Goal: Task Accomplishment & Management: Complete application form

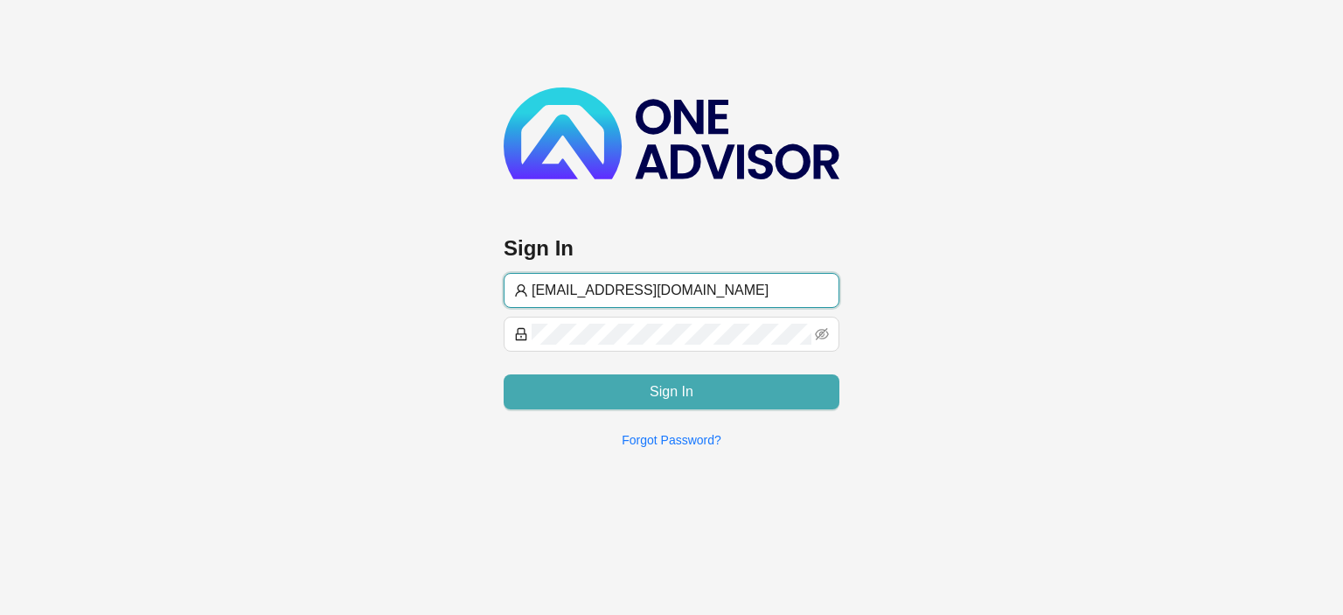
type input "[EMAIL_ADDRESS][DOMAIN_NAME]"
click at [614, 392] on button "Sign In" at bounding box center [672, 391] width 336 height 35
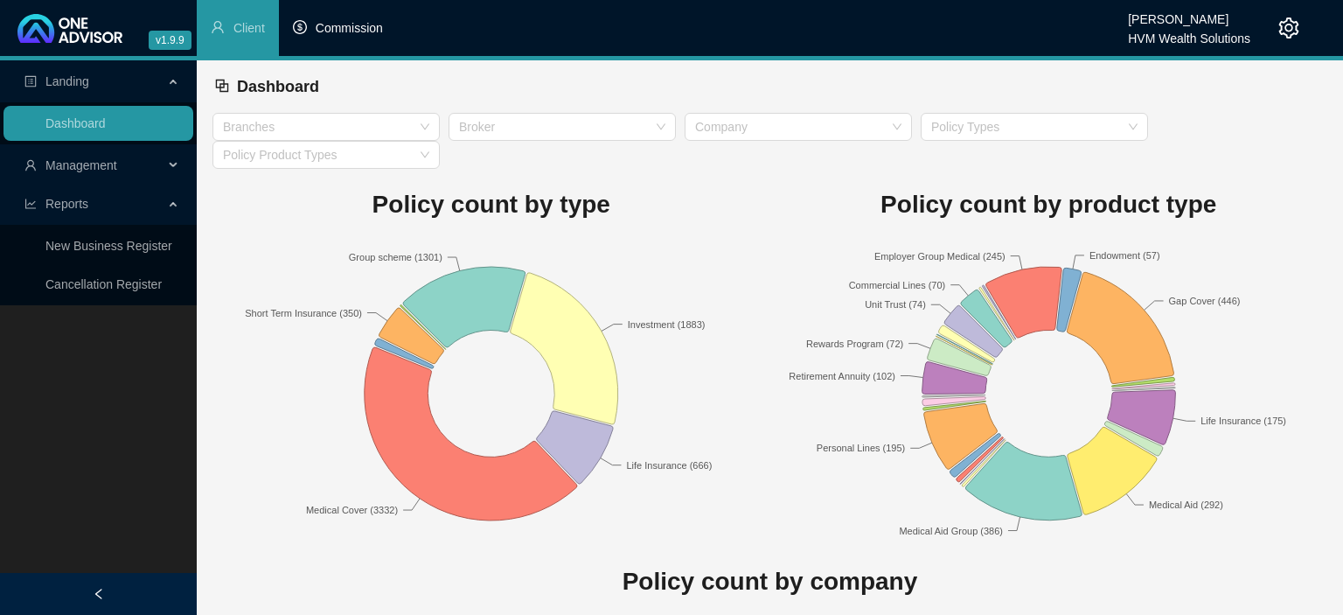
click at [346, 31] on span "Commission" at bounding box center [349, 28] width 67 height 14
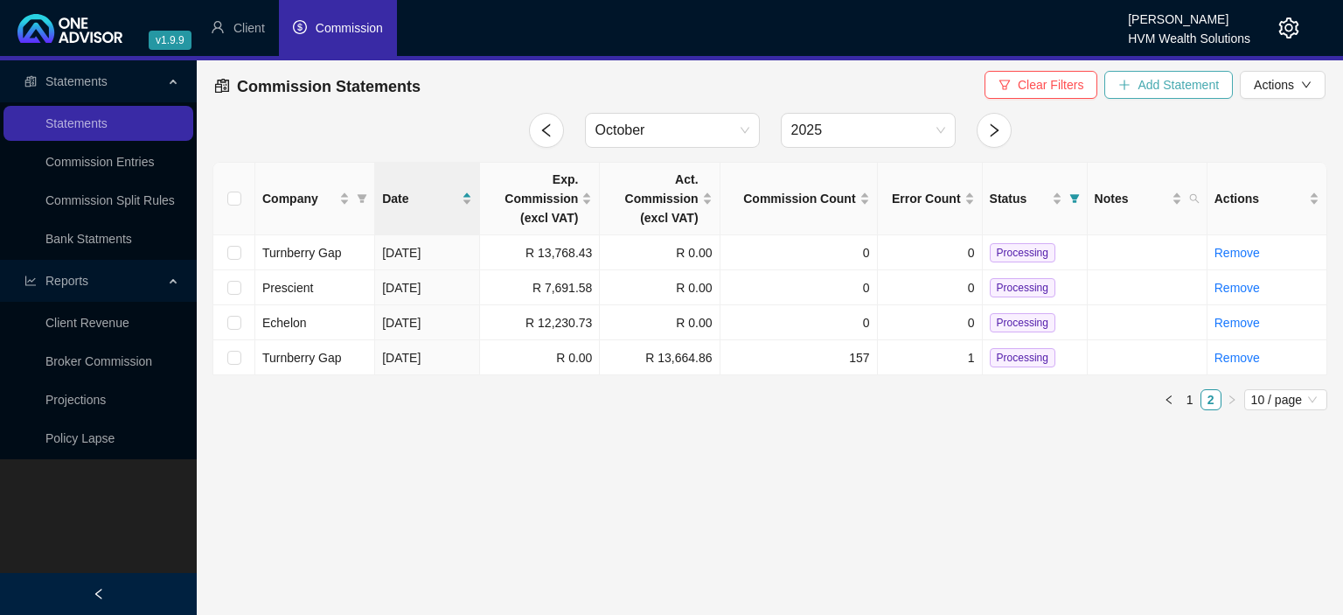
click at [1158, 89] on span "Add Statement" at bounding box center [1178, 84] width 81 height 19
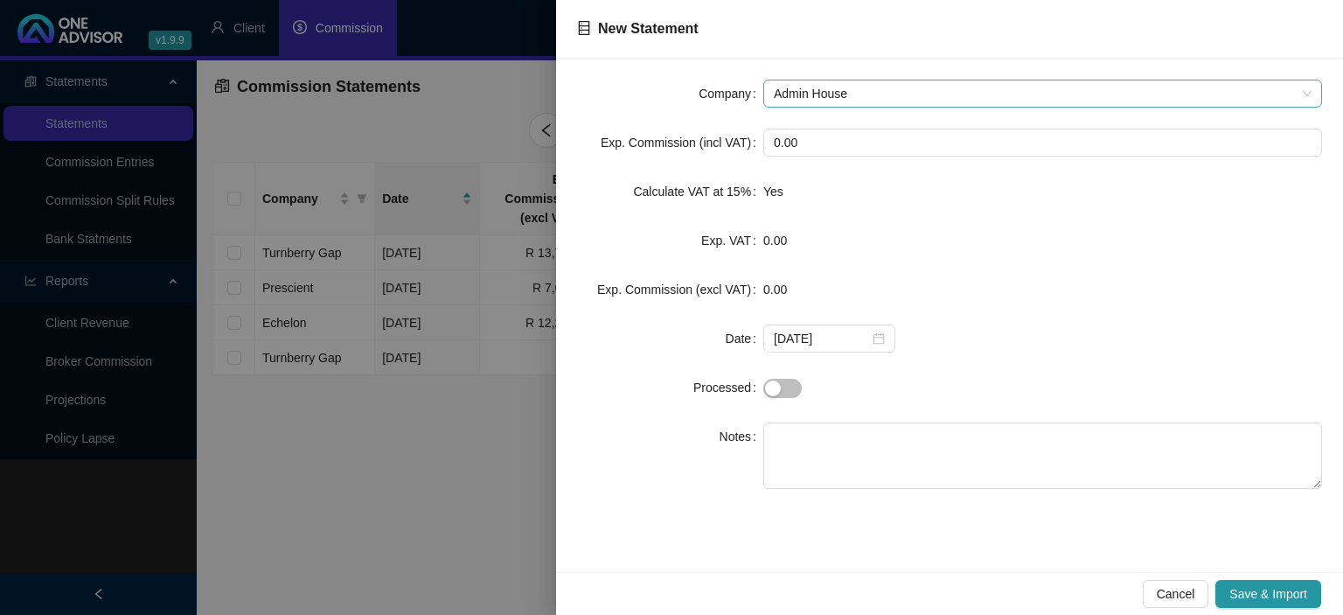
click at [839, 99] on span "Admin House" at bounding box center [1043, 93] width 538 height 26
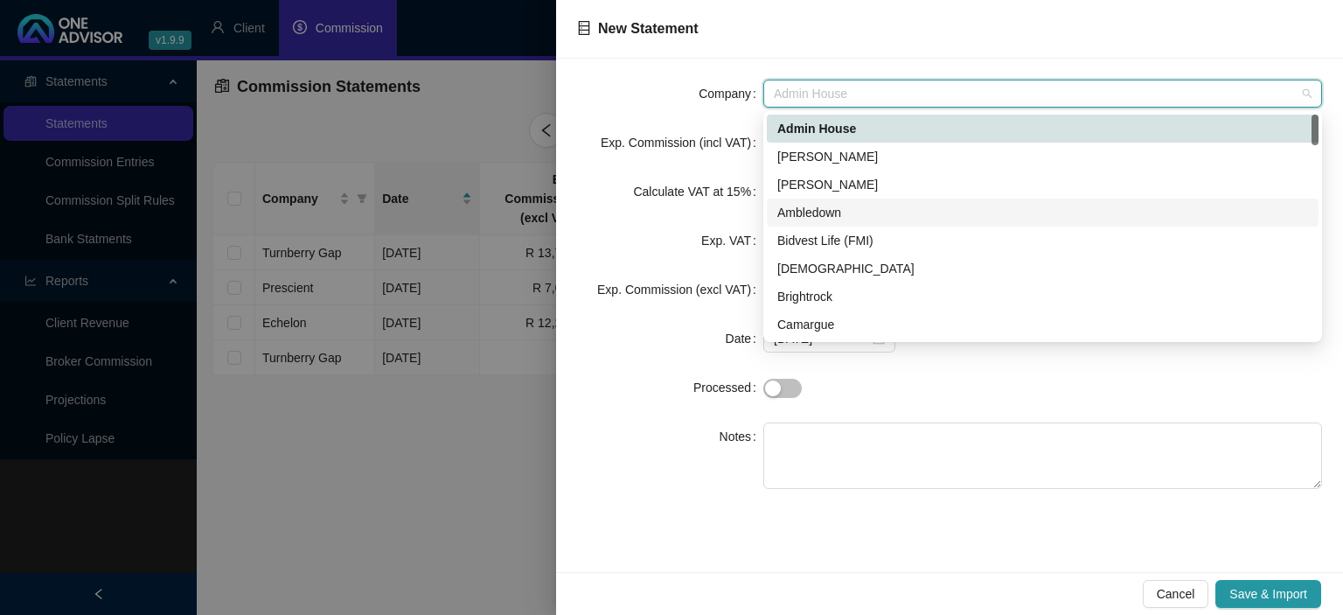
click at [818, 213] on div "Ambledown" at bounding box center [1042, 212] width 531 height 19
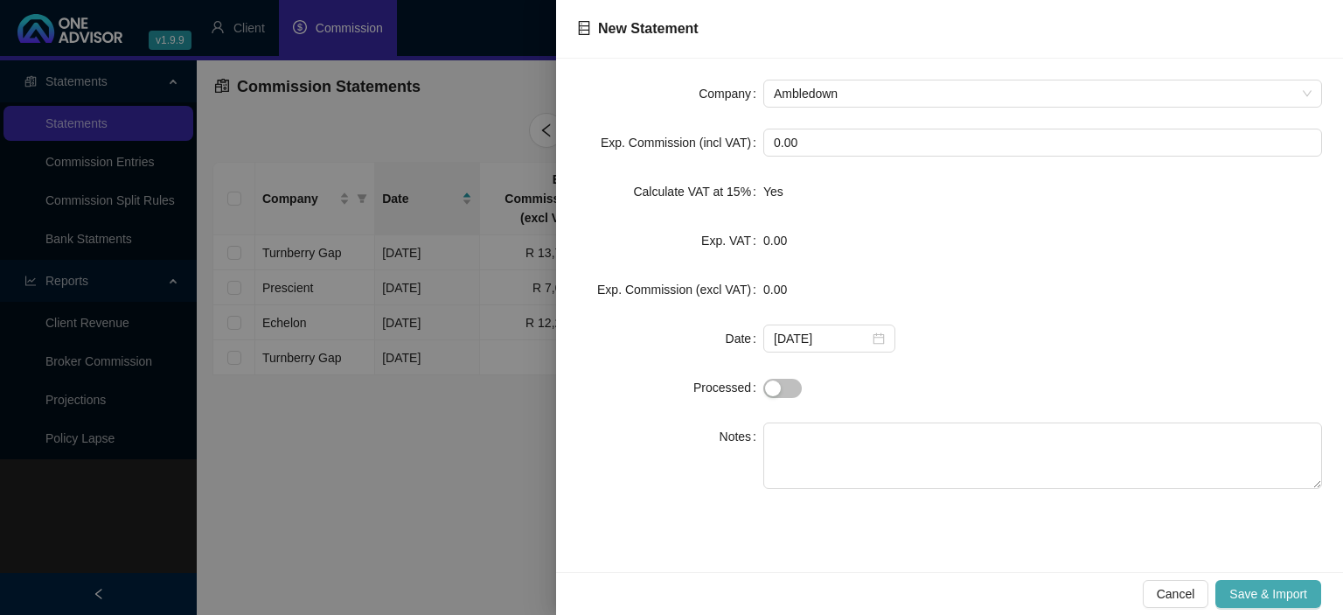
click at [1247, 599] on span "Save & Import" at bounding box center [1268, 593] width 78 height 19
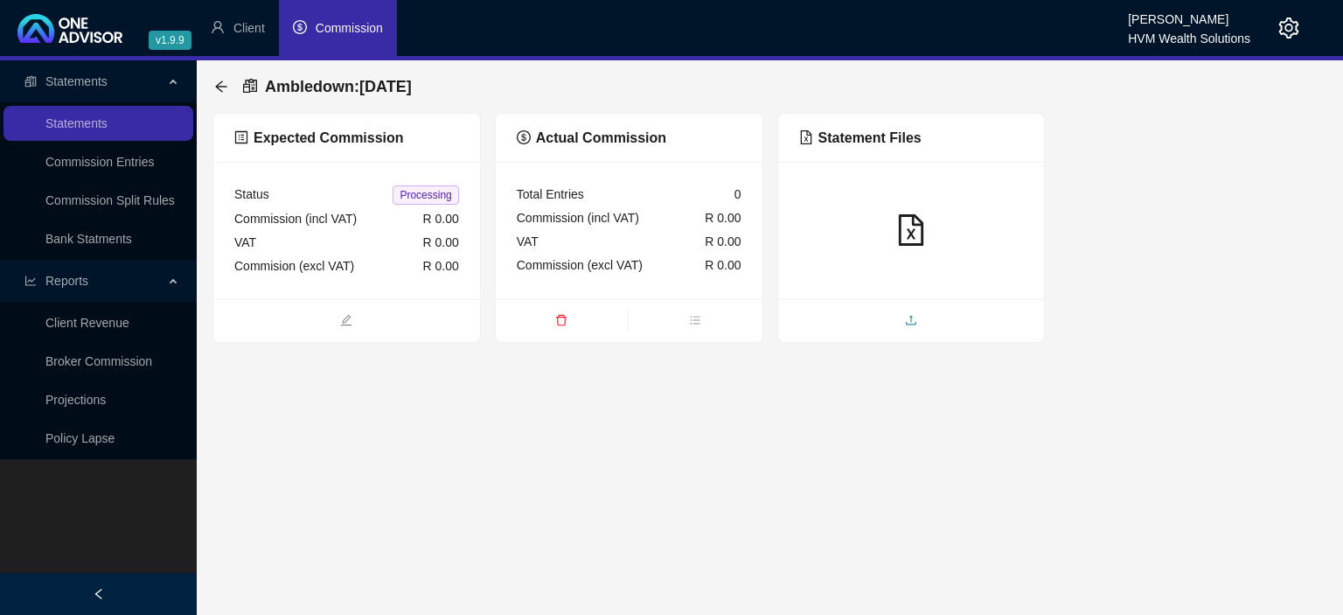
click at [839, 318] on span "upload" at bounding box center [911, 321] width 267 height 19
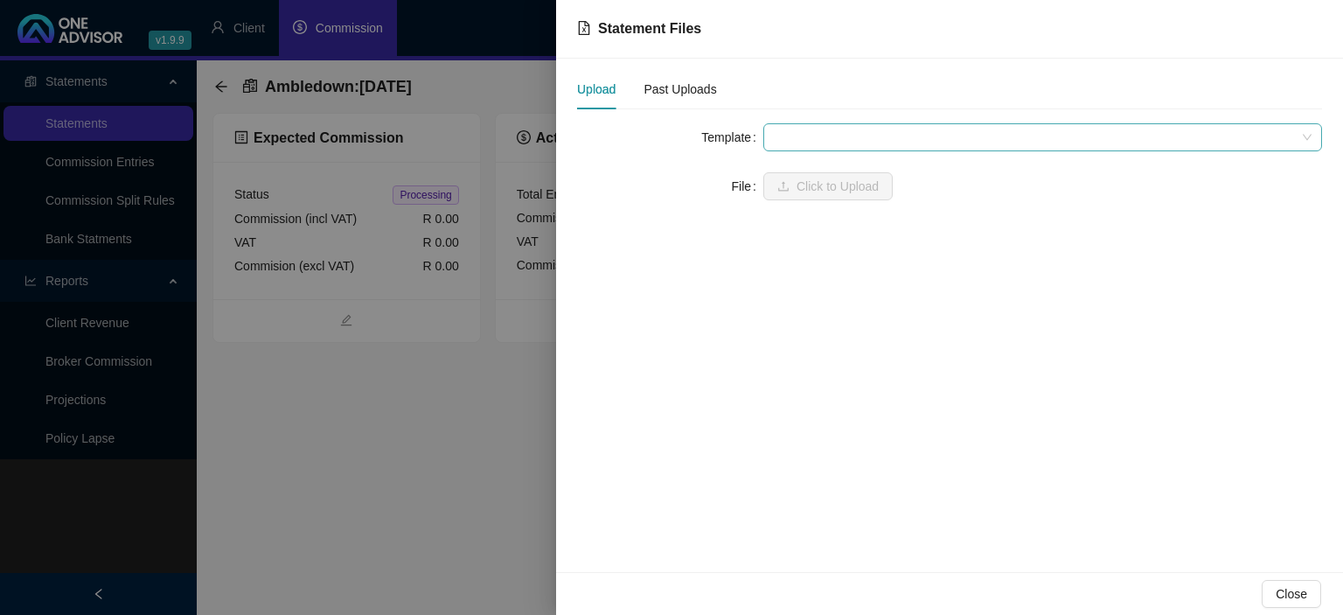
click at [792, 132] on span at bounding box center [1043, 137] width 538 height 26
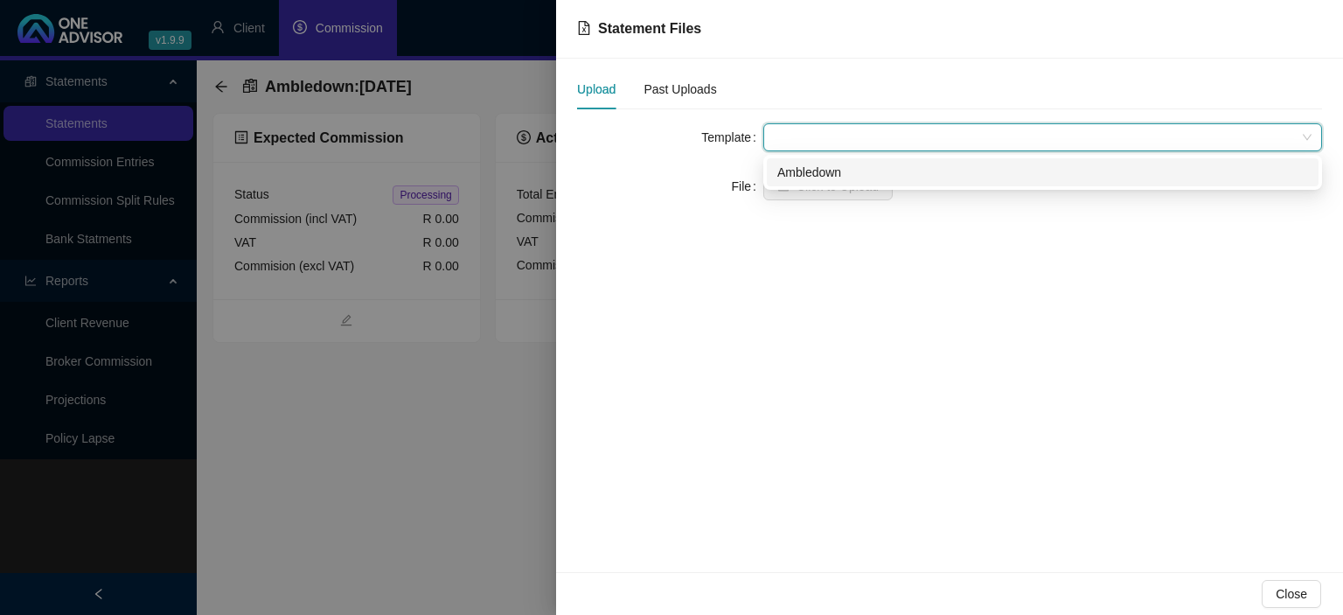
click at [792, 181] on div "Ambledown" at bounding box center [1042, 172] width 531 height 19
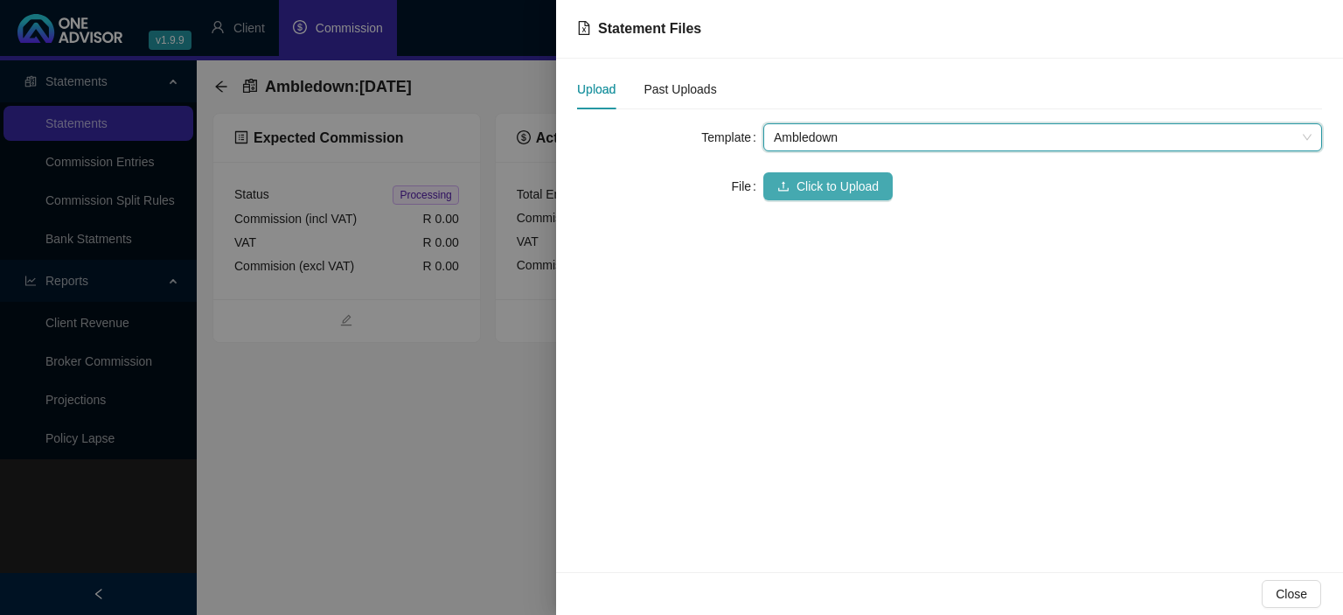
click at [792, 185] on button "Click to Upload" at bounding box center [827, 186] width 129 height 28
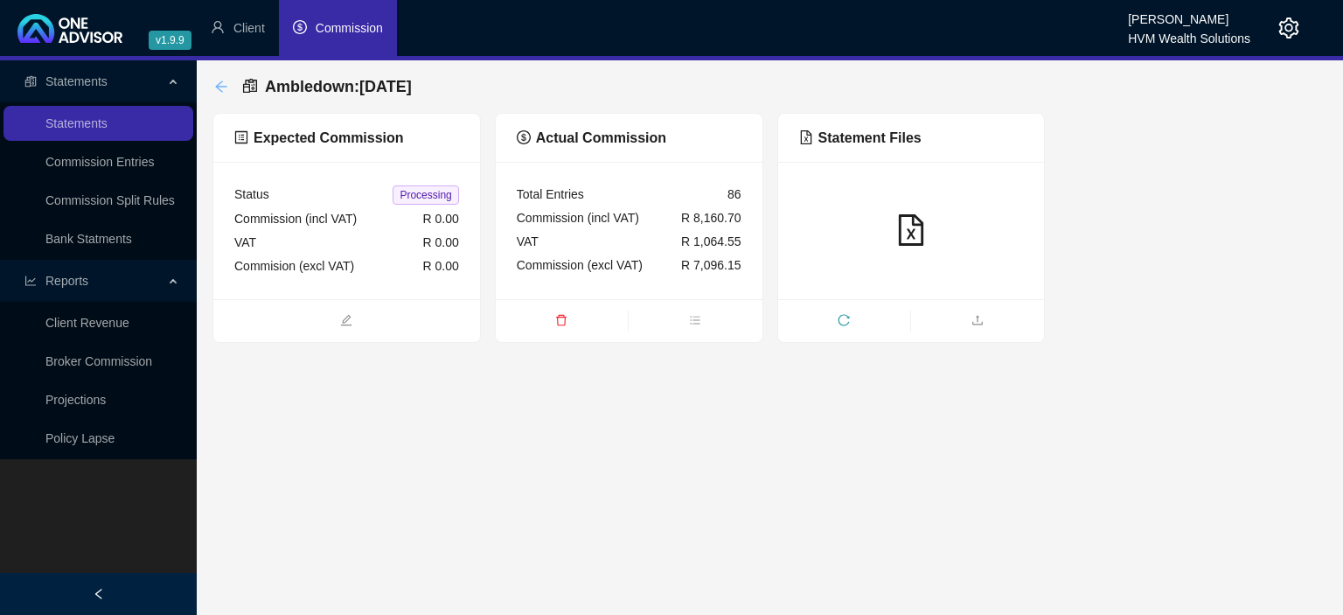
click at [226, 82] on icon "arrow-left" at bounding box center [221, 87] width 14 height 14
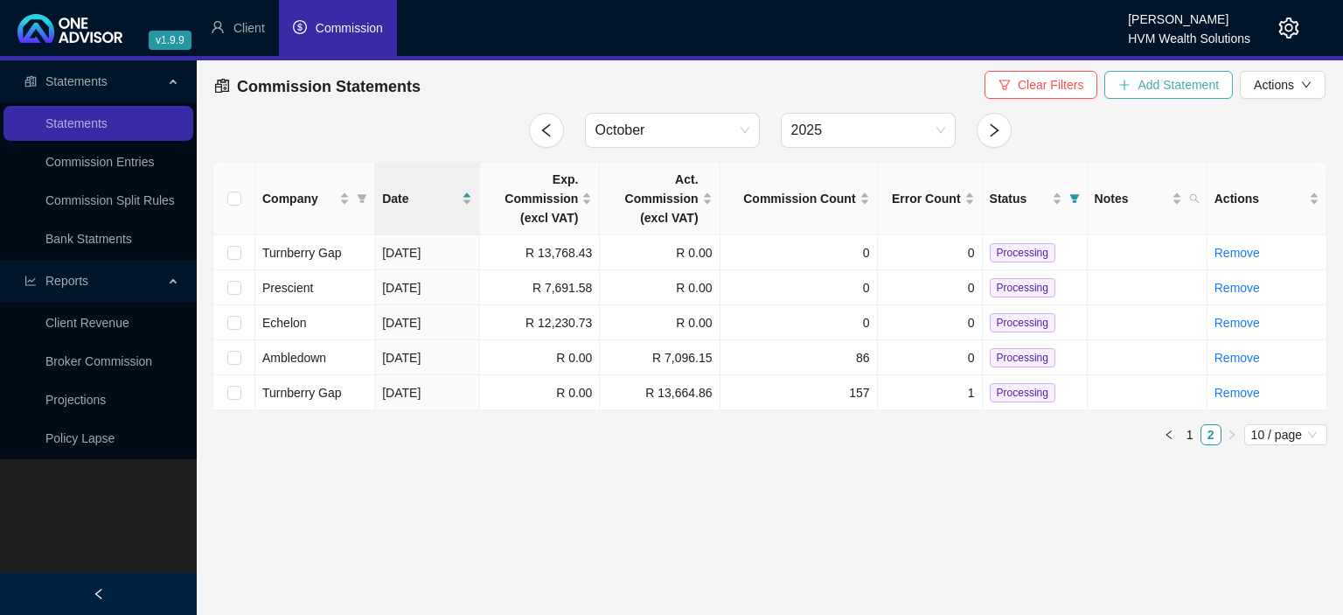
click at [1126, 78] on button "Add Statement" at bounding box center [1168, 85] width 129 height 28
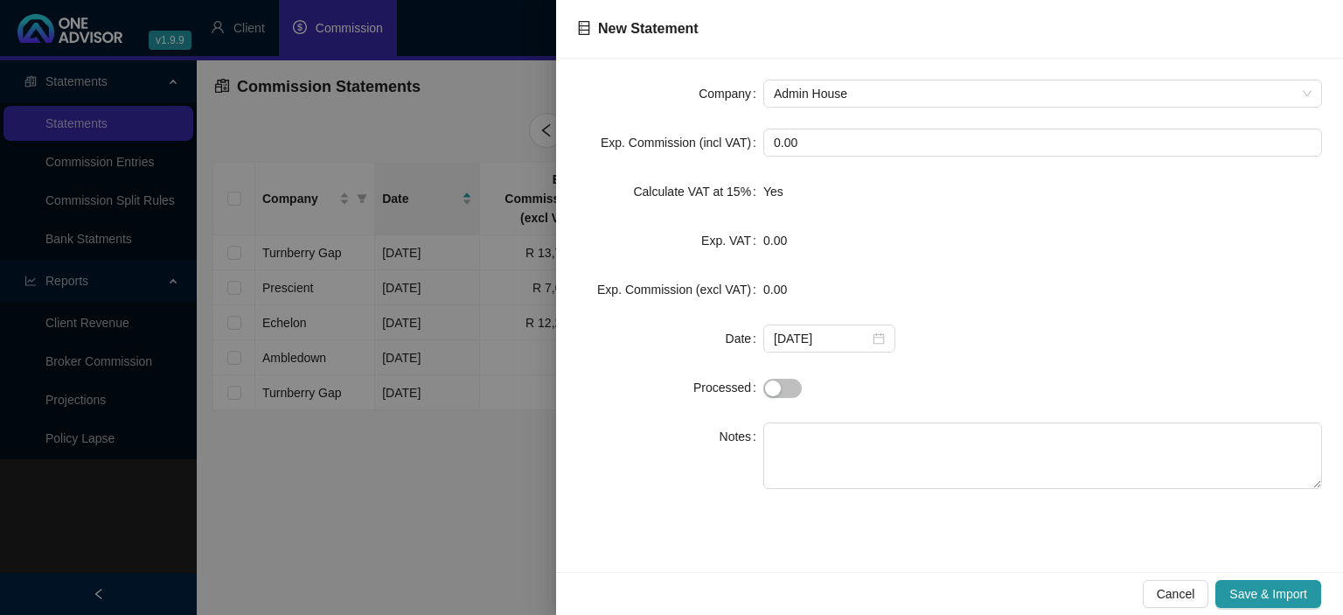
click at [820, 109] on form "Company Admin House Exp. Commission (incl VAT) 0.00 Calculate VAT at 15% Yes Ex…" at bounding box center [949, 284] width 745 height 409
click at [821, 100] on span "Admin House" at bounding box center [1043, 93] width 538 height 26
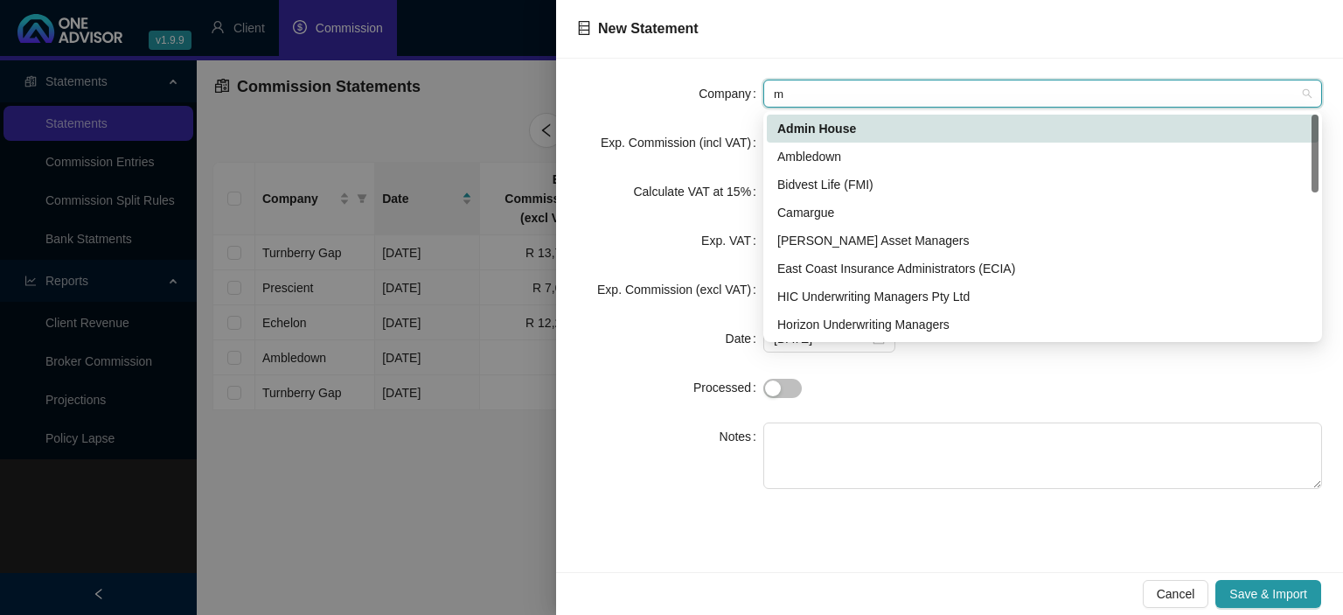
type input "mu"
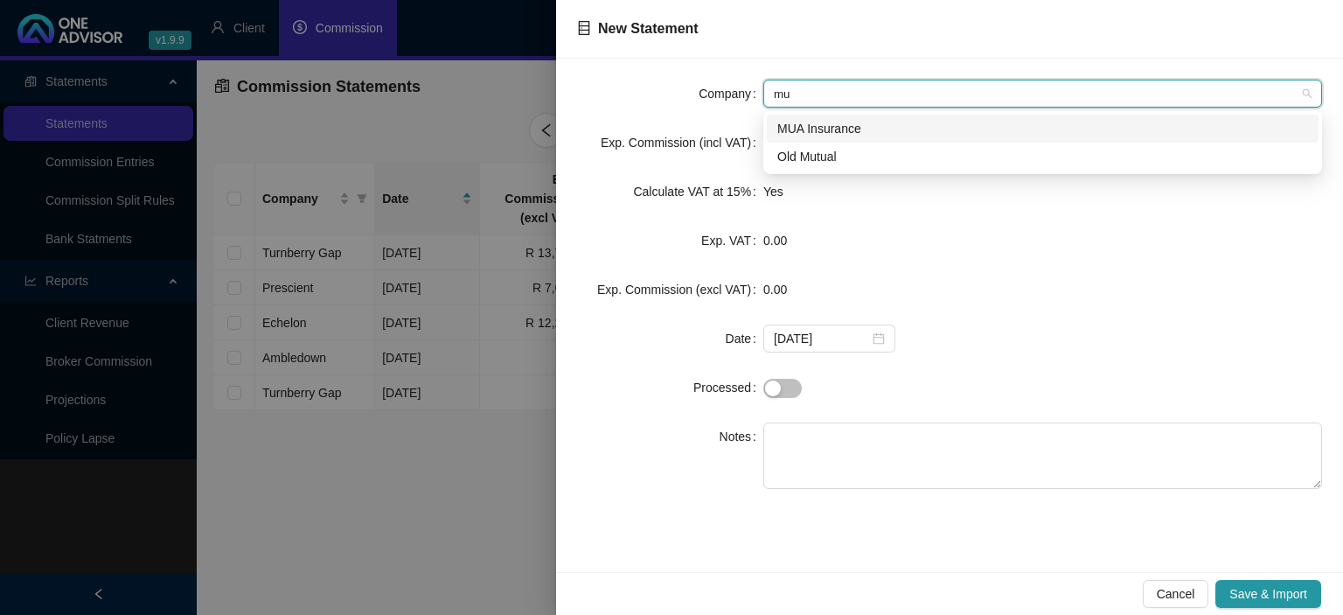
click at [802, 131] on div "MUA Insurance" at bounding box center [1042, 128] width 531 height 19
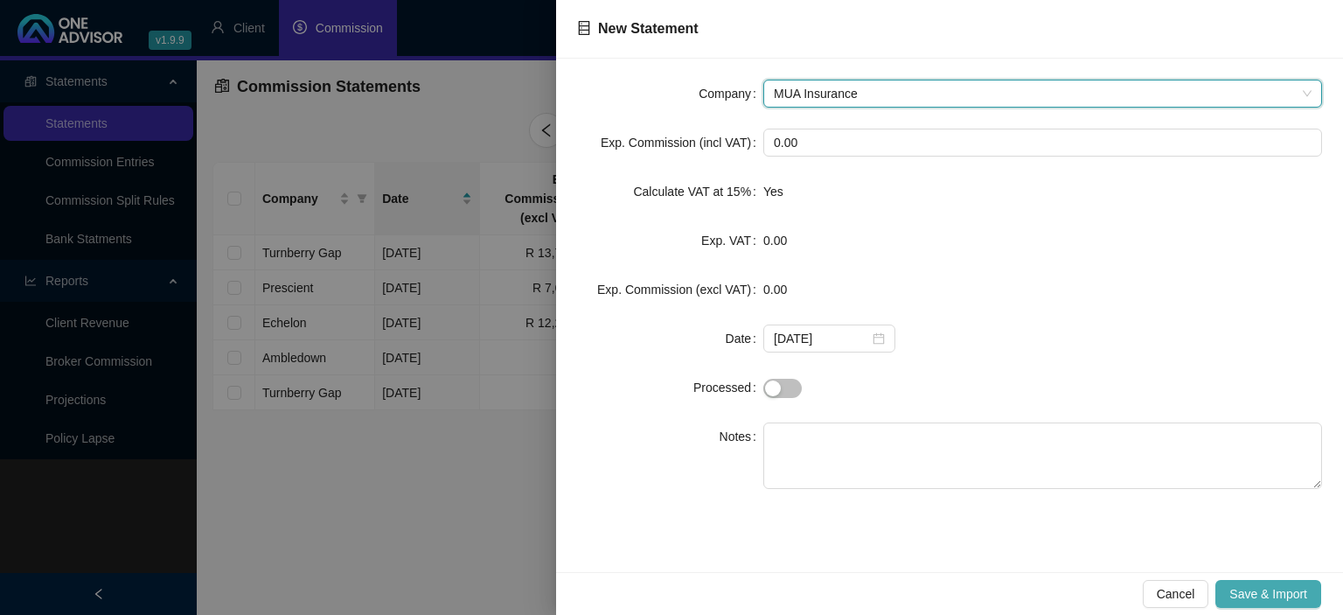
click at [1257, 600] on span "Save & Import" at bounding box center [1268, 593] width 78 height 19
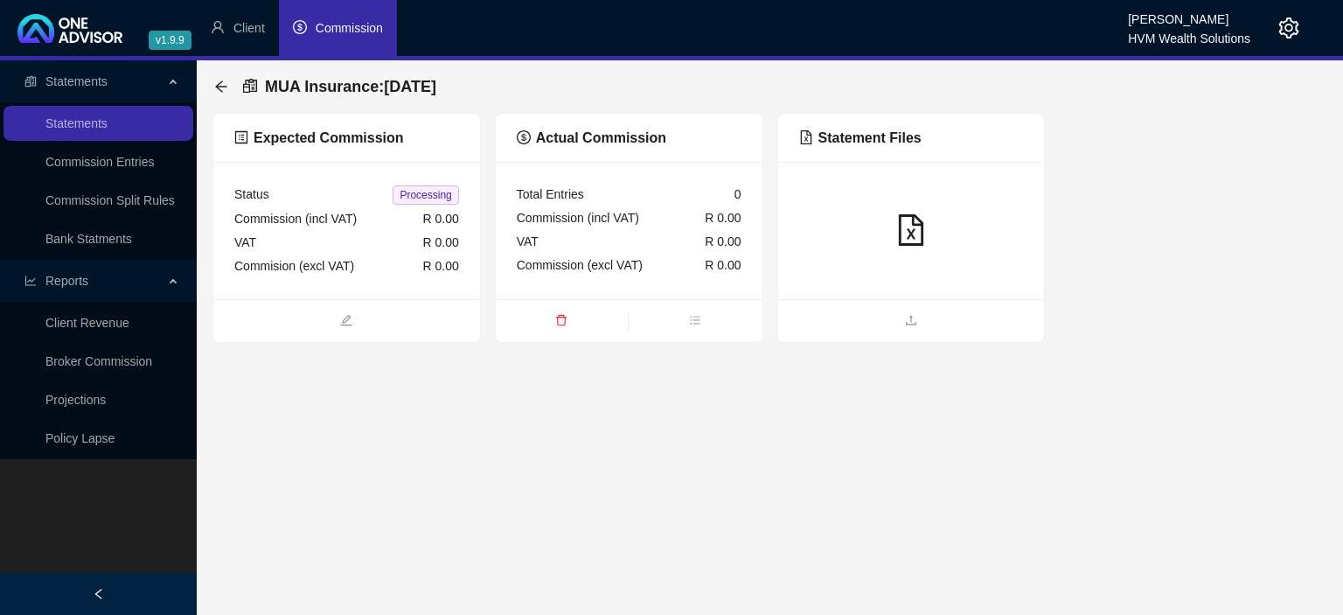
click at [881, 299] on div at bounding box center [911, 230] width 267 height 137
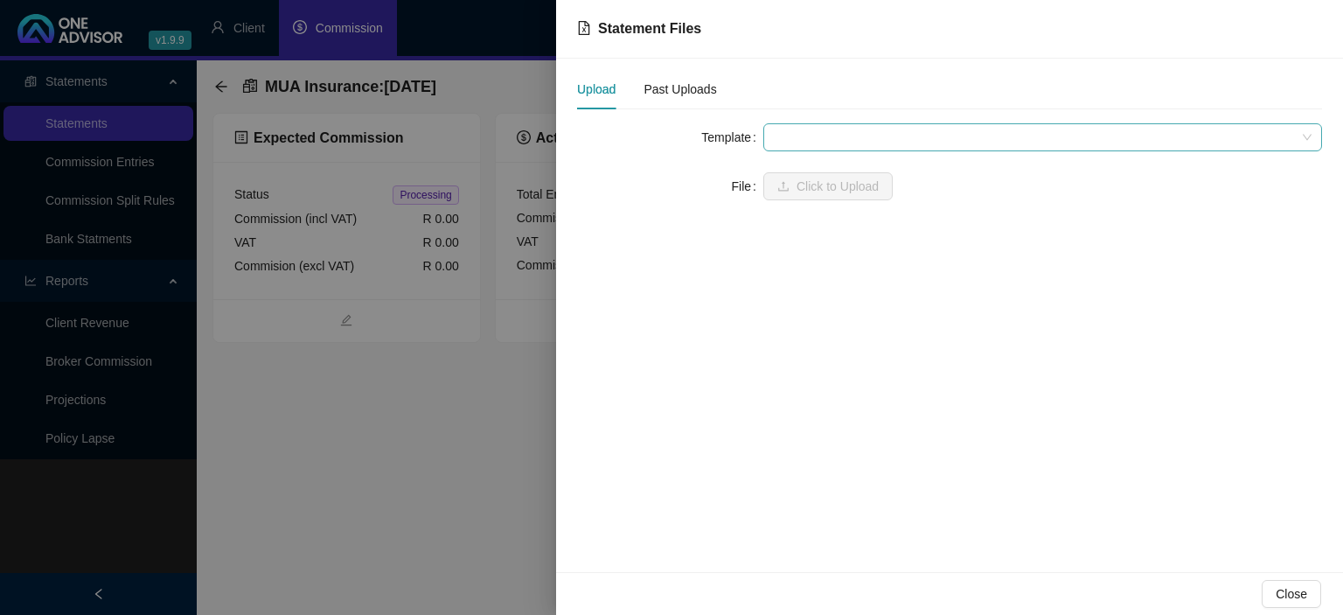
click at [829, 138] on span at bounding box center [1043, 137] width 538 height 26
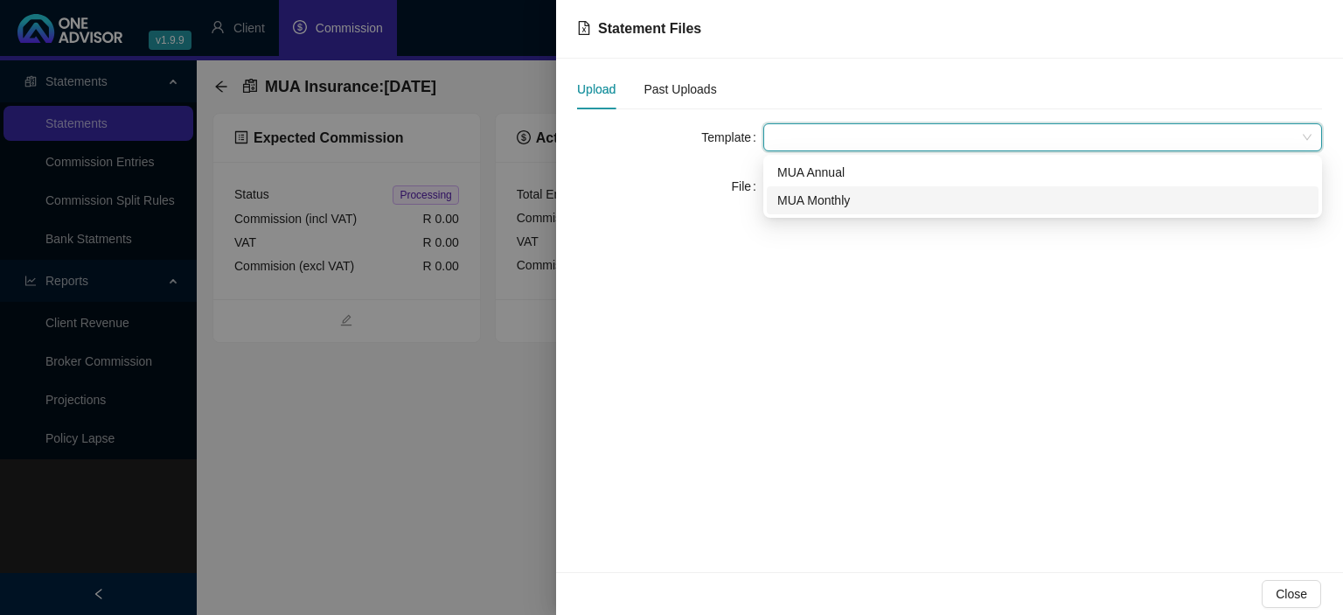
click at [804, 195] on div "MUA Monthly" at bounding box center [1042, 200] width 531 height 19
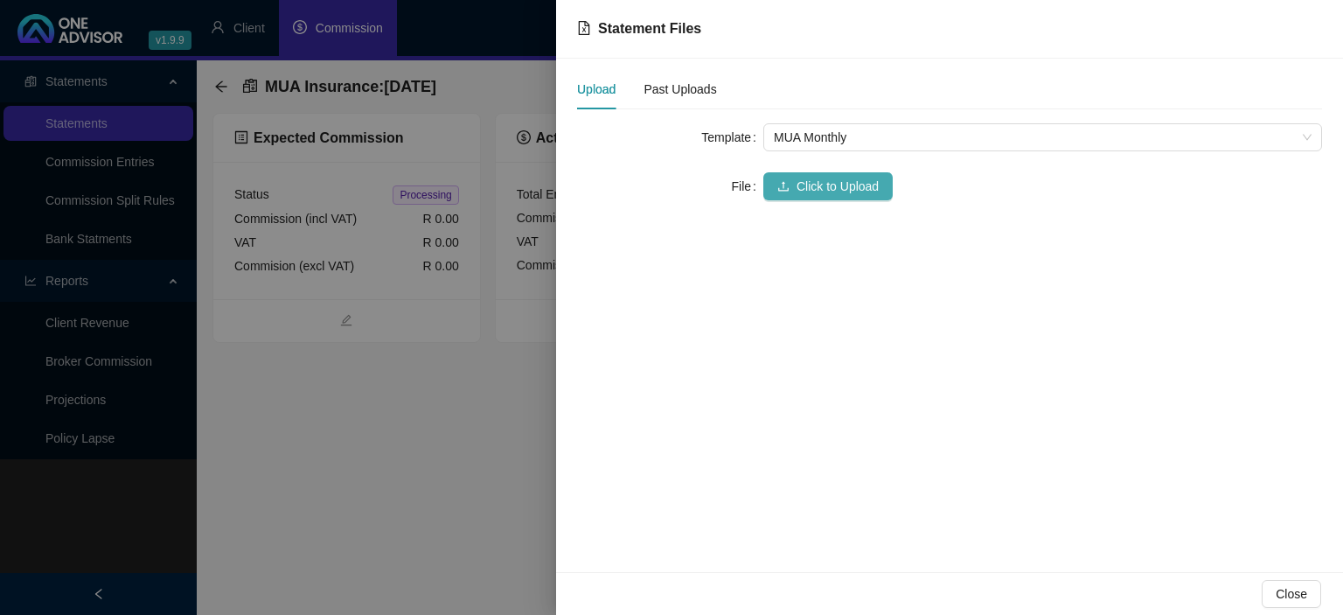
click at [804, 172] on button "Click to Upload" at bounding box center [827, 186] width 129 height 28
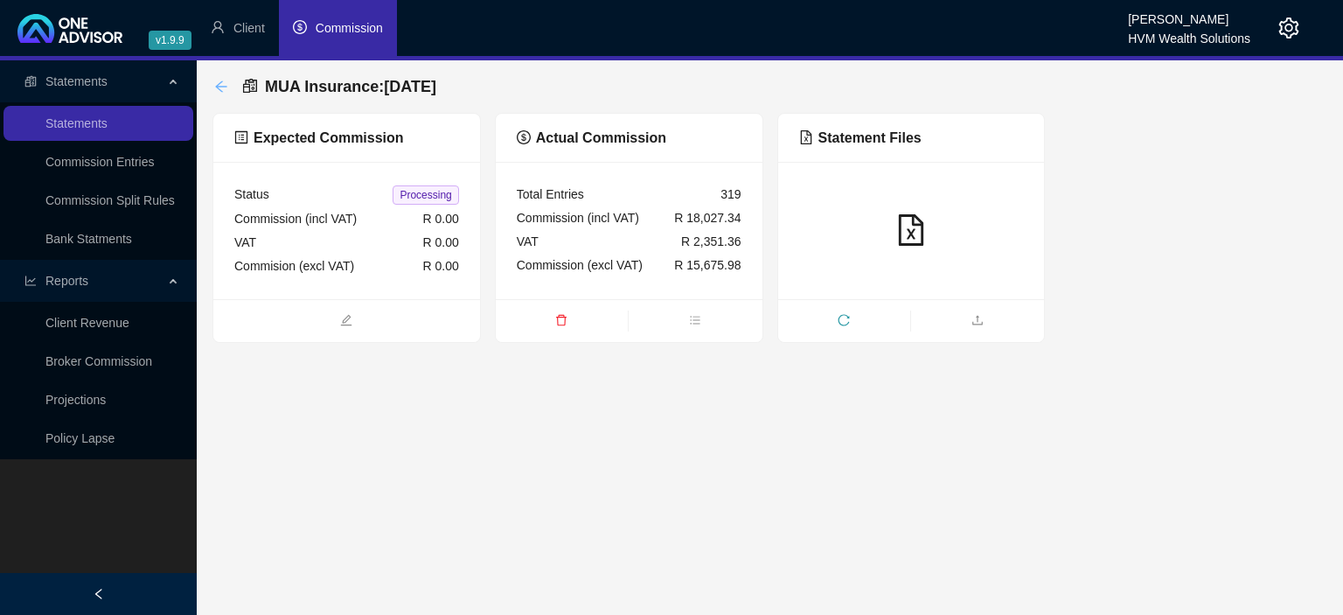
click at [219, 85] on icon "arrow-left" at bounding box center [221, 87] width 14 height 14
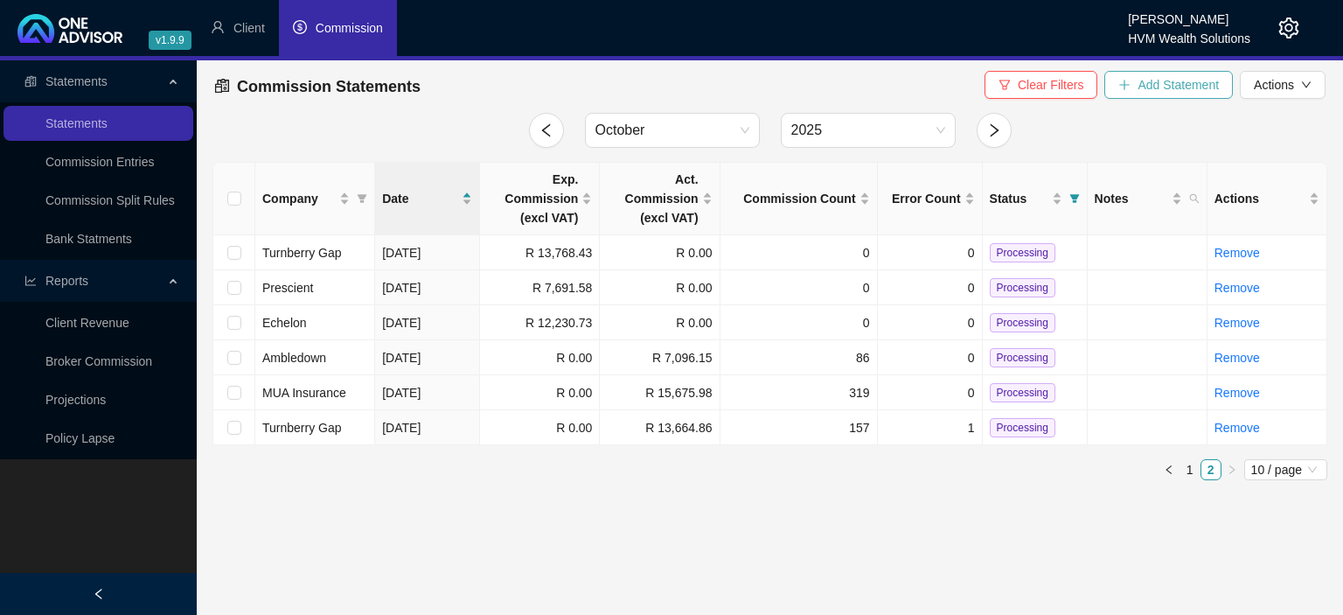
click at [1131, 89] on icon "plus" at bounding box center [1124, 85] width 12 height 12
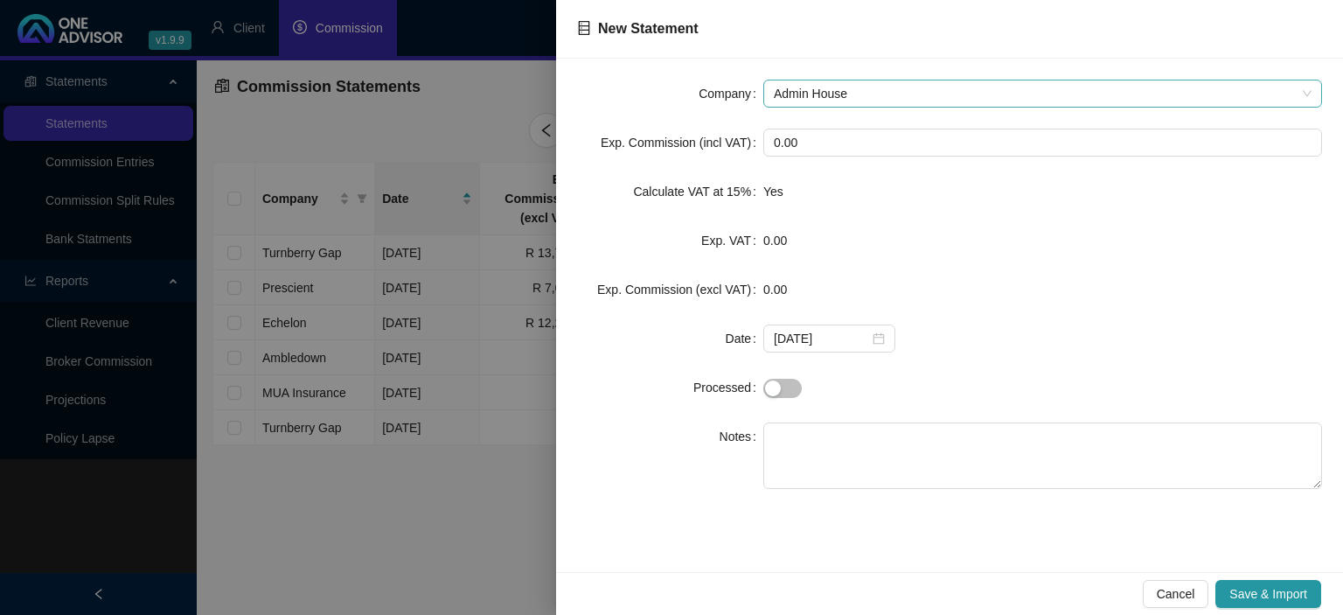
click at [876, 99] on span "Admin House" at bounding box center [1043, 93] width 538 height 26
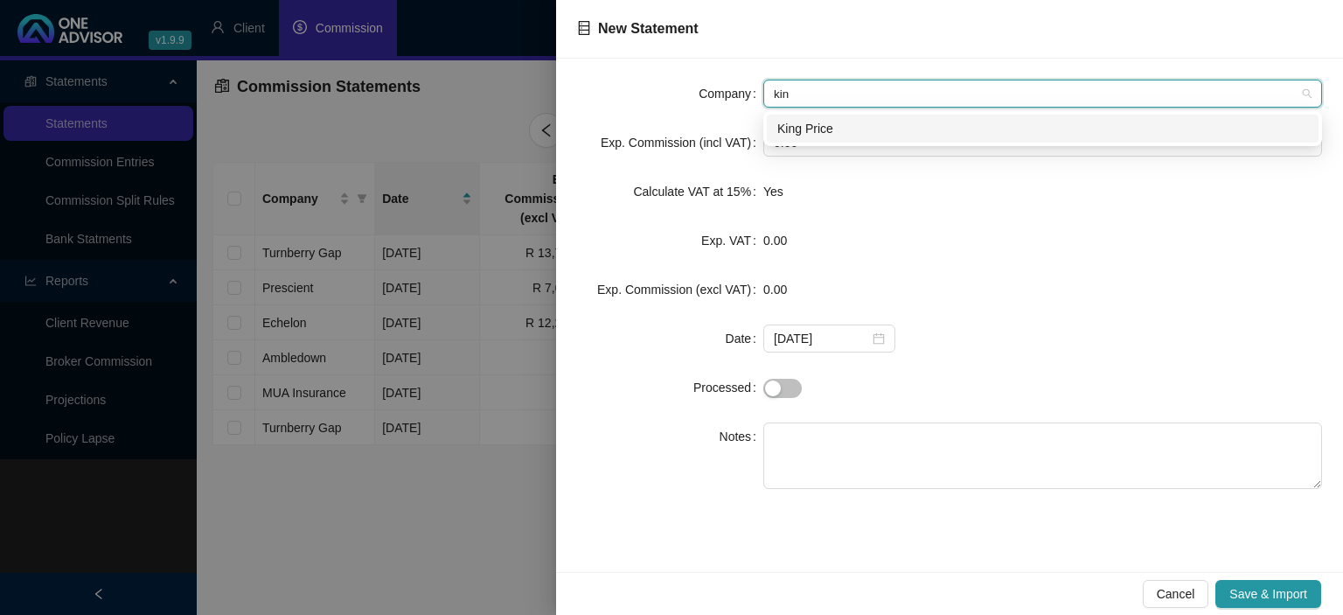
type input "king"
click at [817, 123] on div "King Price" at bounding box center [1042, 128] width 531 height 19
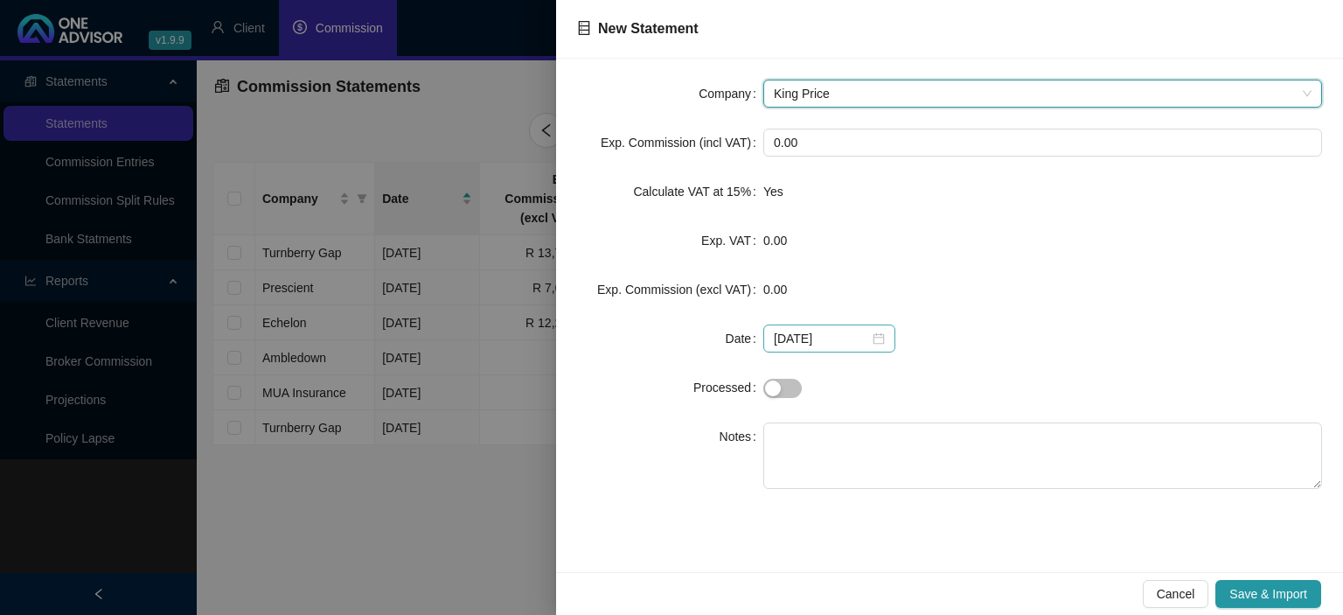
click at [872, 339] on div "[DATE]" at bounding box center [829, 338] width 111 height 19
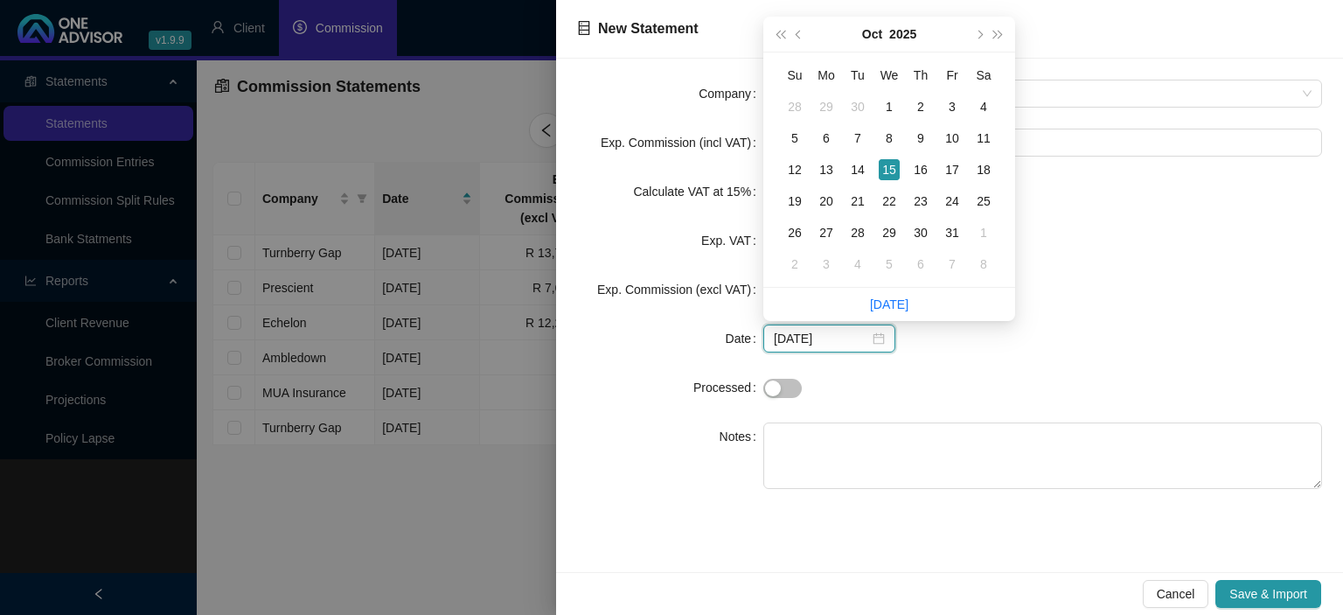
click at [872, 339] on div "[DATE]" at bounding box center [829, 338] width 111 height 19
click at [1285, 595] on span "Save & Import" at bounding box center [1268, 593] width 78 height 19
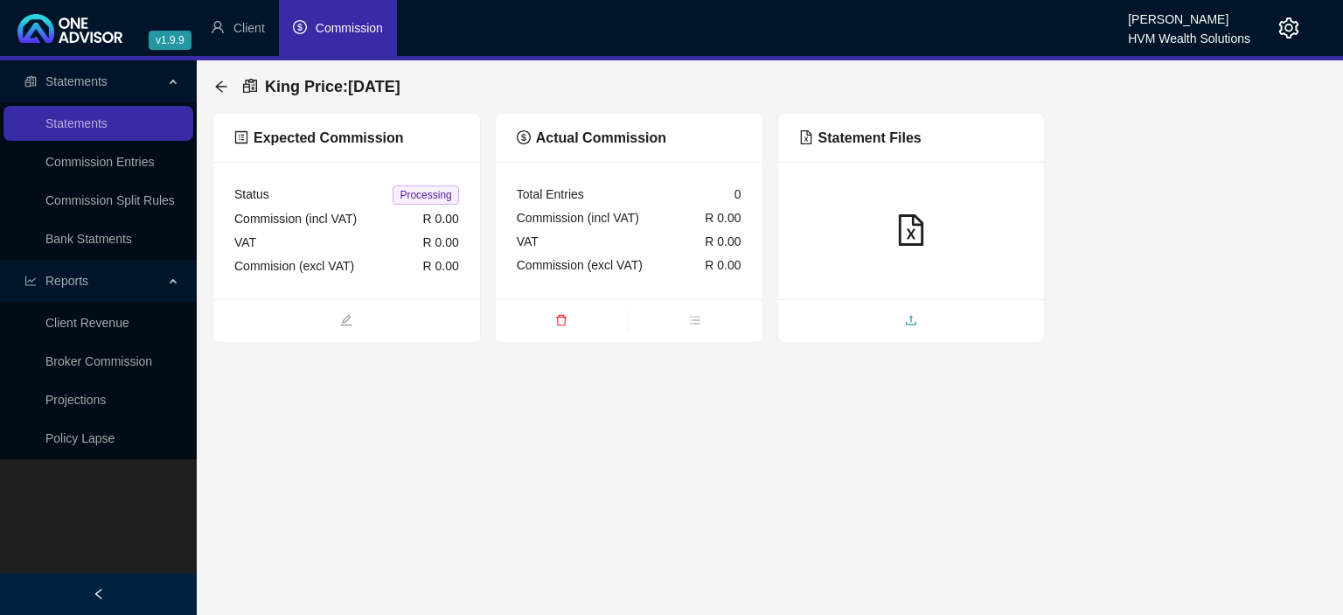
click at [897, 321] on span "upload" at bounding box center [911, 321] width 267 height 19
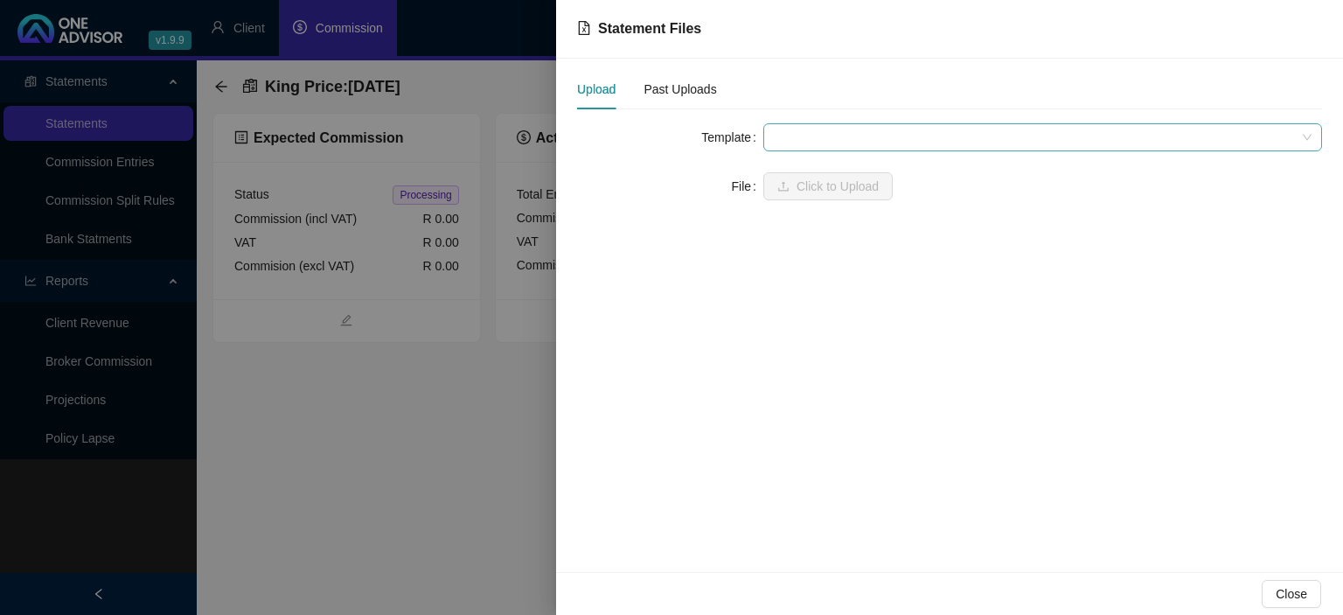
click at [848, 142] on span at bounding box center [1043, 137] width 538 height 26
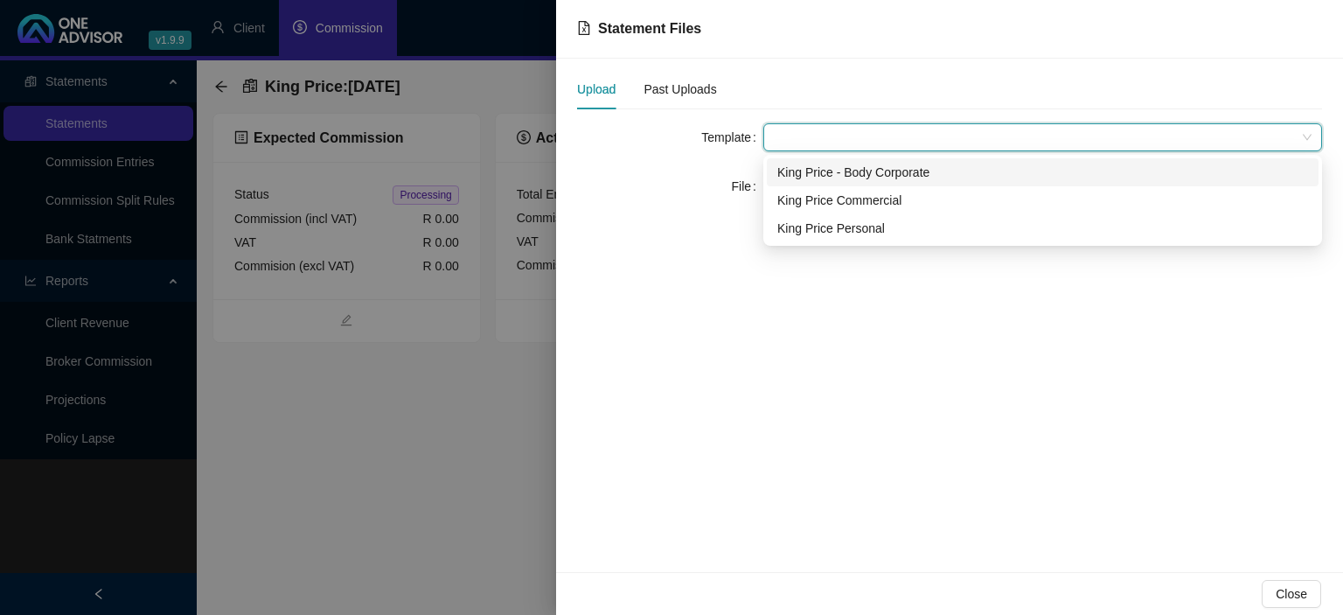
click at [839, 176] on div "King Price - Body Corporate" at bounding box center [1042, 172] width 531 height 19
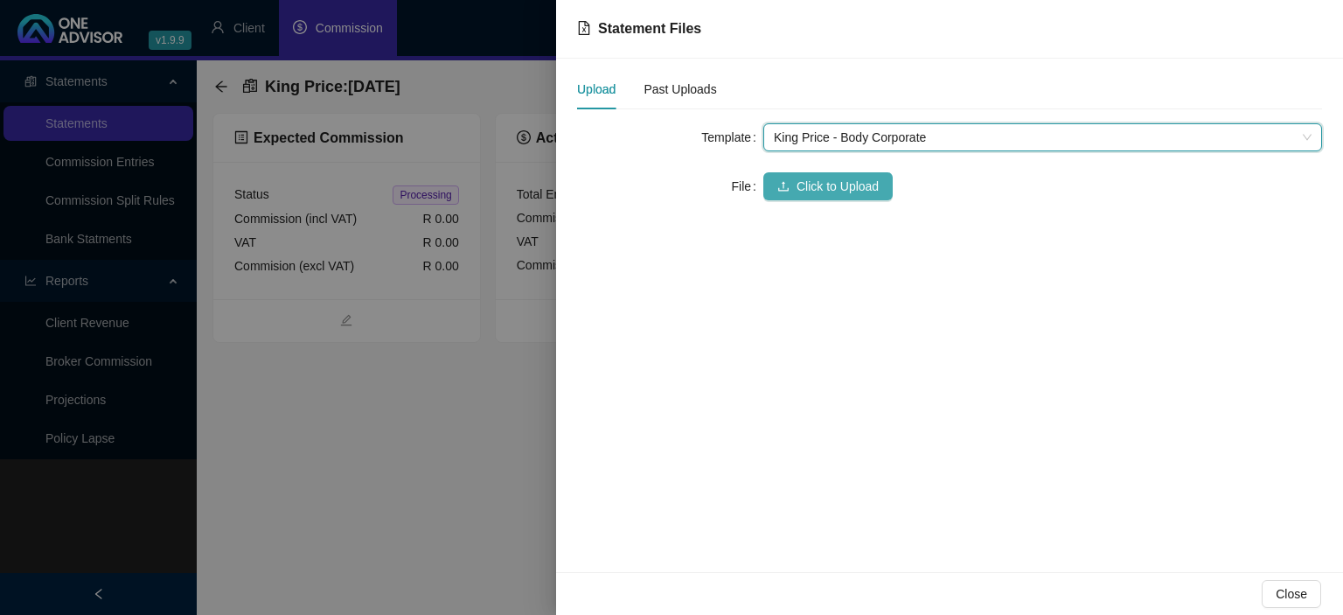
click at [817, 187] on span "Click to Upload" at bounding box center [838, 186] width 82 height 19
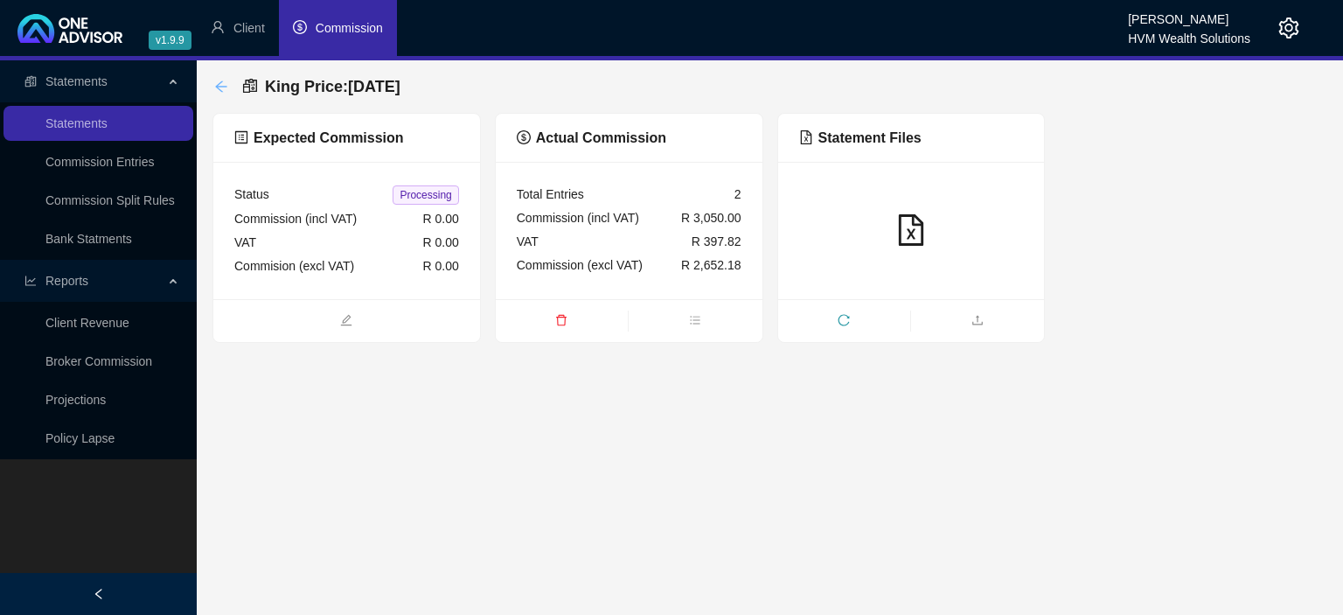
click at [222, 87] on icon "arrow-left" at bounding box center [221, 87] width 14 height 14
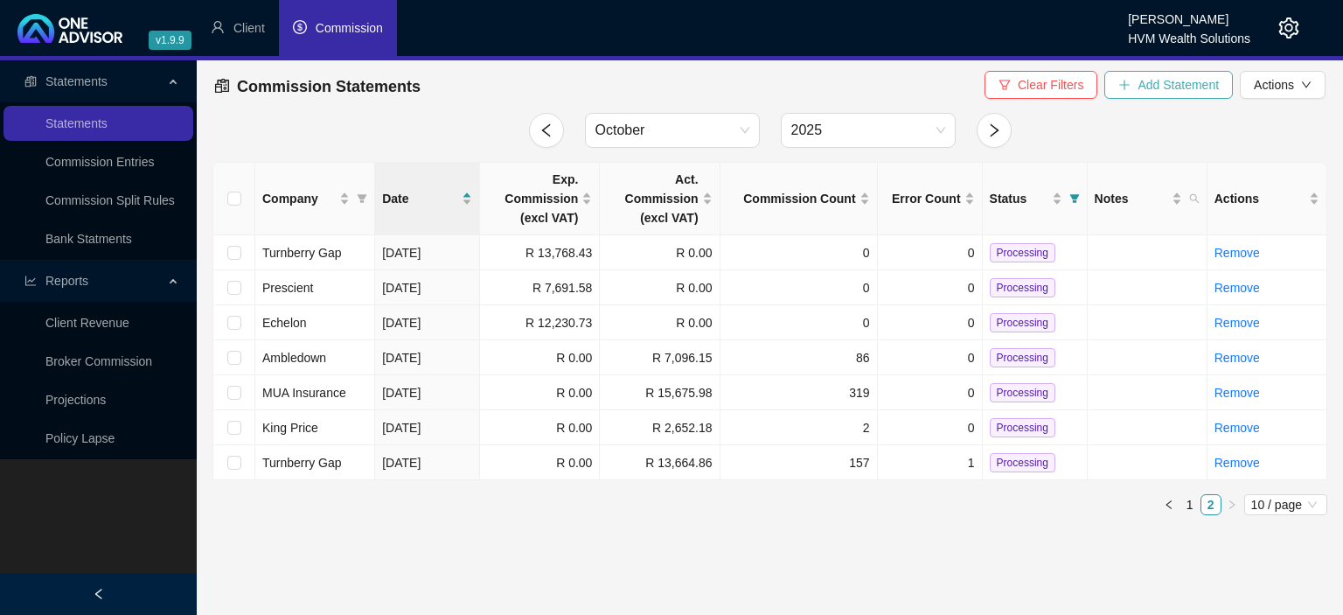
click at [1140, 86] on span "Add Statement" at bounding box center [1178, 84] width 81 height 19
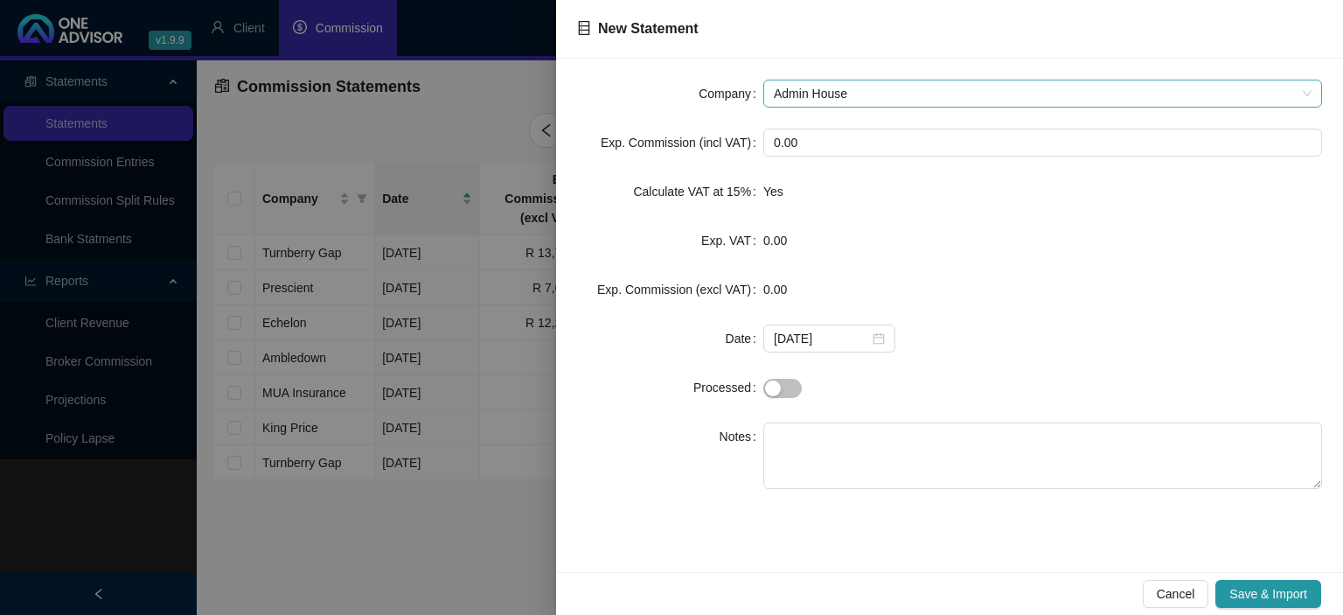
click at [798, 95] on span "Admin House" at bounding box center [1043, 93] width 538 height 26
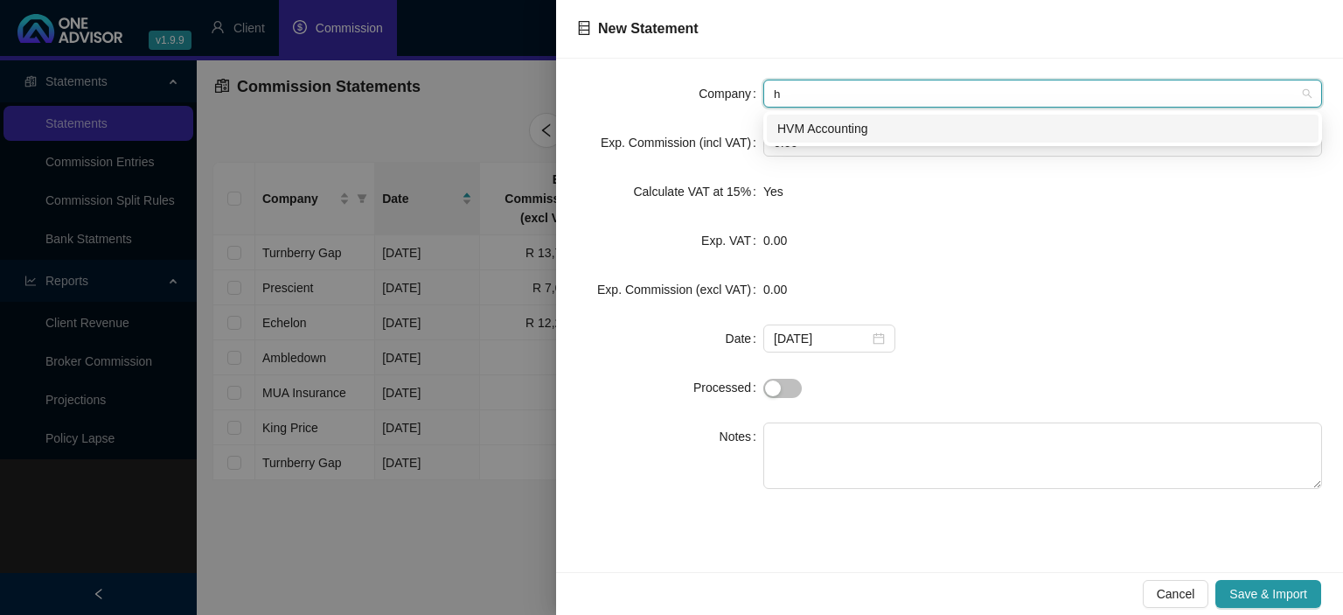
type input "hv"
click at [813, 133] on div "HVM Accounting" at bounding box center [1042, 128] width 531 height 19
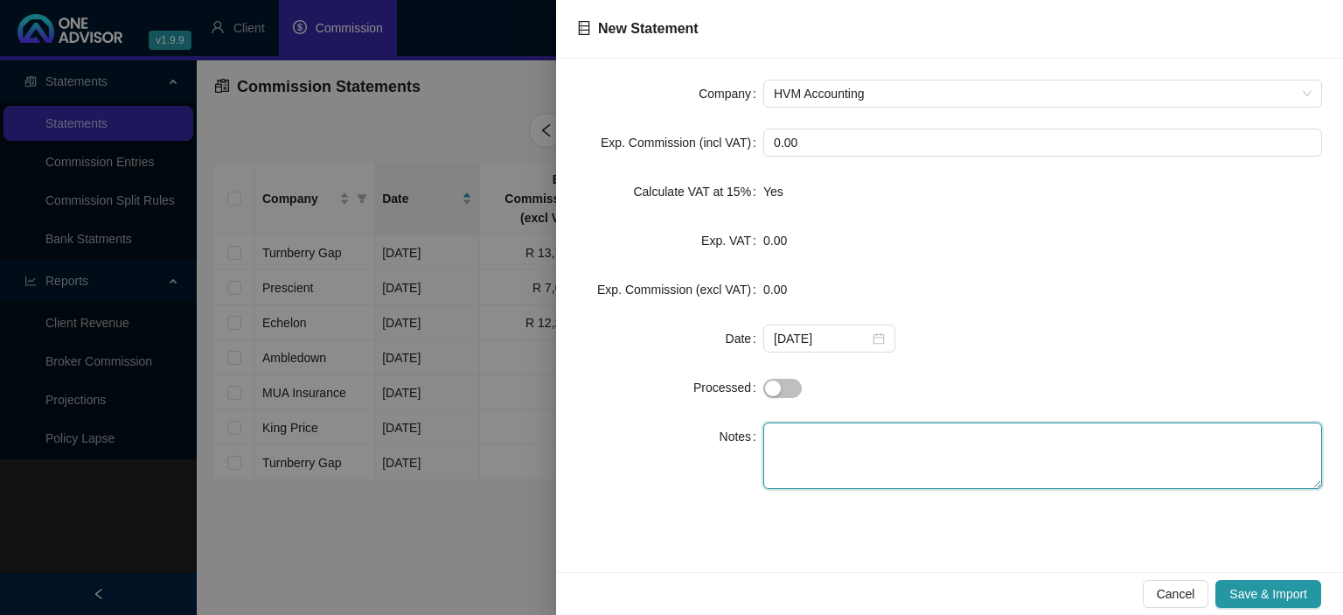
click at [807, 439] on textarea at bounding box center [1042, 455] width 559 height 66
paste textarea "GPLA COMM DO 839ZA"
type textarea "GPLA COMM DO 839ZA"
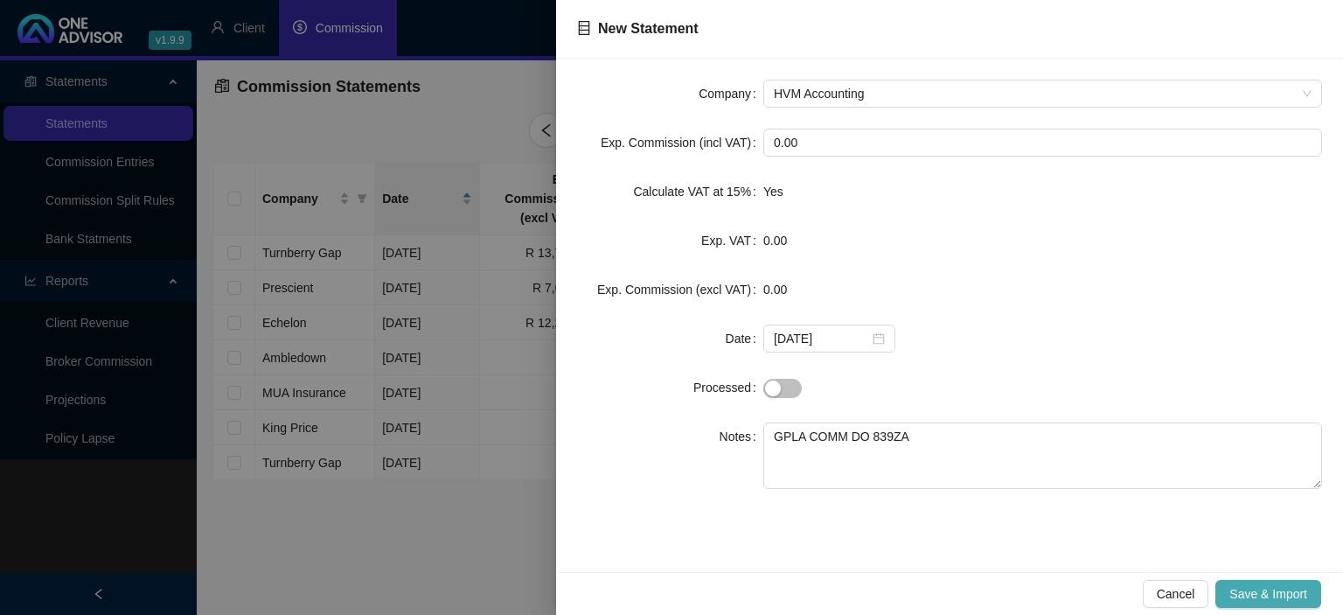
click at [1245, 586] on span "Save & Import" at bounding box center [1268, 593] width 78 height 19
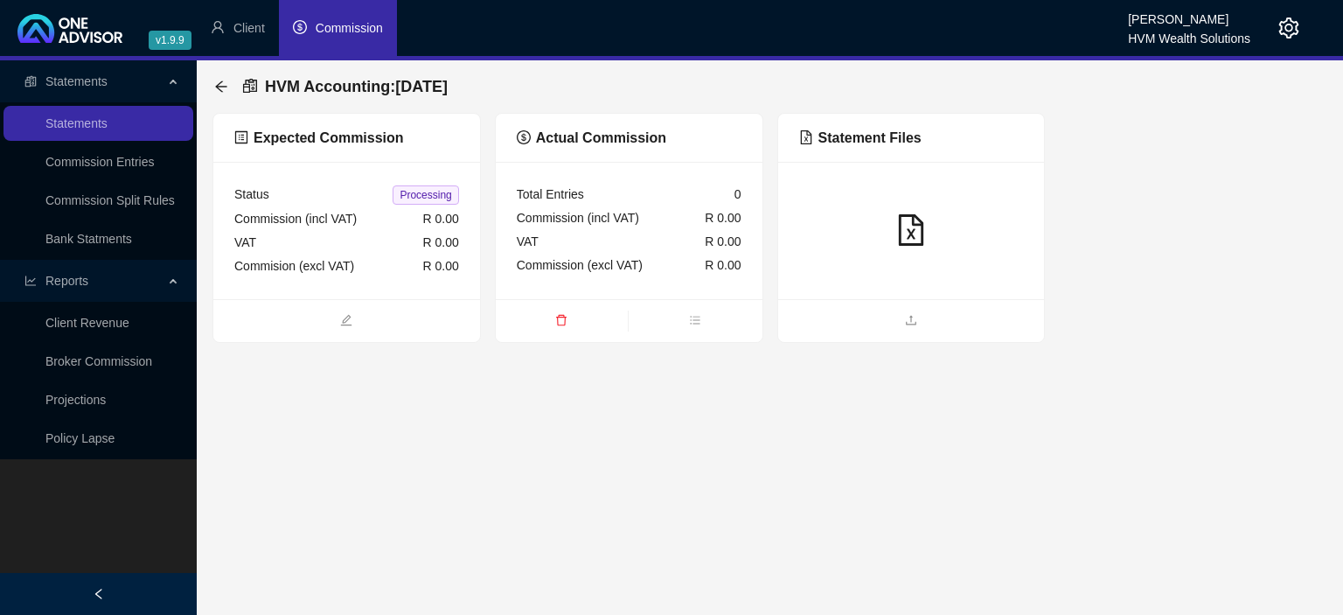
click at [889, 310] on ul at bounding box center [911, 320] width 267 height 43
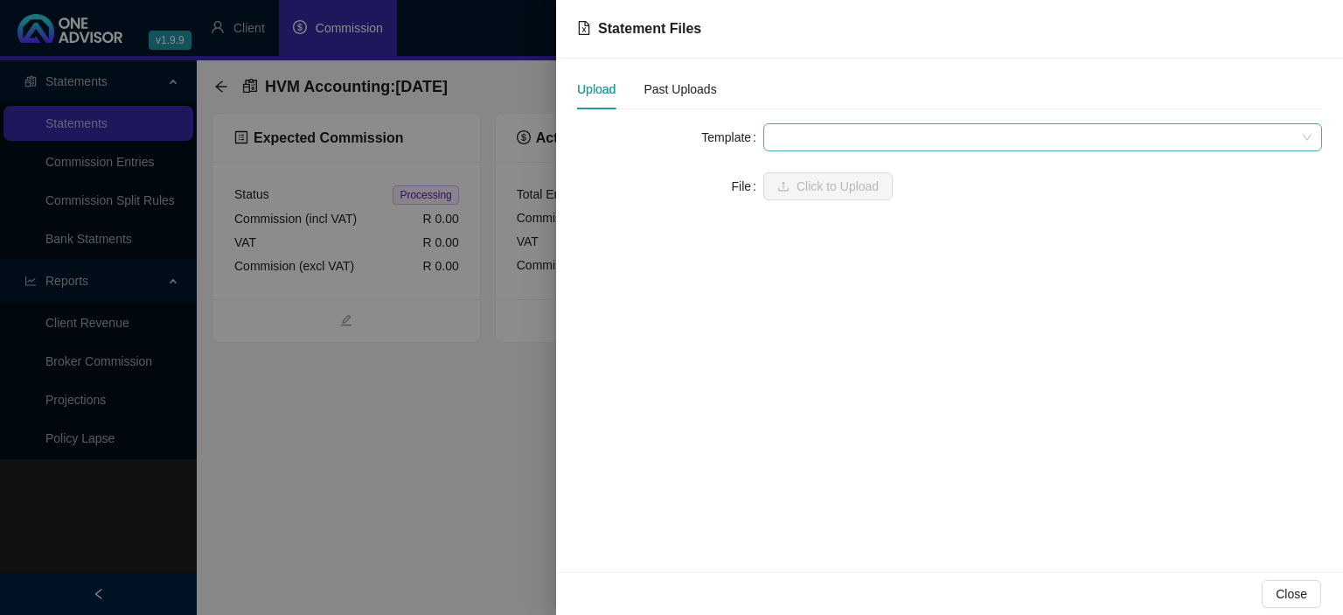
click at [834, 128] on span at bounding box center [1043, 137] width 538 height 26
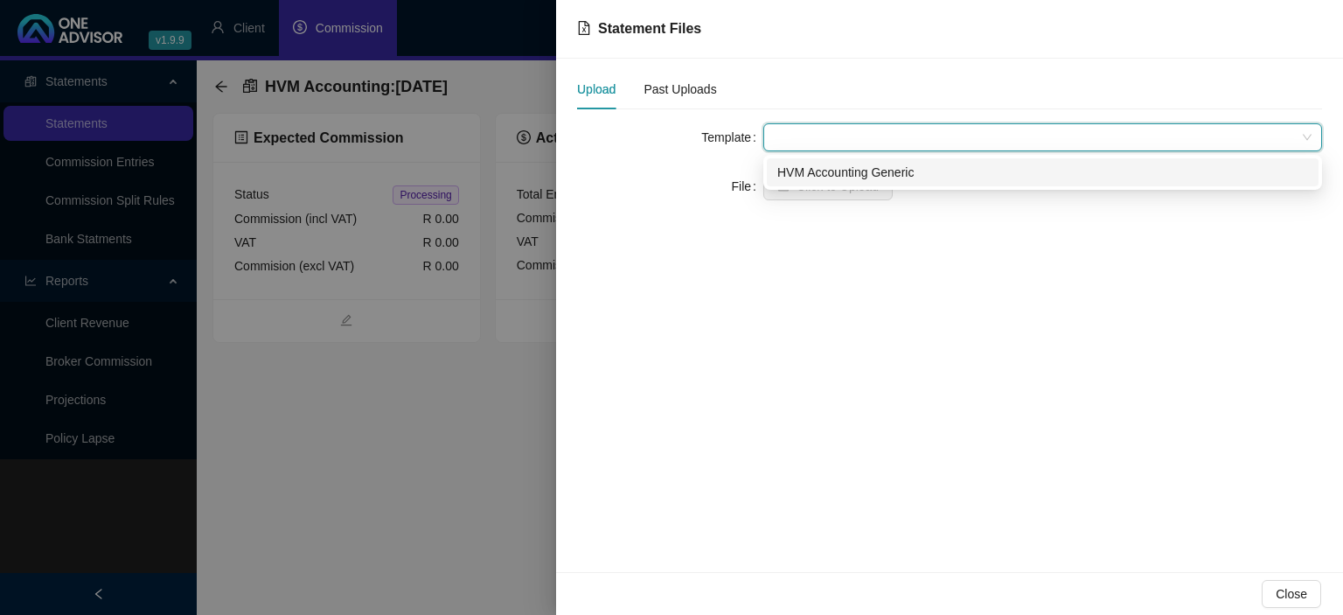
click at [826, 166] on div "HVM Accounting Generic" at bounding box center [1042, 172] width 531 height 19
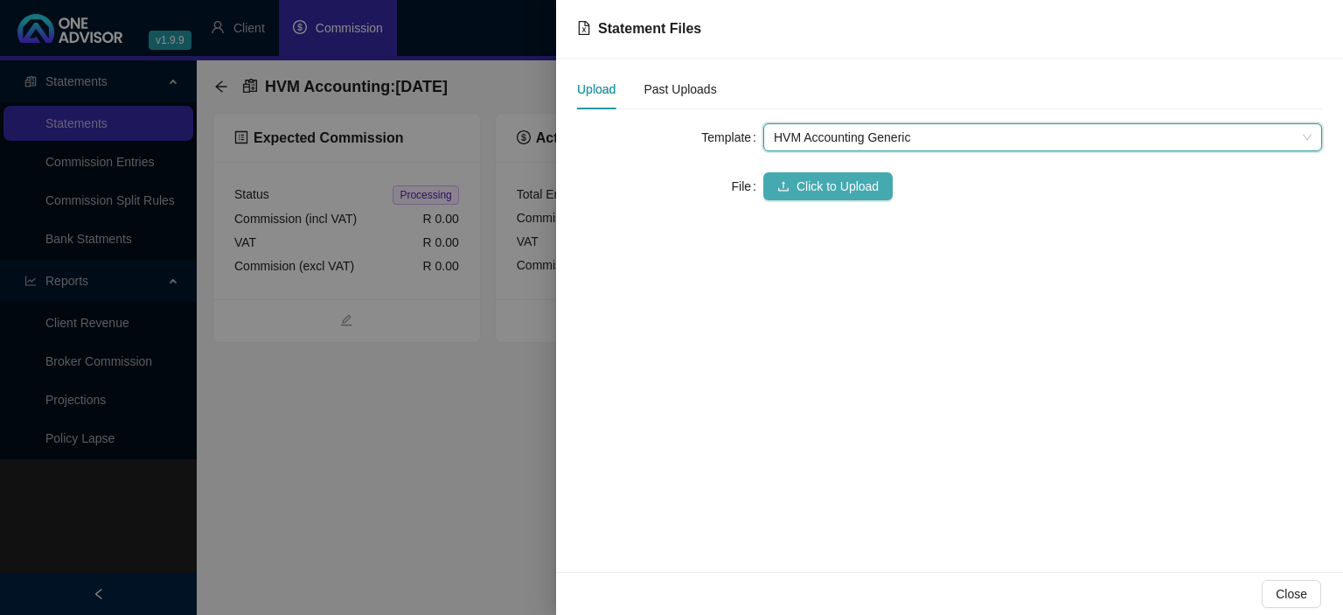
click at [817, 178] on span "Click to Upload" at bounding box center [838, 186] width 82 height 19
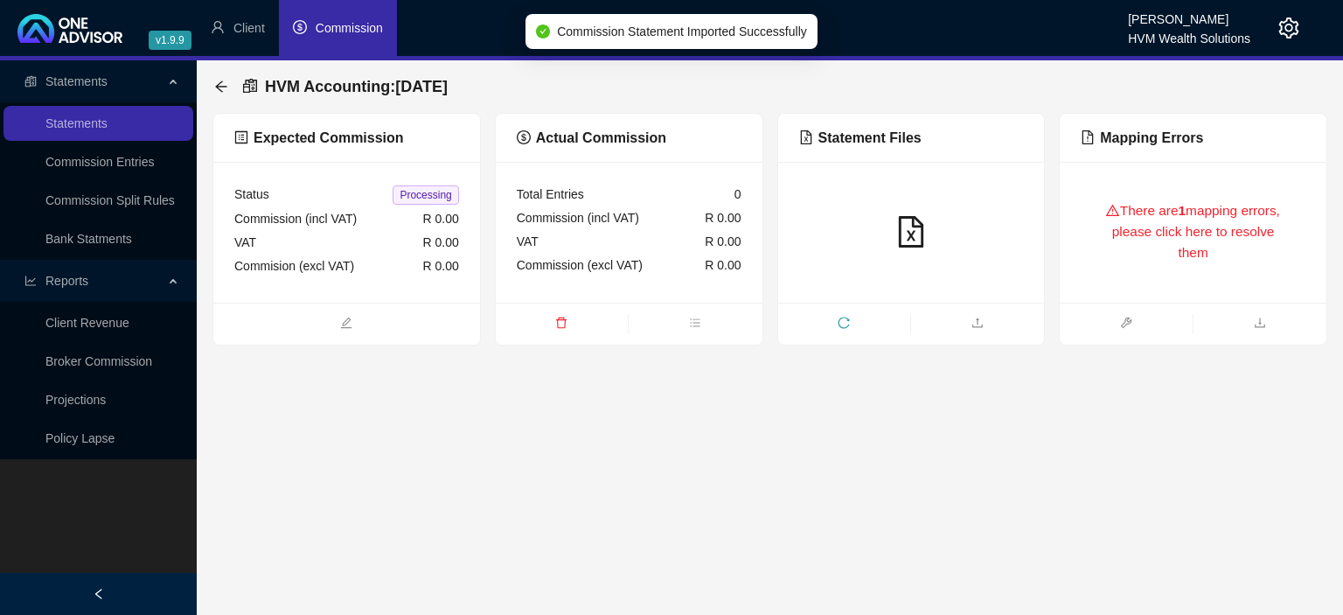
click at [1202, 303] on ul at bounding box center [1193, 324] width 267 height 43
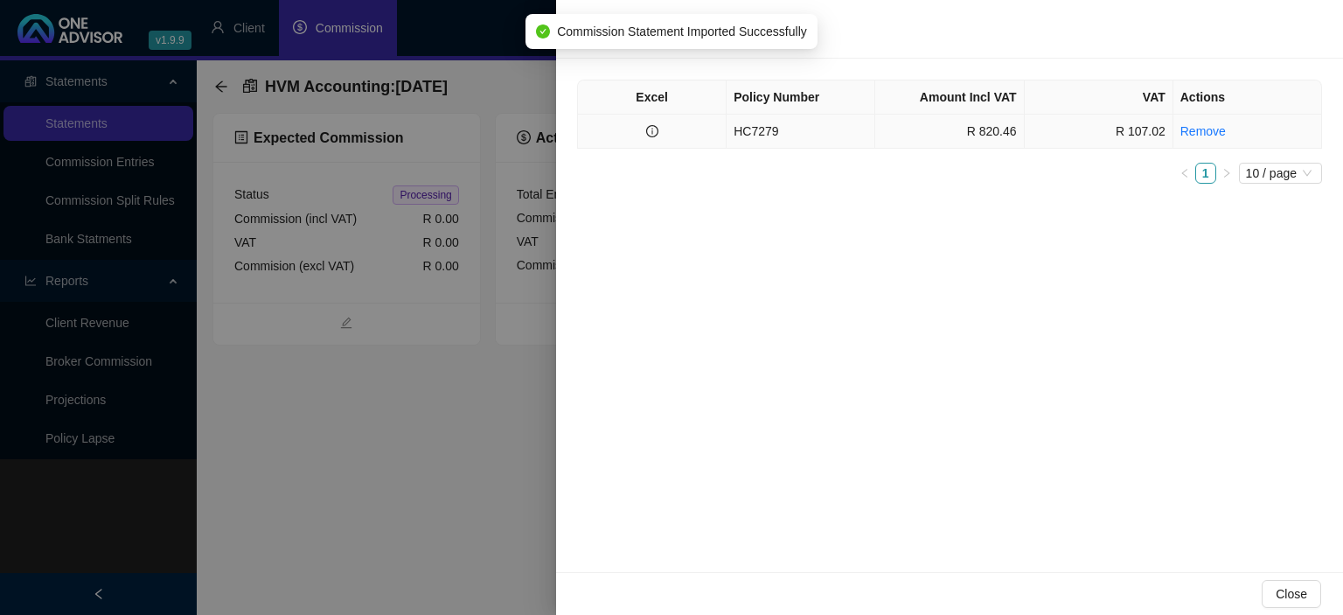
click at [775, 136] on td "HC7279" at bounding box center [801, 132] width 149 height 34
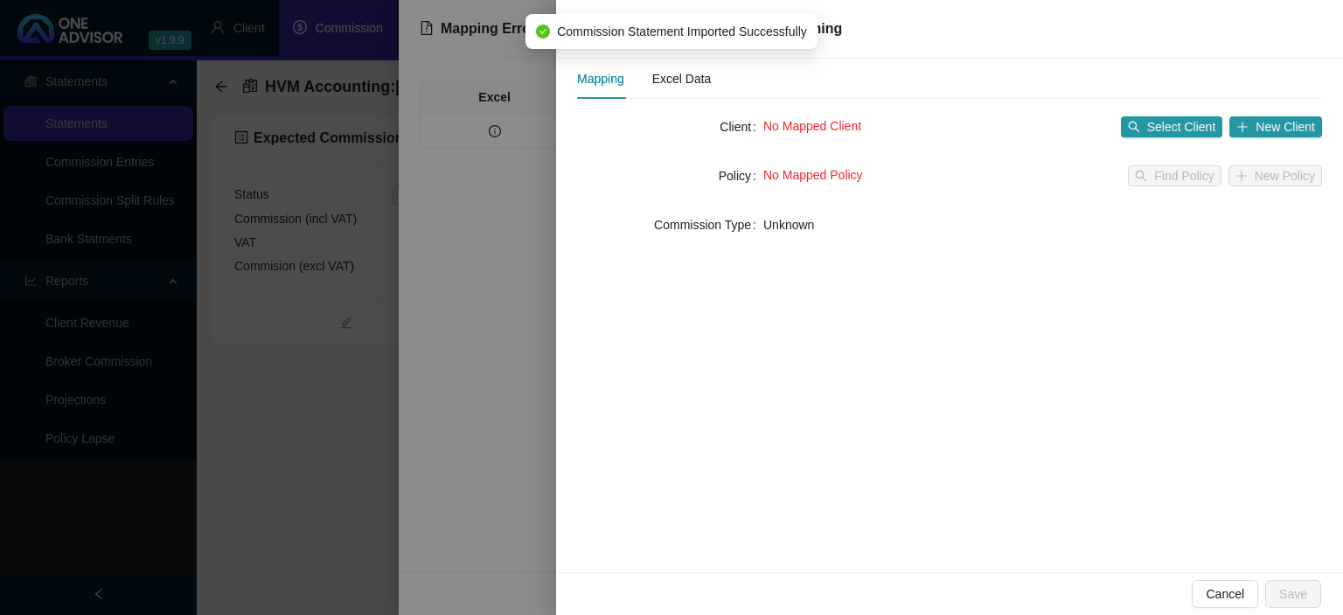
click at [714, 96] on div "Mapping Excel Data" at bounding box center [930, 79] width 706 height 40
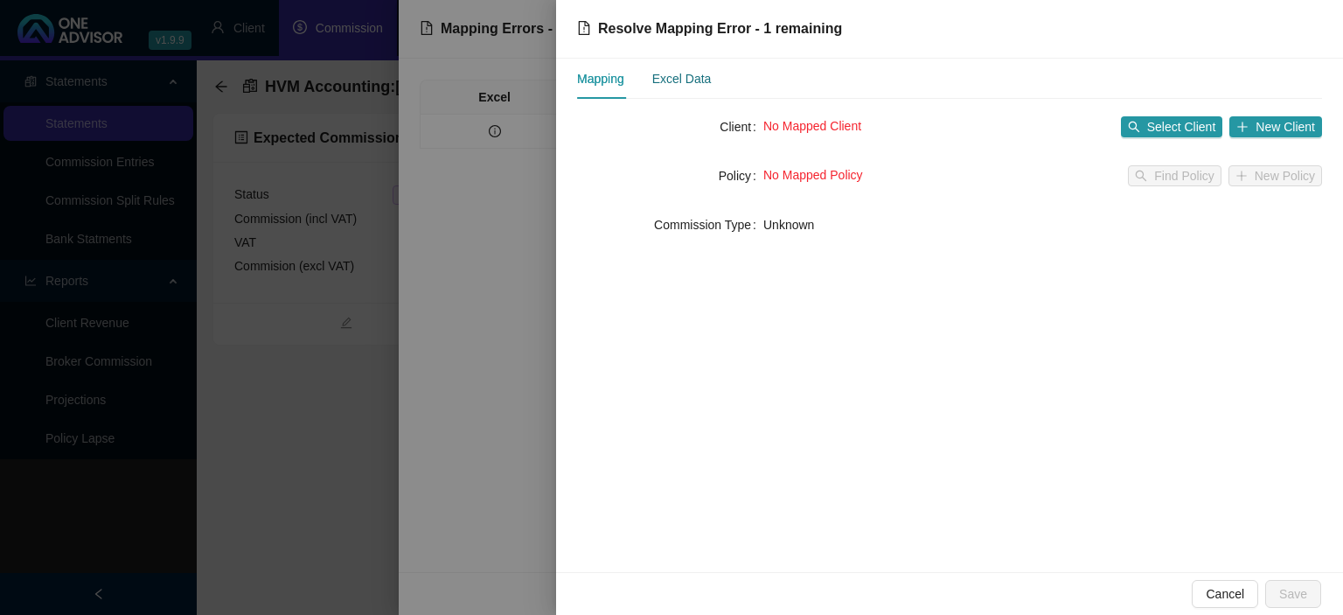
click at [701, 86] on div "Excel Data" at bounding box center [681, 78] width 59 height 19
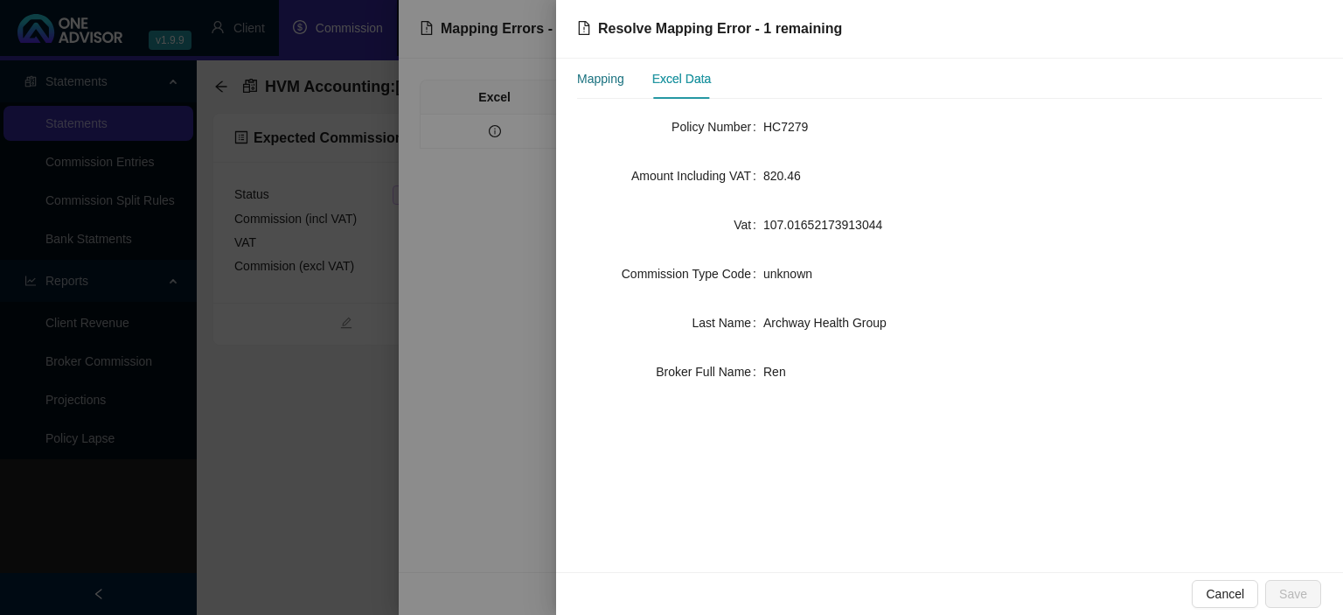
click at [603, 78] on div "Mapping" at bounding box center [600, 78] width 47 height 19
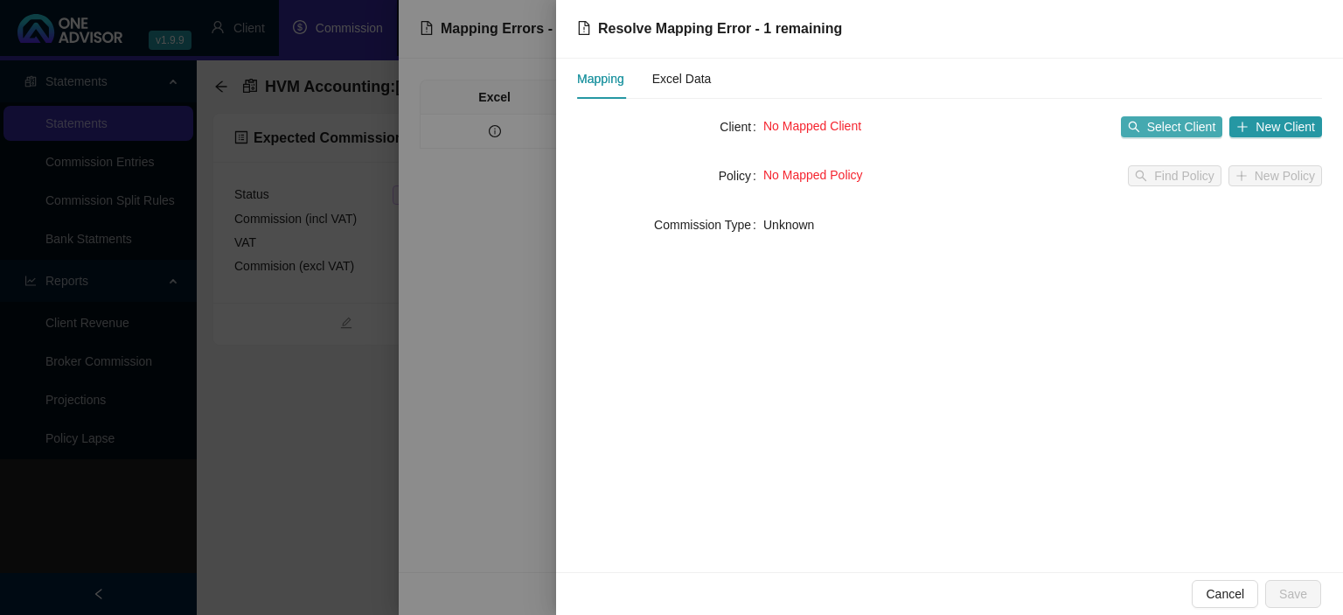
click at [1149, 129] on button "Select Client" at bounding box center [1172, 126] width 102 height 21
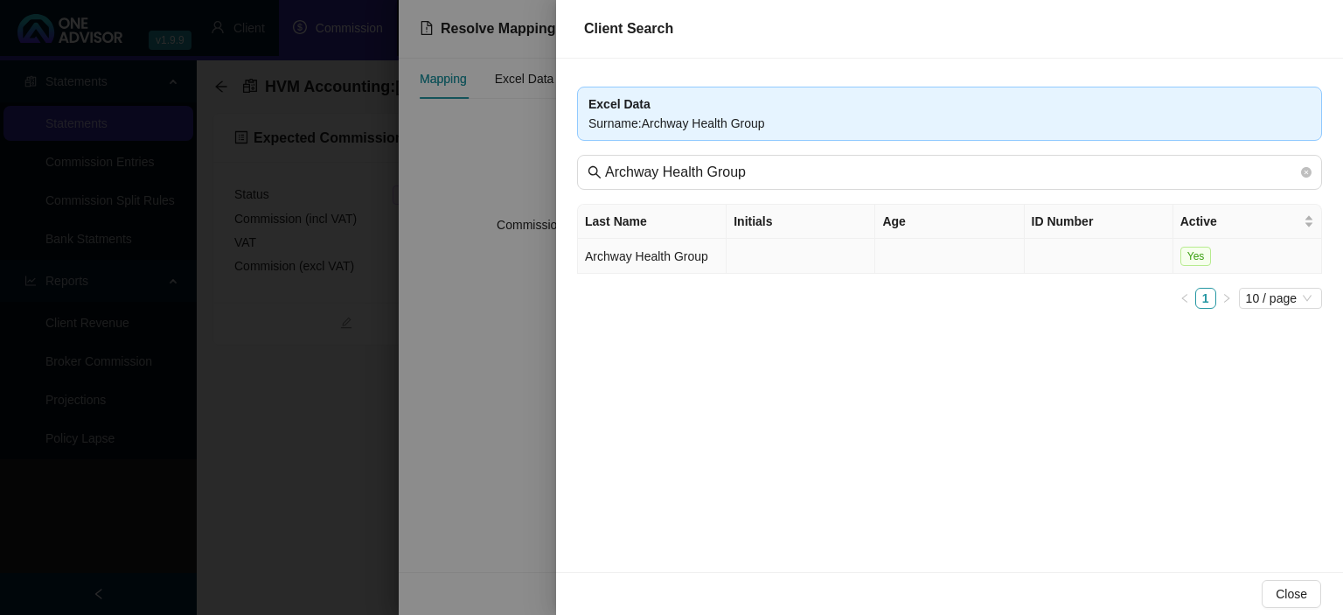
click at [670, 254] on td "Archway Health Group" at bounding box center [652, 256] width 149 height 35
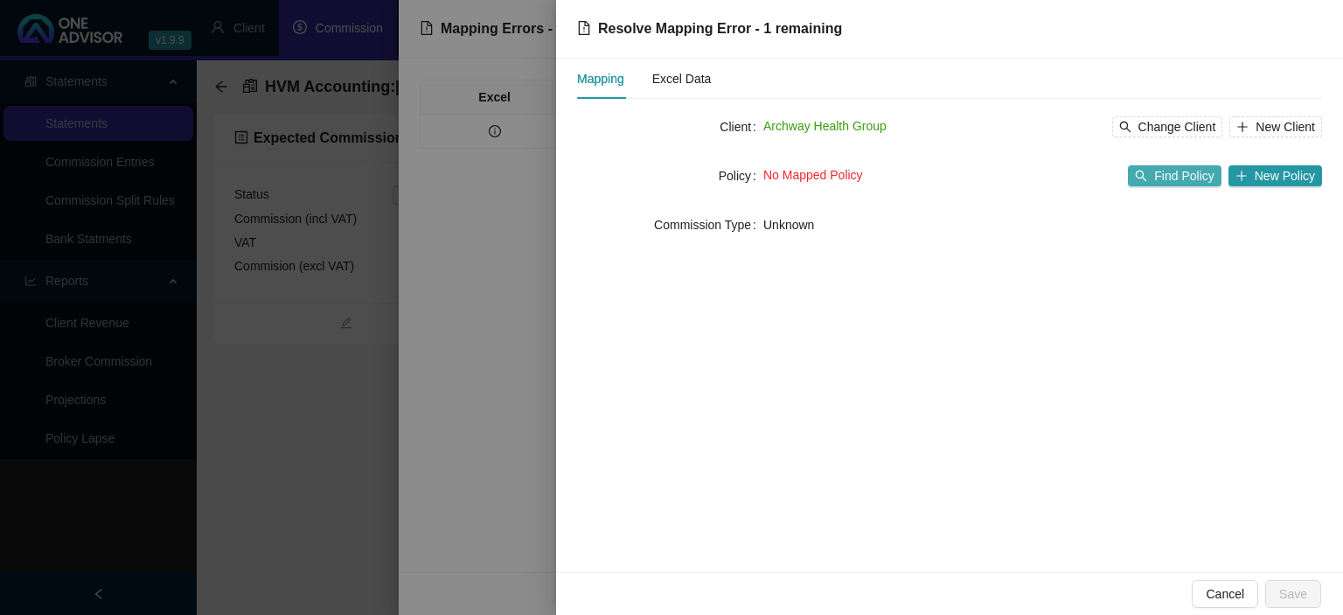
click at [1179, 178] on span "Find Policy" at bounding box center [1183, 175] width 59 height 19
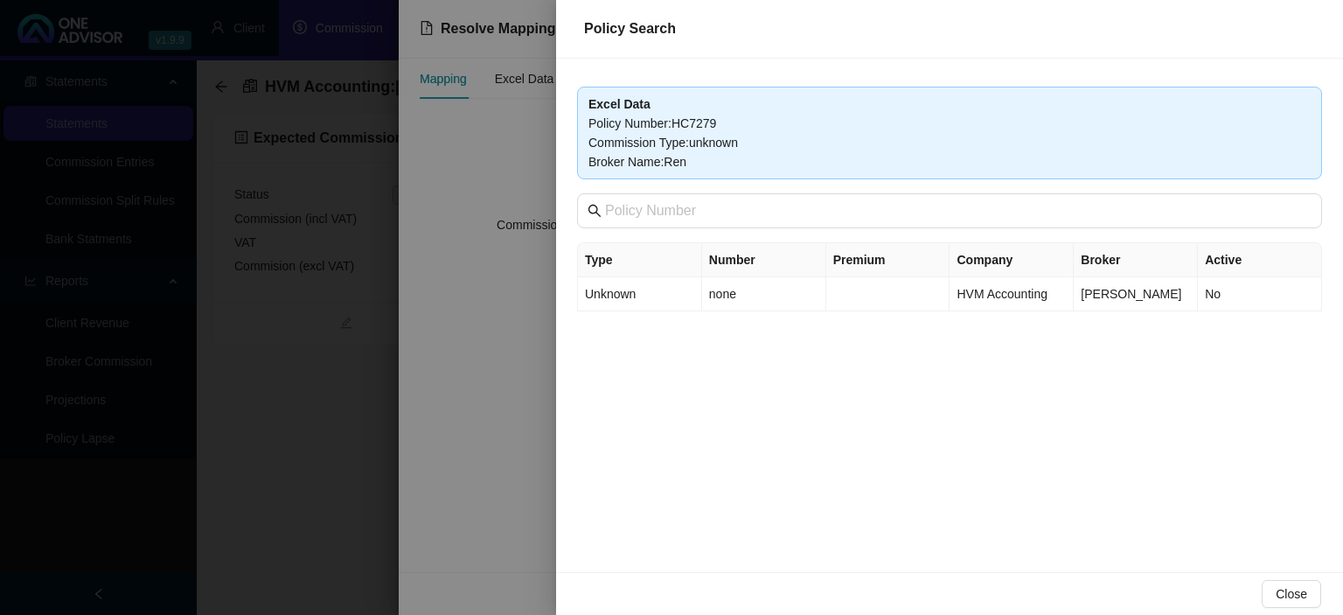
click at [505, 351] on div at bounding box center [671, 307] width 1343 height 615
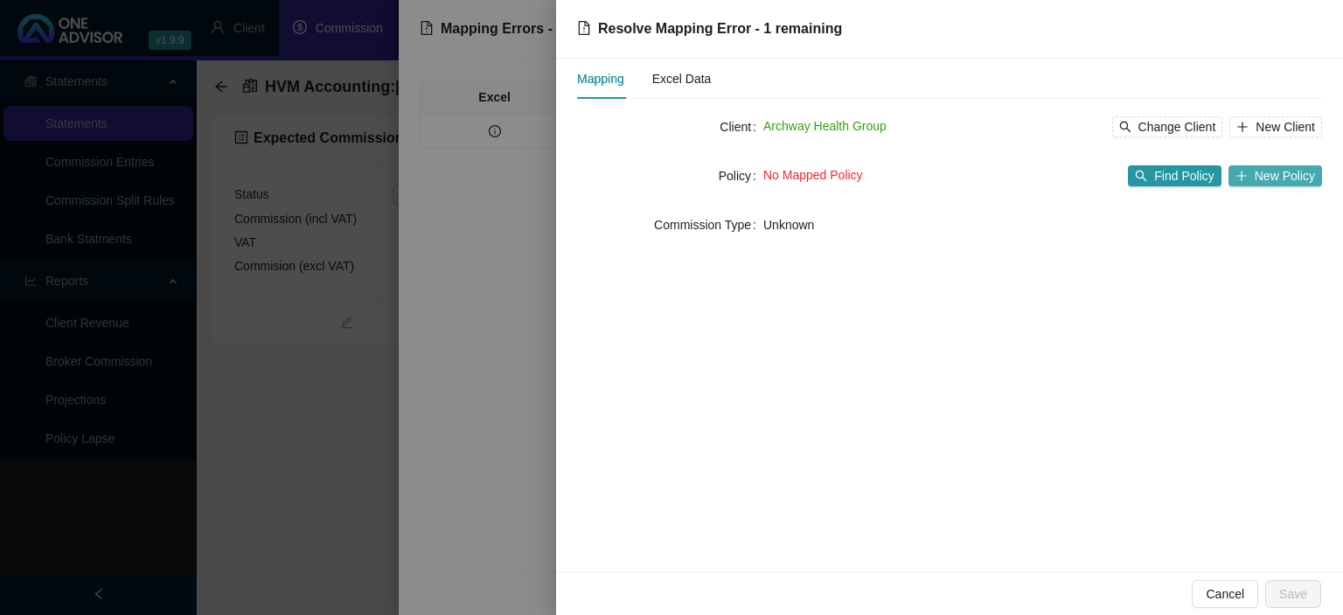
click at [1243, 173] on icon "plus" at bounding box center [1242, 176] width 12 height 12
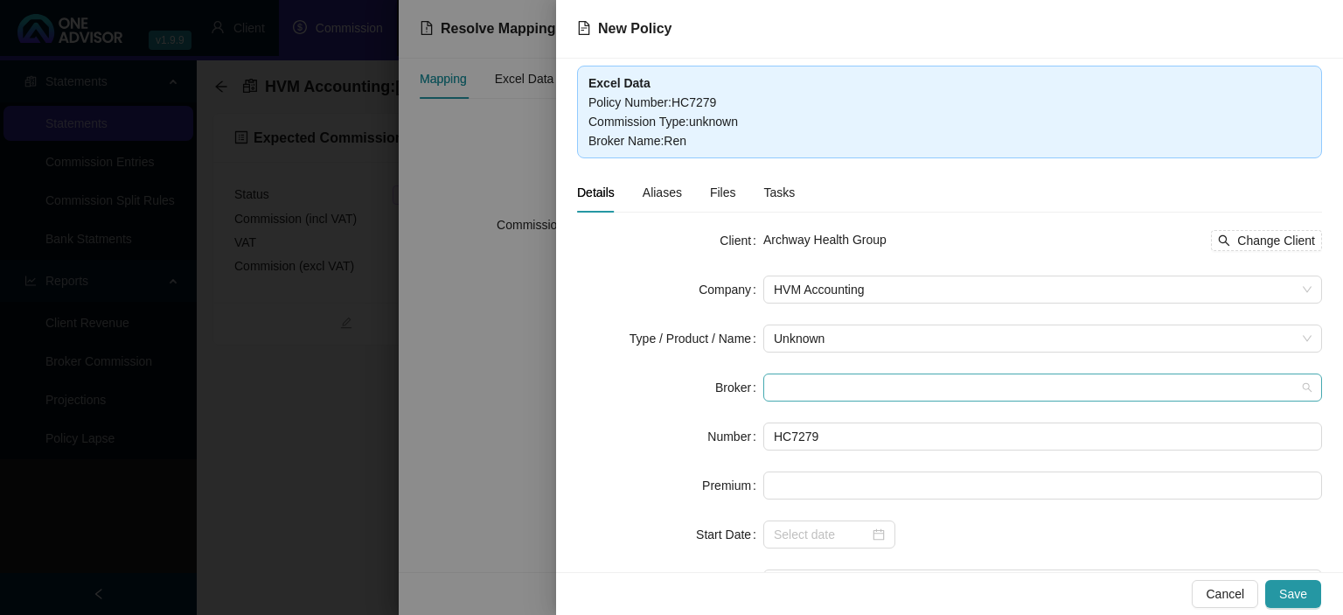
click at [809, 391] on span at bounding box center [1043, 387] width 538 height 26
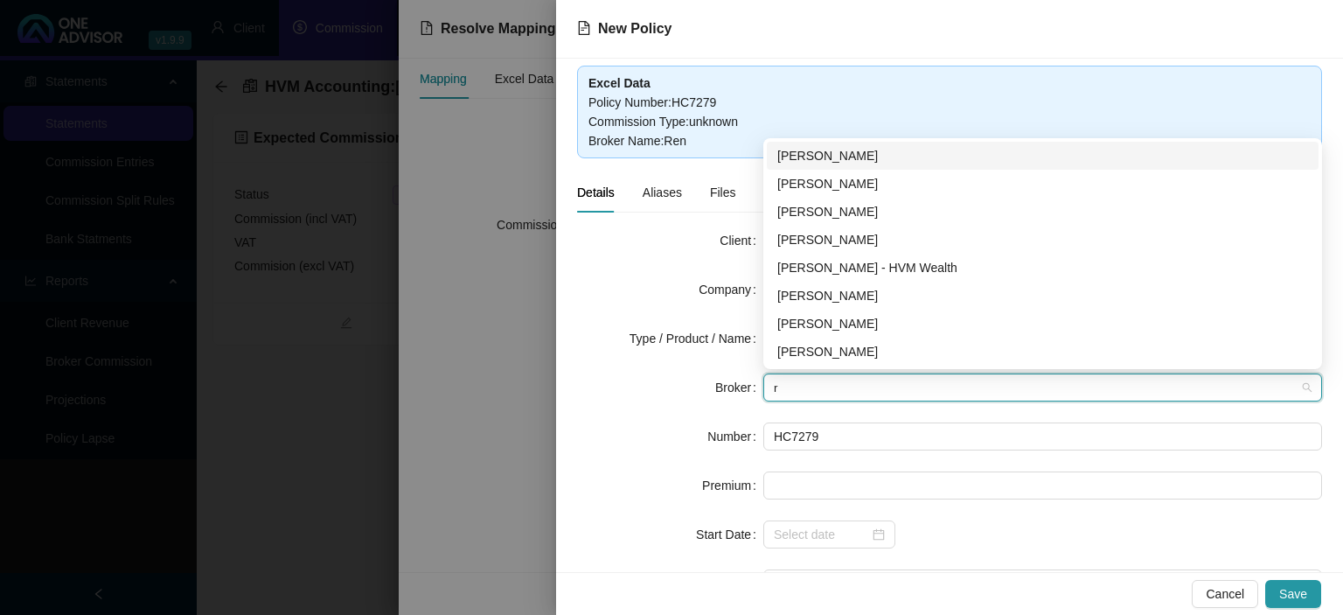
type input "re"
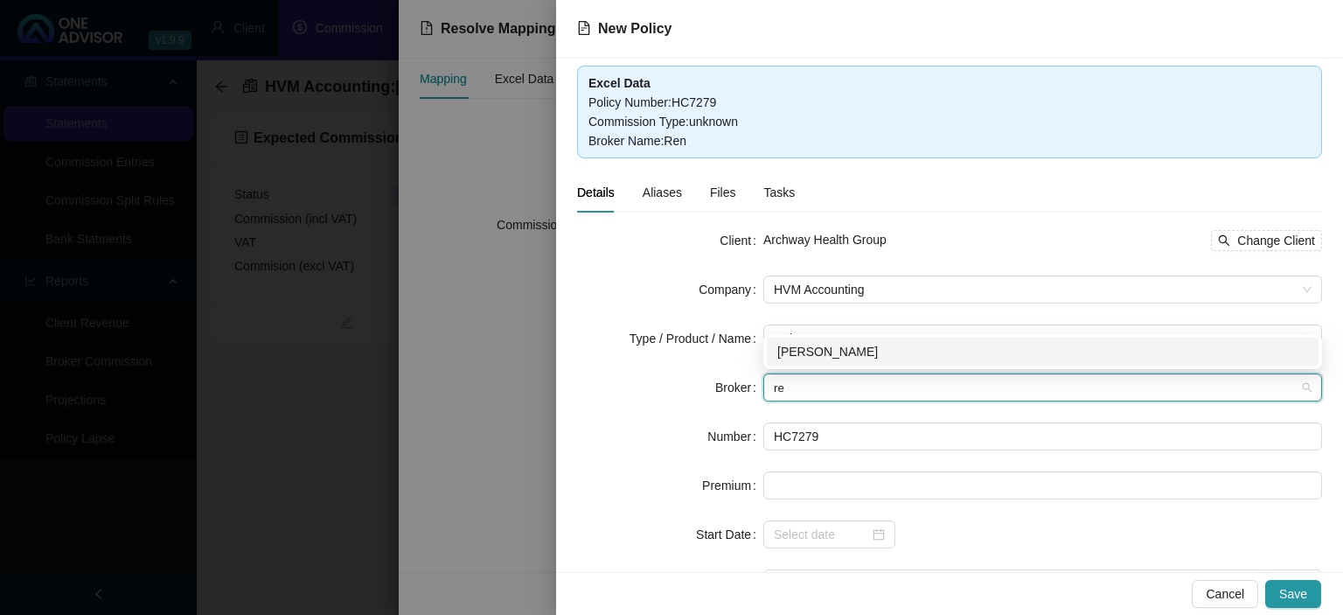
click at [816, 352] on div "[PERSON_NAME]" at bounding box center [1042, 351] width 531 height 19
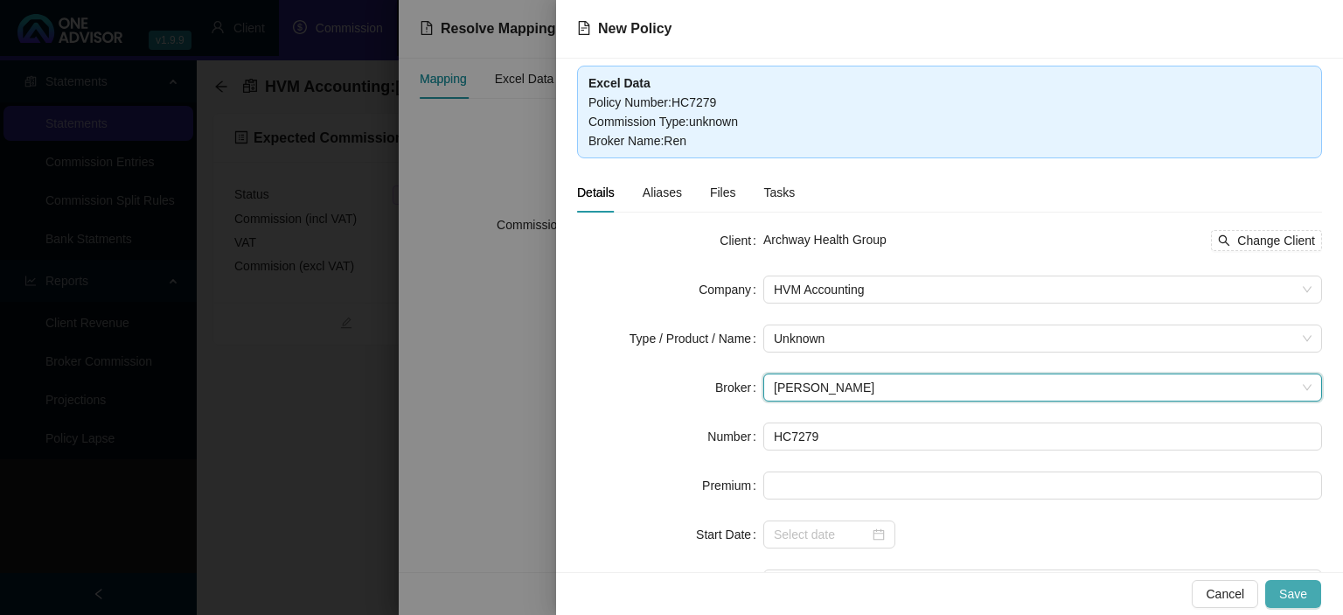
click at [1297, 589] on span "Save" at bounding box center [1293, 593] width 28 height 19
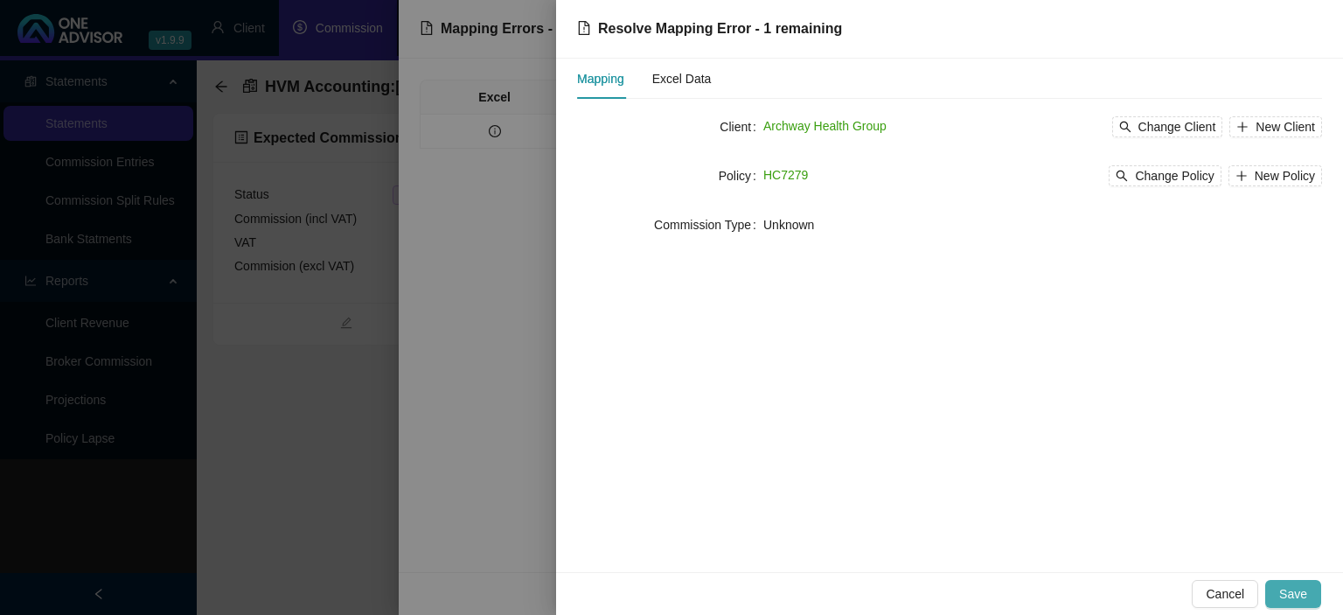
click at [1290, 589] on span "Save" at bounding box center [1293, 593] width 28 height 19
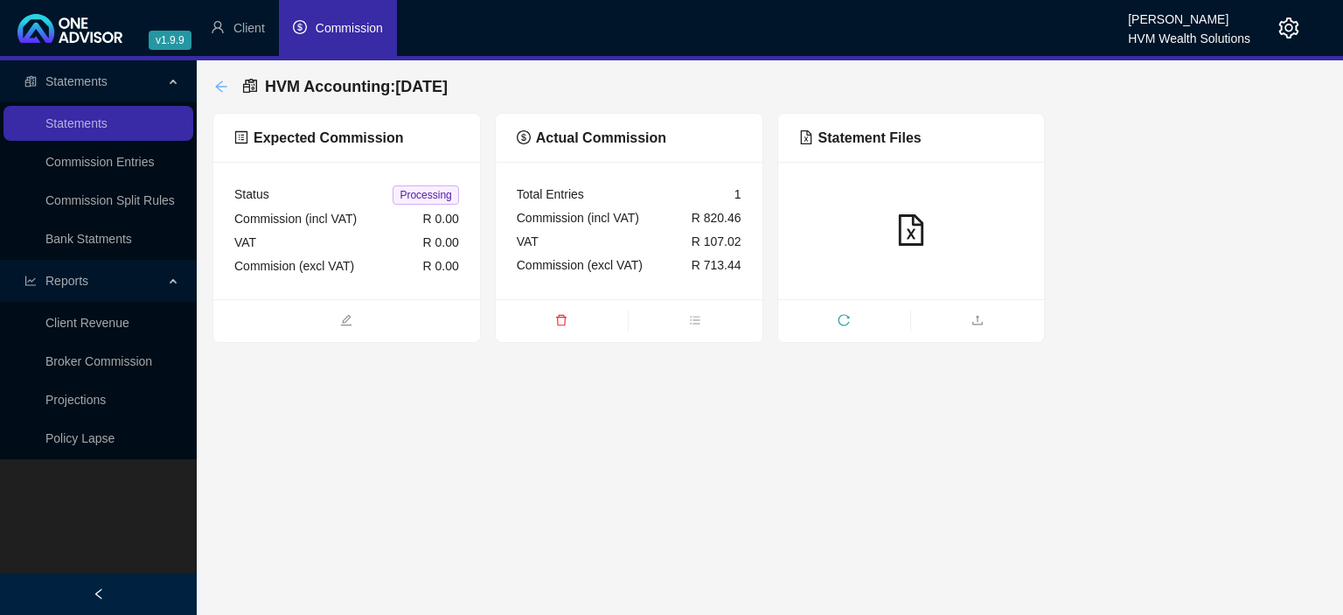
click at [217, 87] on icon "arrow-left" at bounding box center [220, 85] width 11 height 11
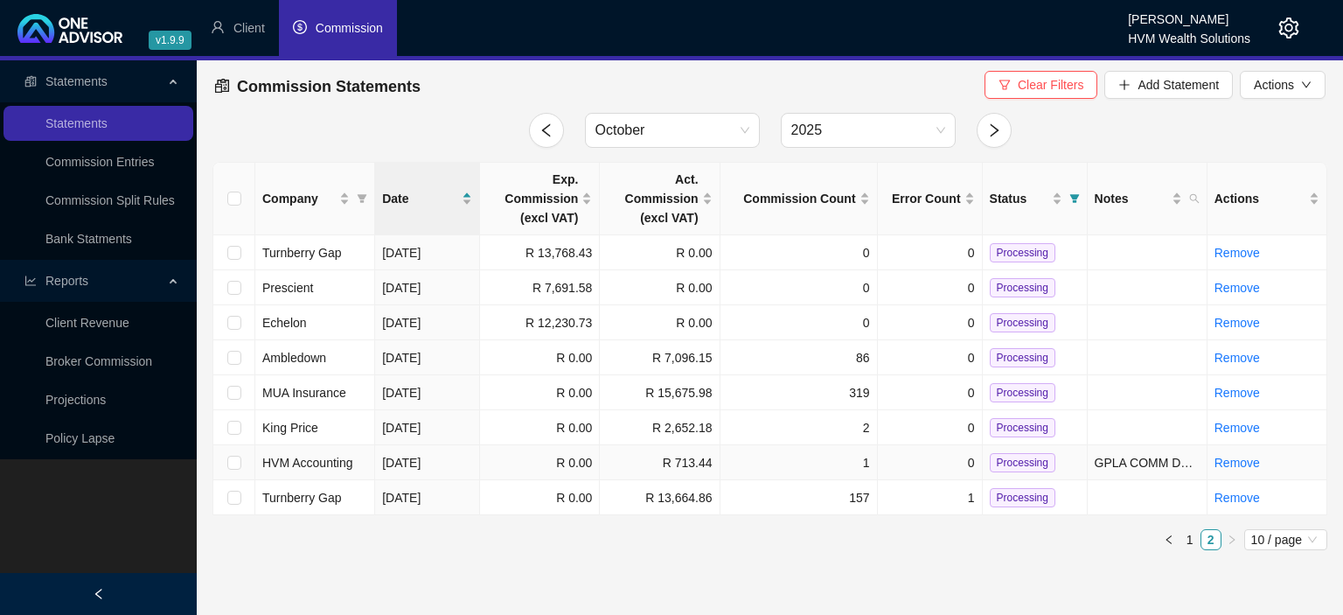
click at [310, 460] on span "HVM Accounting" at bounding box center [307, 463] width 91 height 14
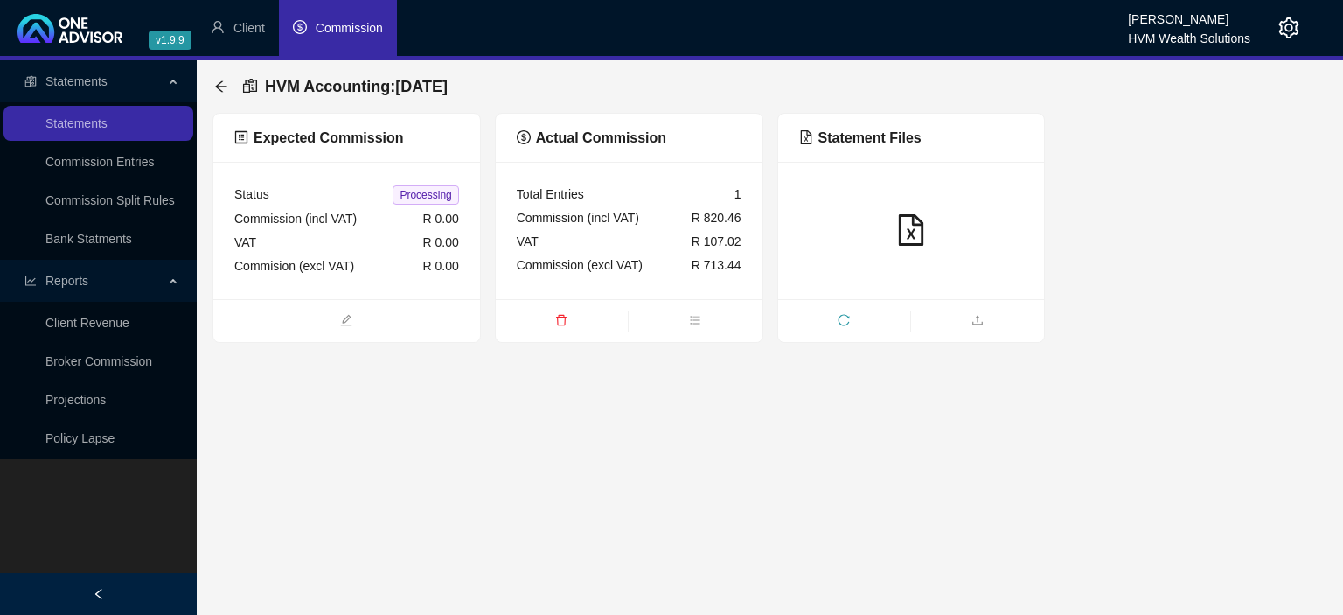
click at [876, 300] on ul at bounding box center [911, 320] width 267 height 43
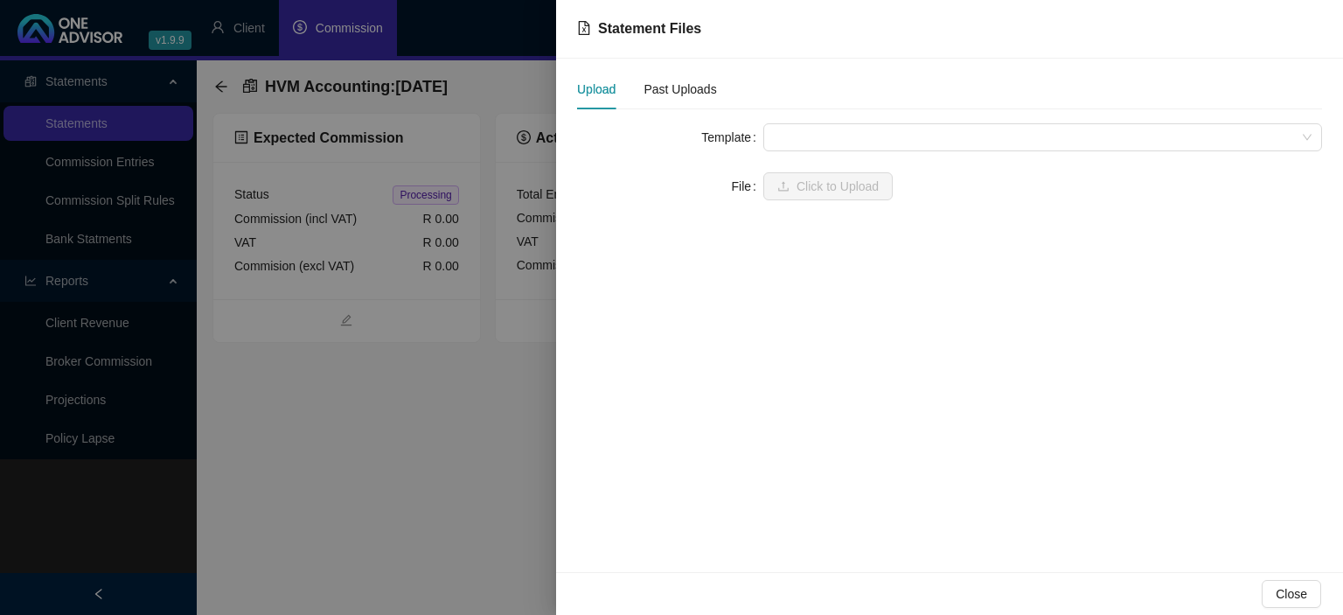
click at [459, 381] on div at bounding box center [671, 307] width 1343 height 615
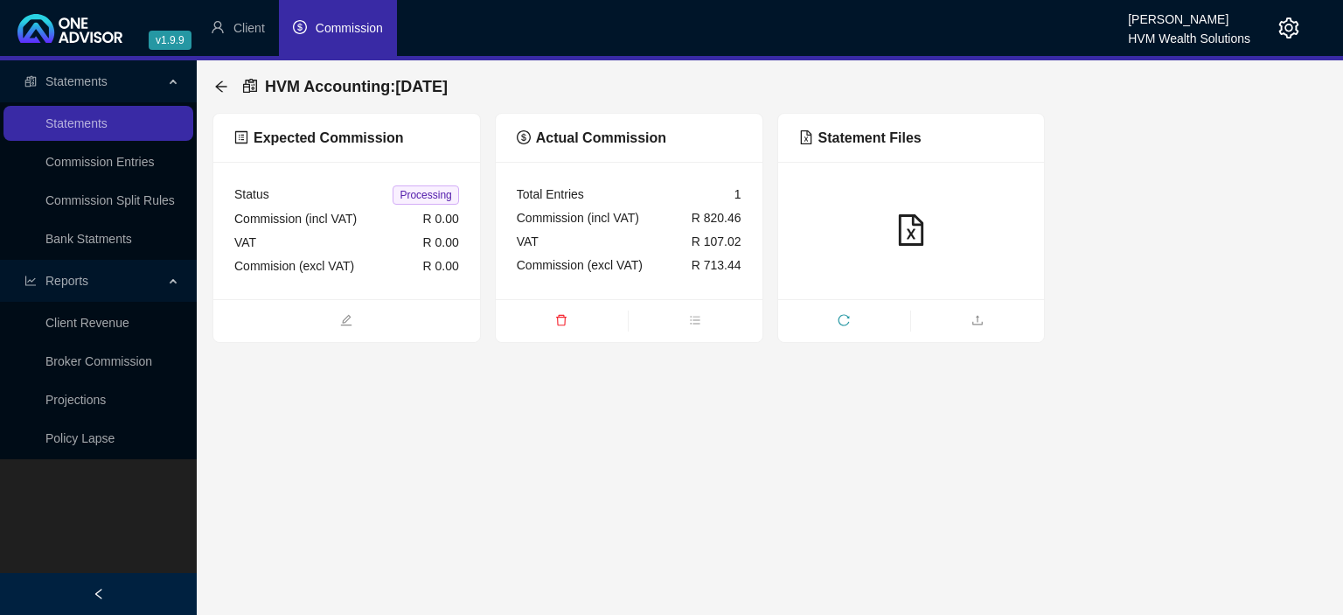
click at [655, 259] on div "Commission (excl VAT) R 713.44" at bounding box center [629, 266] width 225 height 24
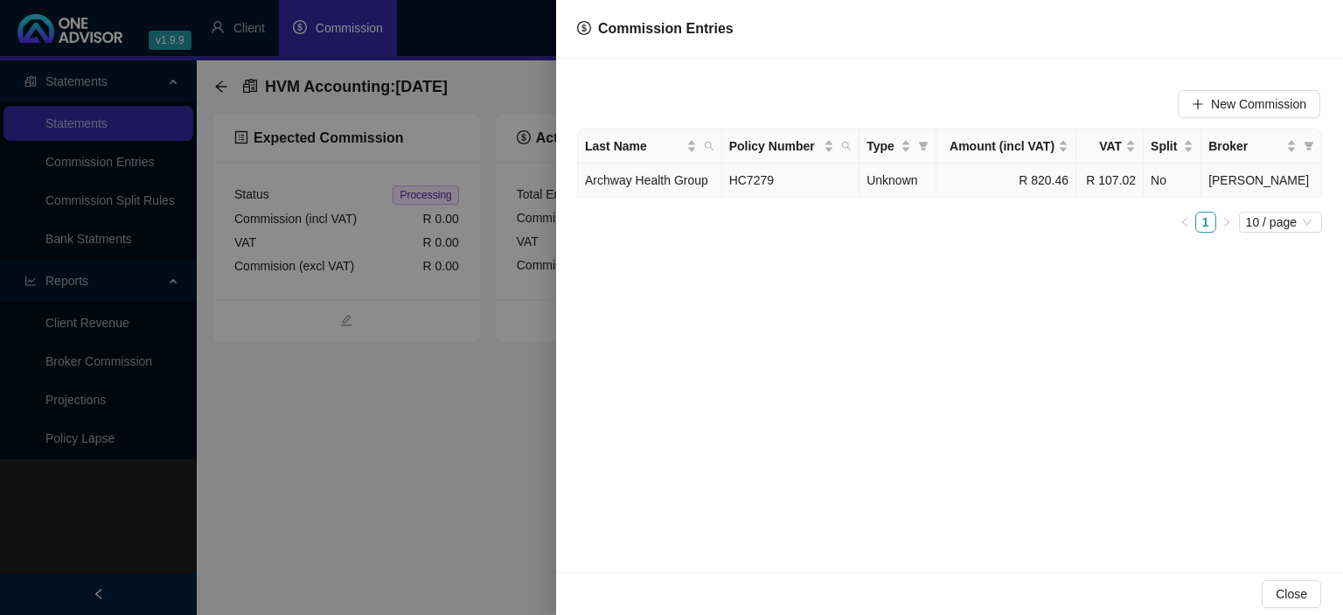
click at [825, 186] on td "HC7279" at bounding box center [791, 181] width 138 height 34
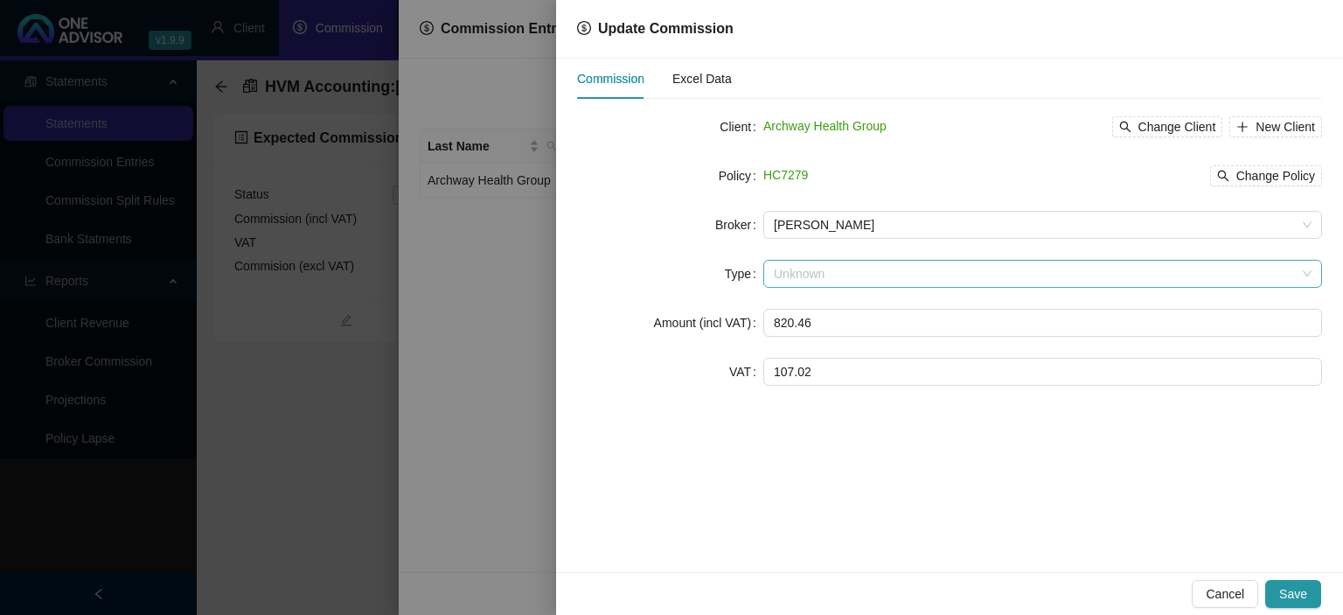
click at [837, 273] on span "Unknown" at bounding box center [1043, 274] width 538 height 26
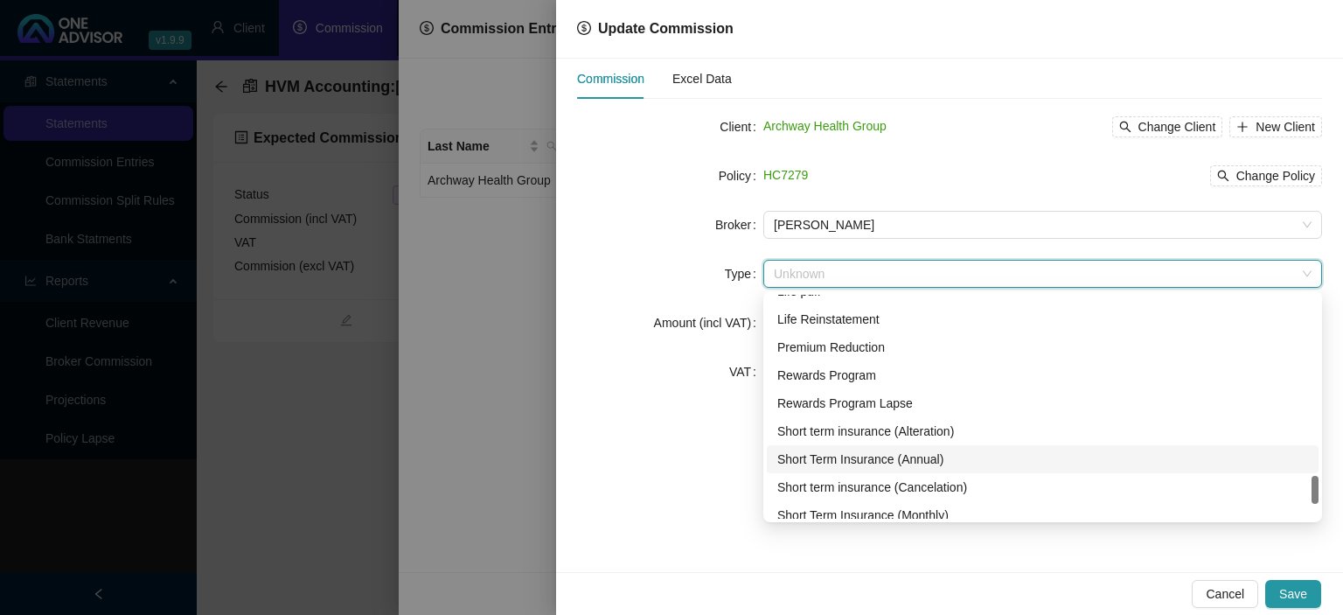
scroll to position [1539, 0]
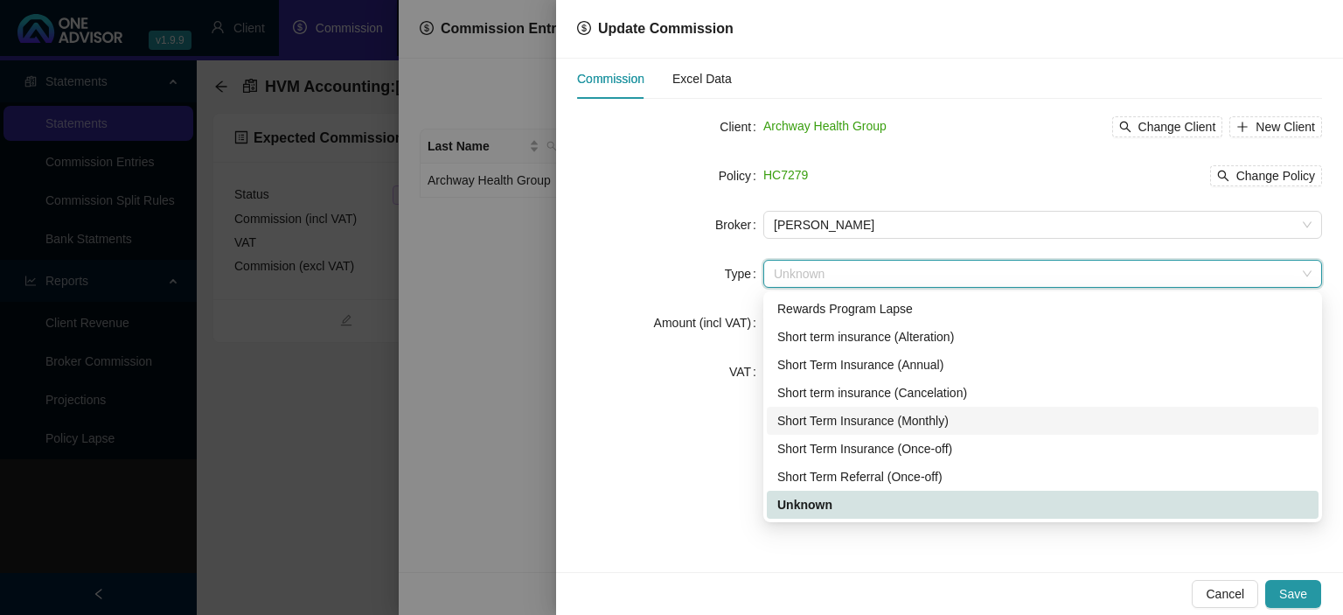
click at [927, 423] on div "Short Term Insurance (Monthly)" at bounding box center [1042, 420] width 531 height 19
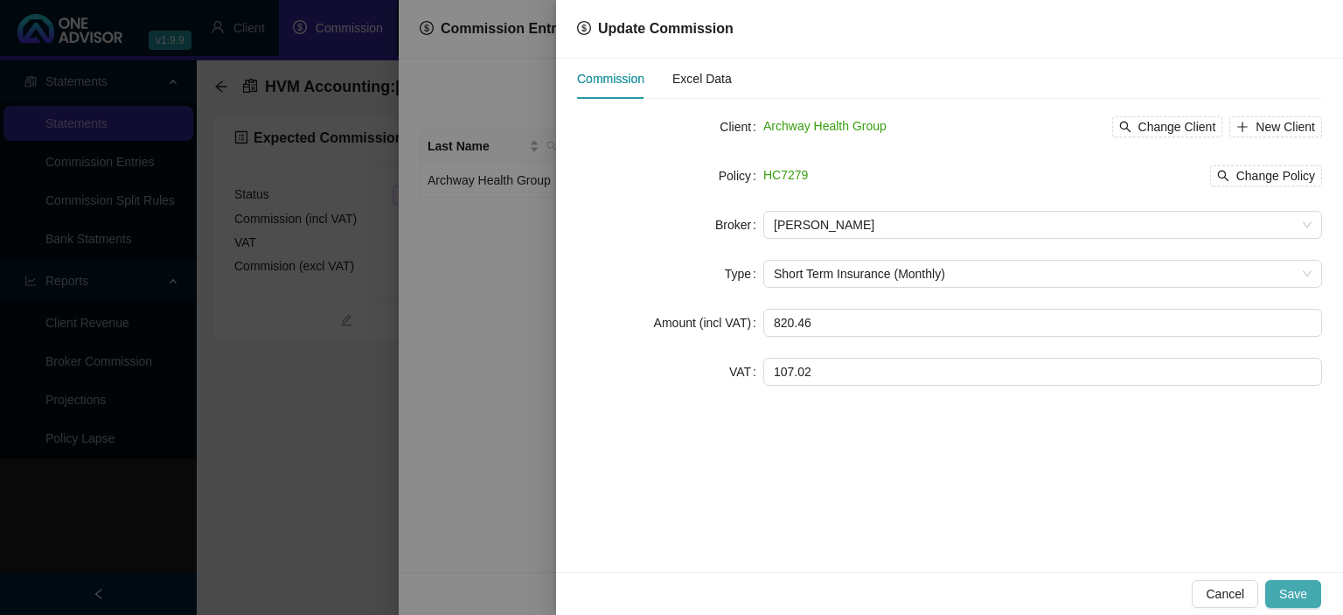
click at [1285, 594] on span "Save" at bounding box center [1293, 593] width 28 height 19
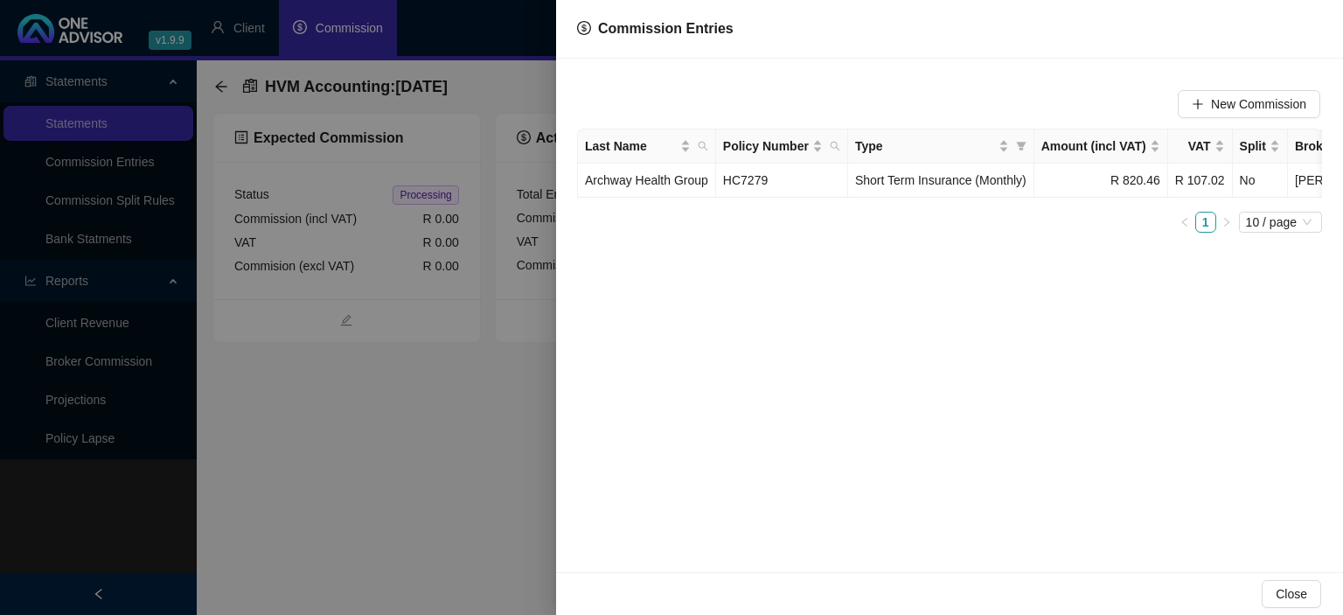
click at [456, 510] on div at bounding box center [671, 307] width 1343 height 615
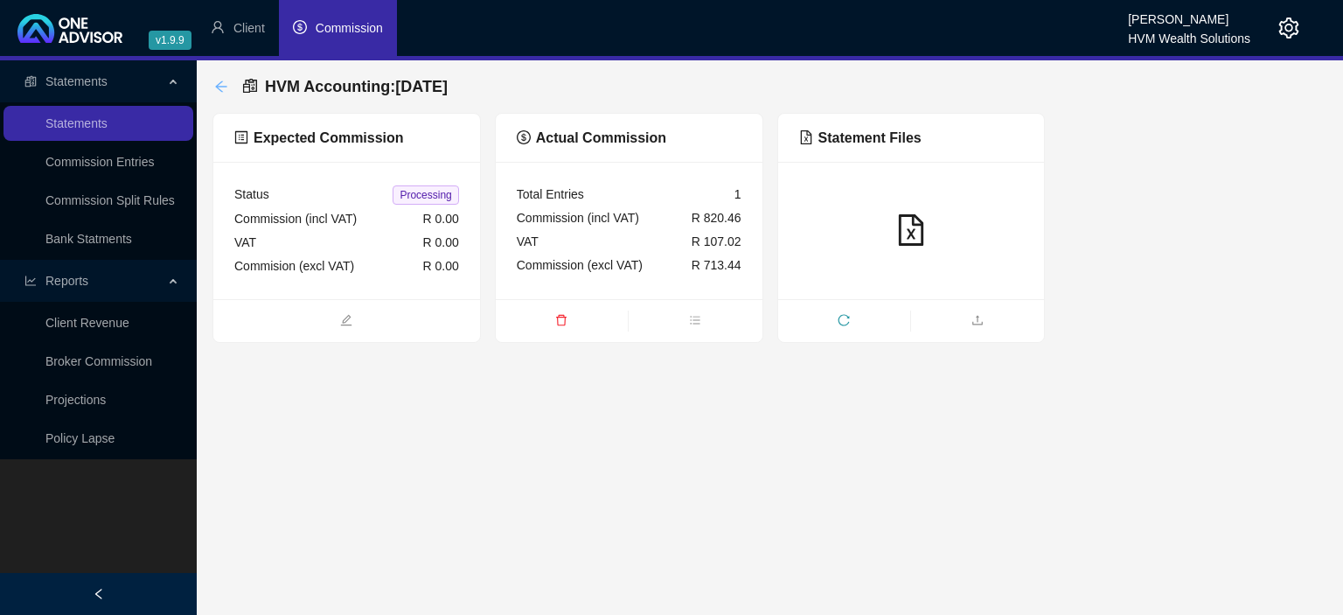
click at [223, 84] on icon "arrow-left" at bounding box center [221, 87] width 14 height 14
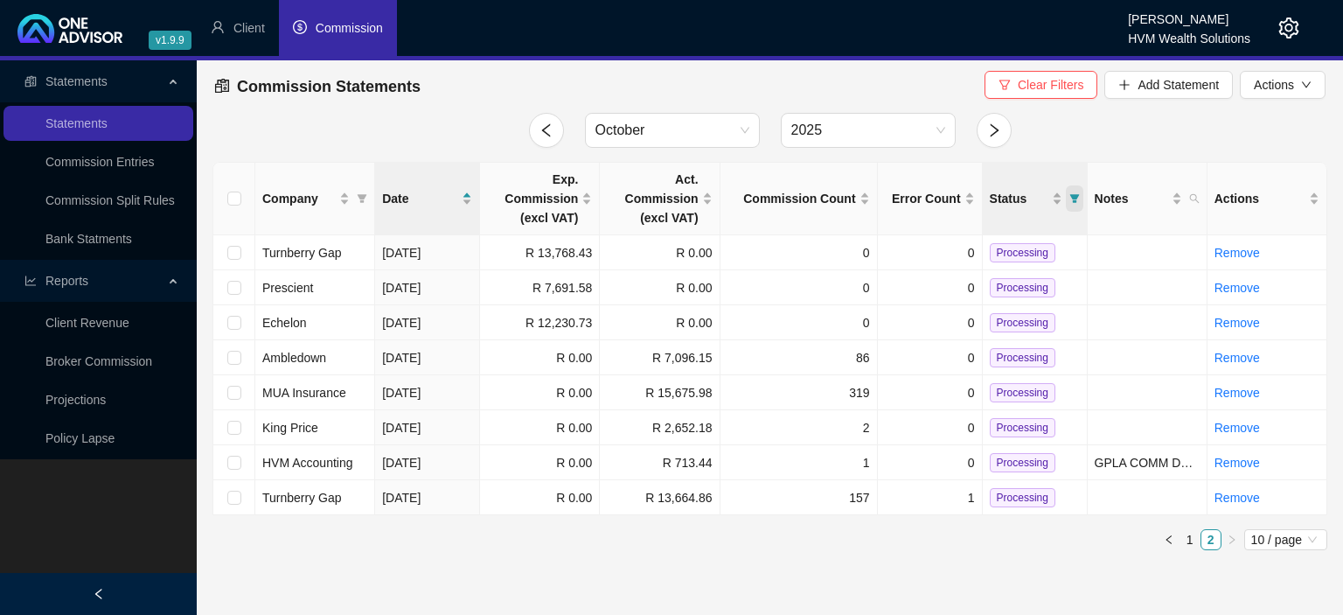
click at [1073, 196] on icon "filter" at bounding box center [1074, 198] width 10 height 9
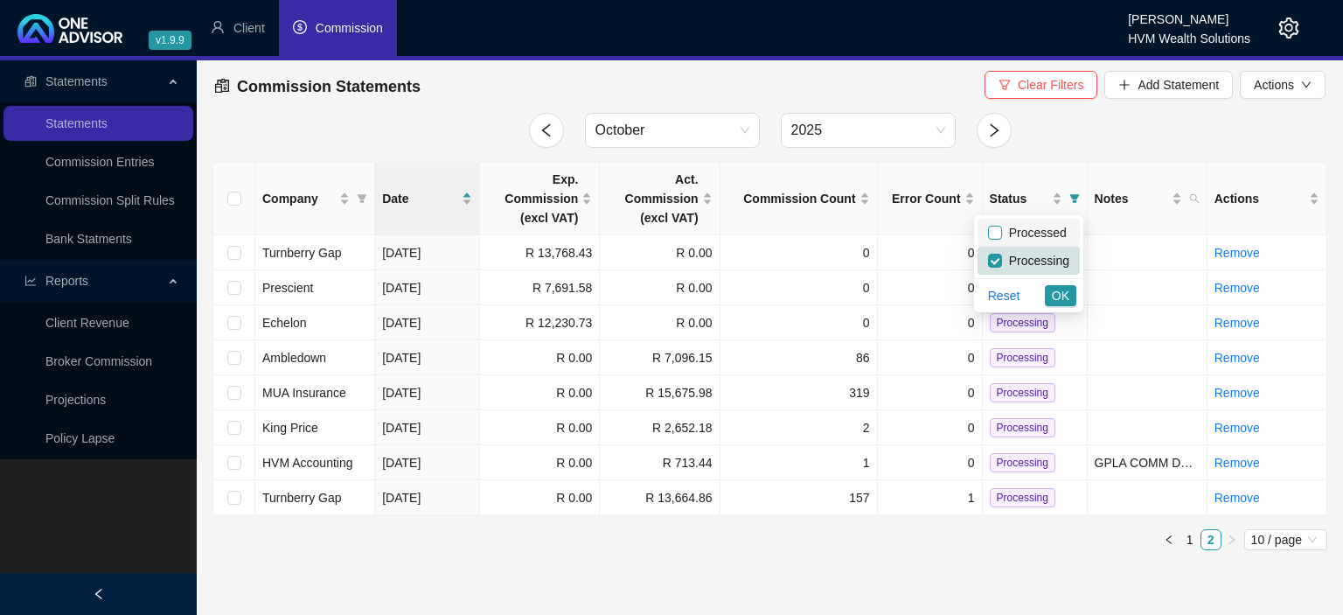
click at [997, 234] on input "checkbox" at bounding box center [995, 233] width 14 height 14
click at [1049, 291] on button "OK" at bounding box center [1060, 295] width 31 height 21
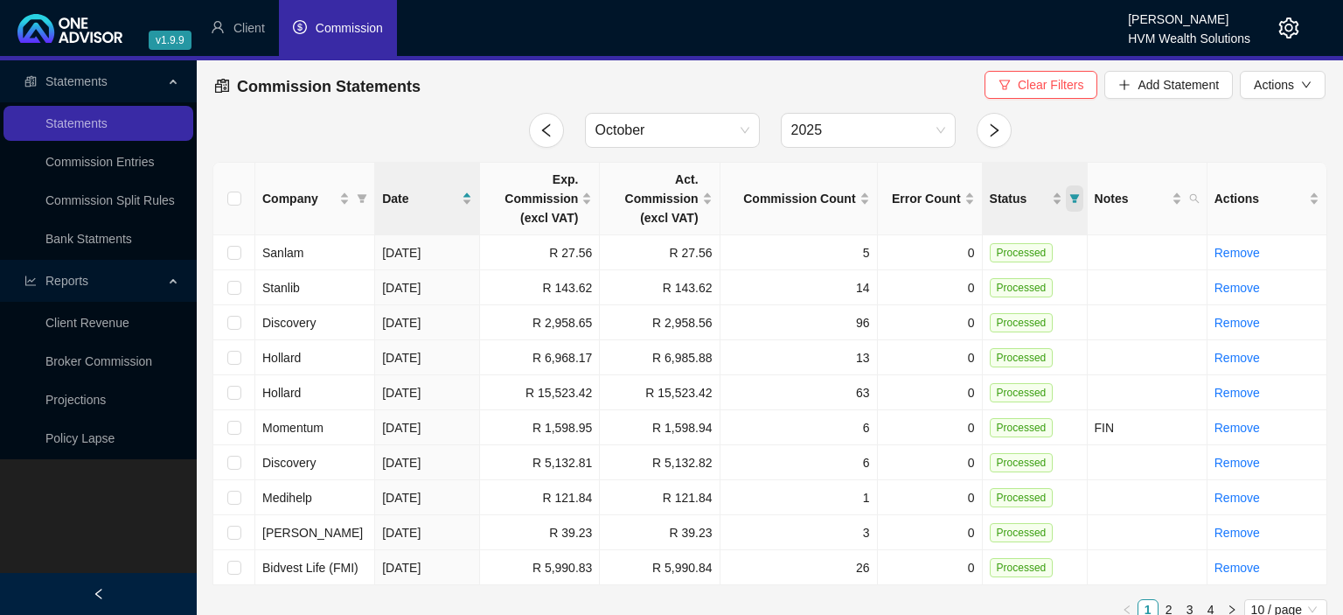
click at [1070, 199] on icon "filter" at bounding box center [1074, 198] width 10 height 10
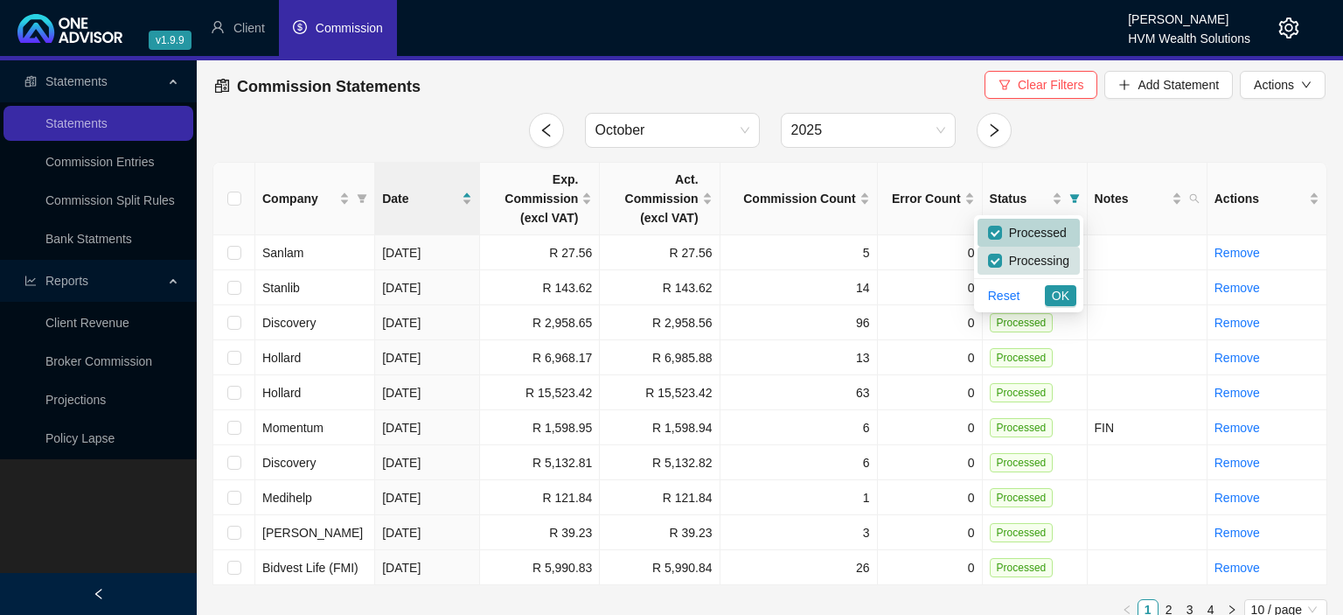
click at [1024, 240] on span "Processed" at bounding box center [1034, 233] width 65 height 14
checkbox input "false"
click at [1055, 289] on span "OK" at bounding box center [1060, 295] width 17 height 19
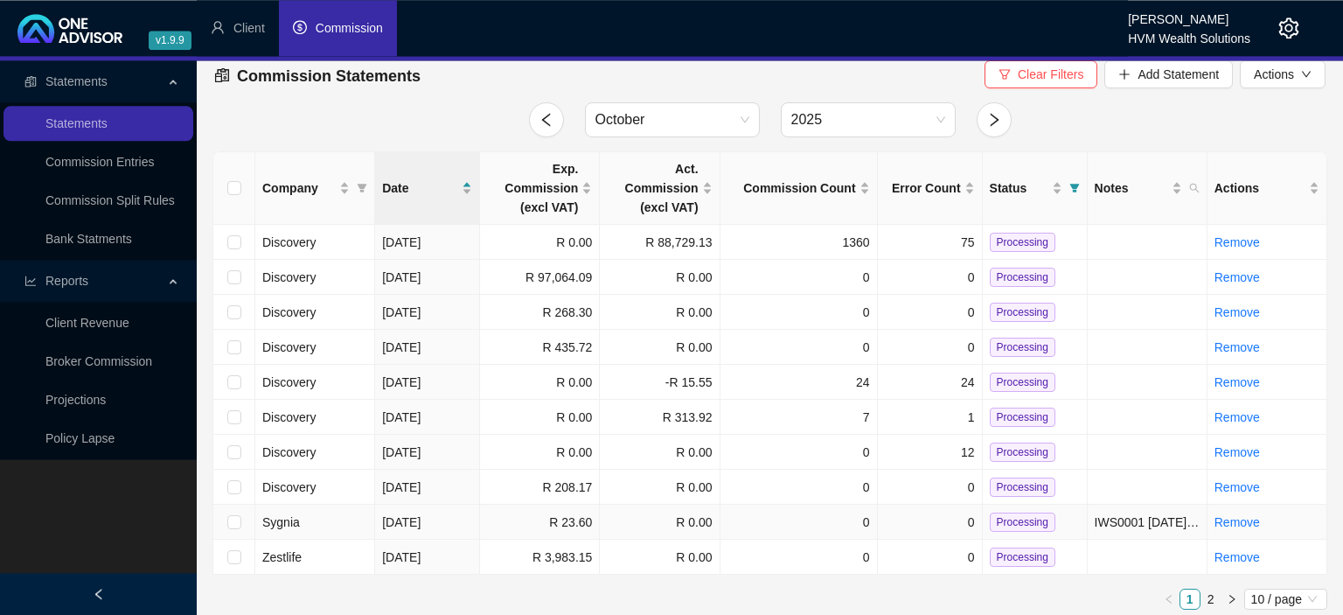
scroll to position [17, 0]
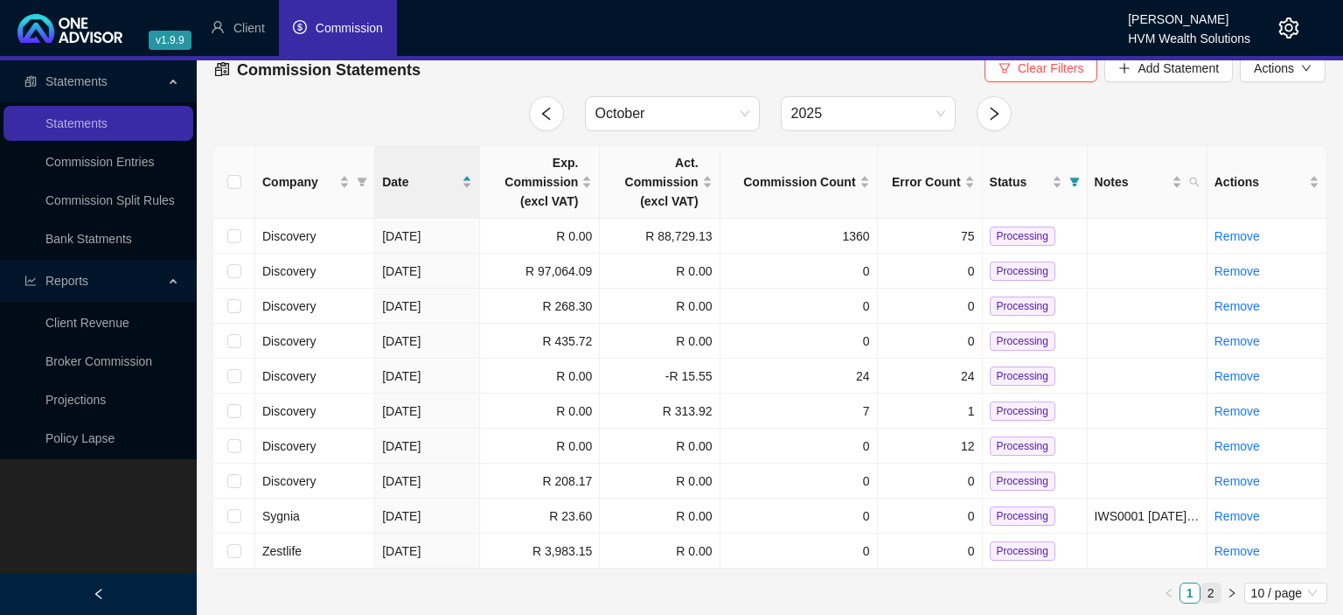
click at [1213, 589] on link "2" at bounding box center [1211, 592] width 19 height 19
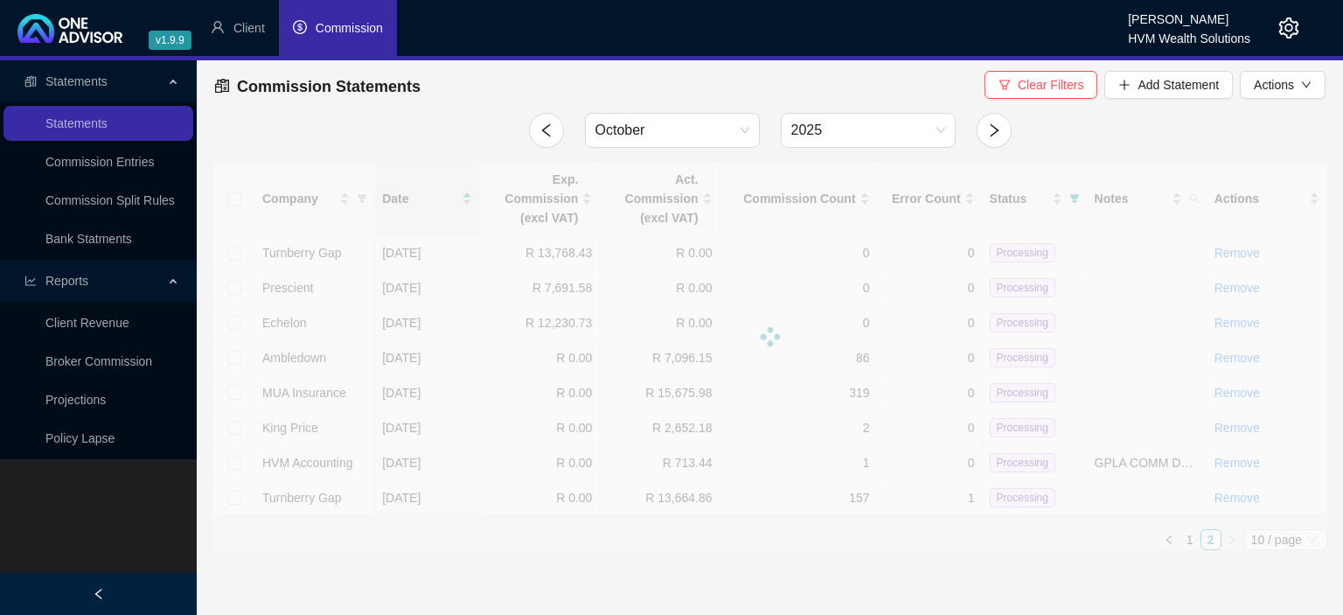
scroll to position [0, 0]
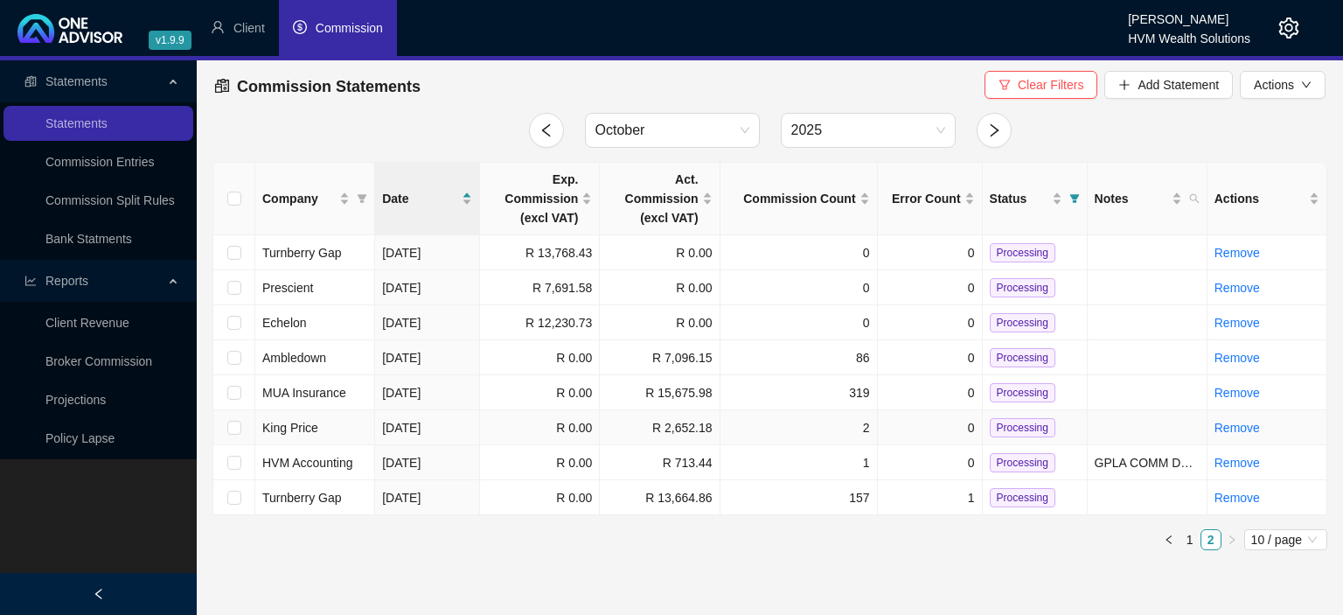
click at [331, 432] on td "King Price" at bounding box center [315, 427] width 120 height 35
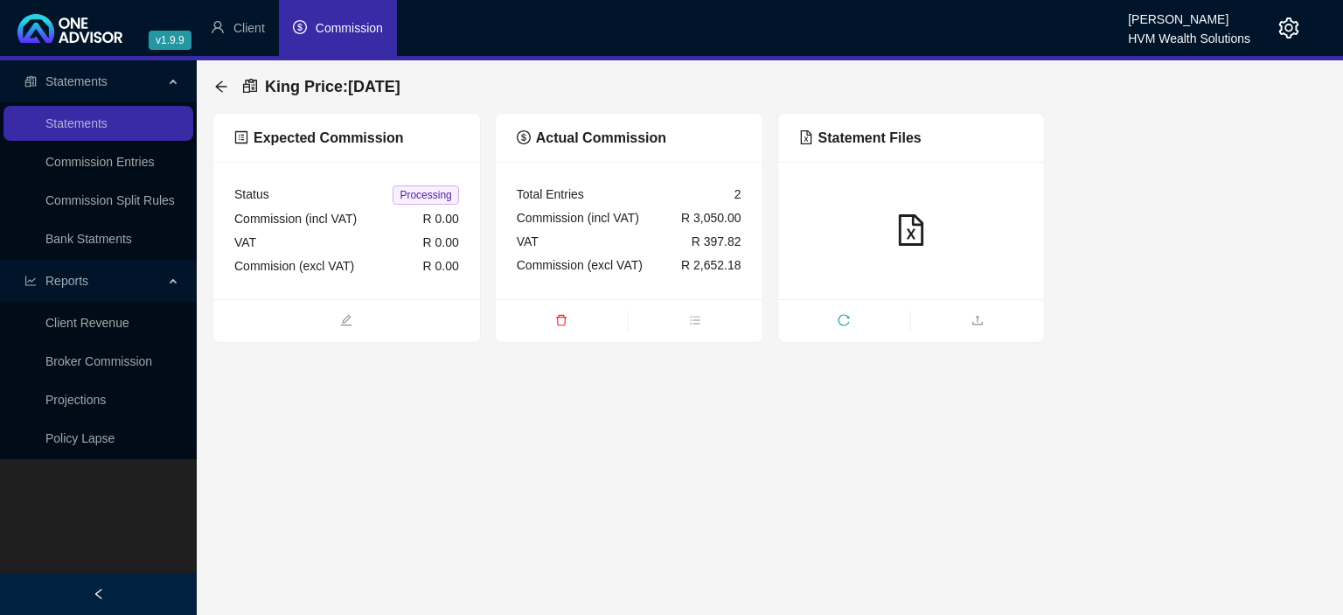
click at [686, 189] on div "Total Entries 2" at bounding box center [629, 195] width 225 height 24
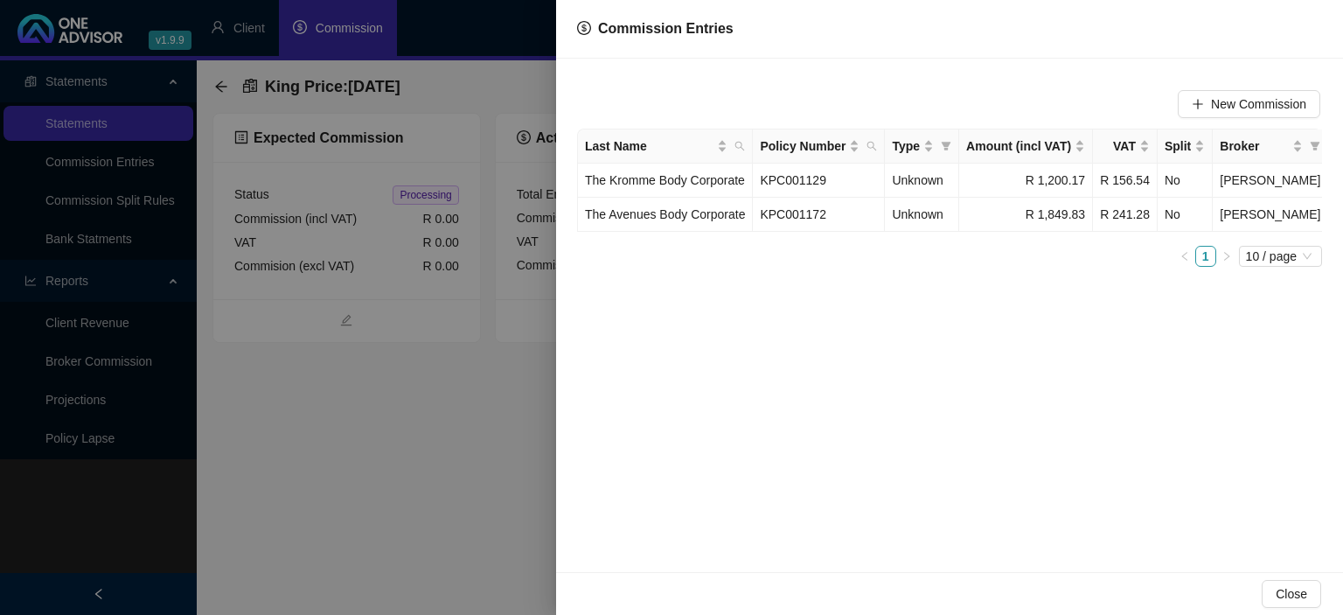
click at [421, 401] on div at bounding box center [671, 307] width 1343 height 615
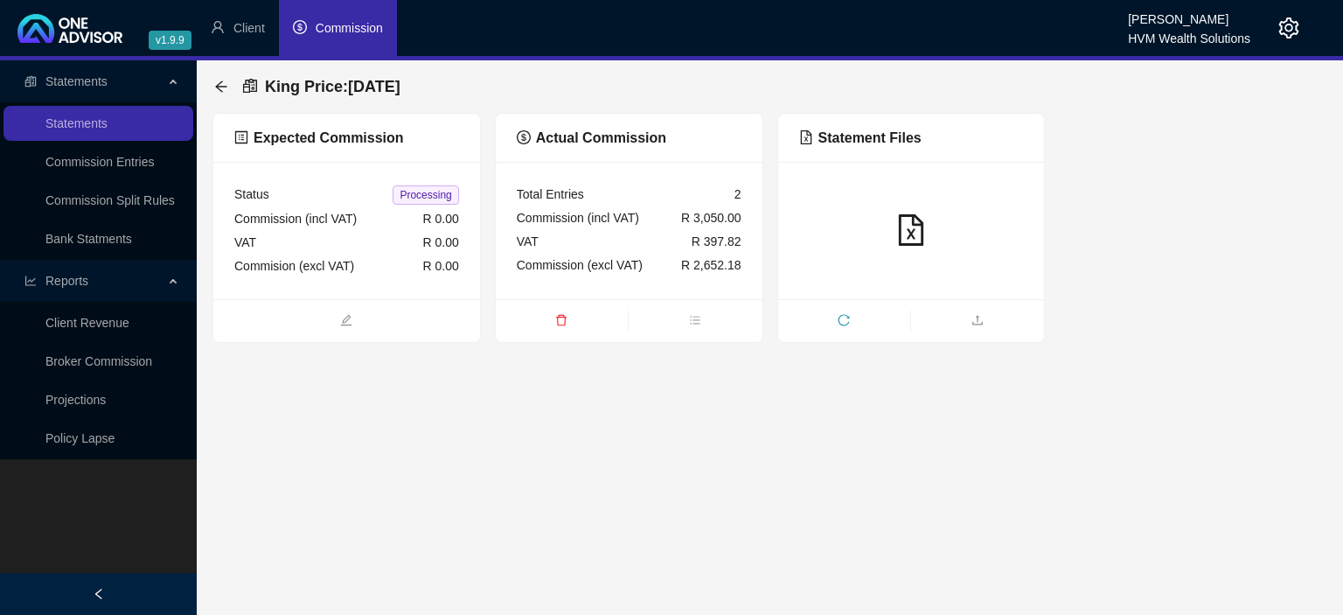
click at [421, 401] on main "Statements Statements Commission Entries Commission Split Rules Bank Statments …" at bounding box center [671, 337] width 1343 height 554
click at [217, 88] on icon "arrow-left" at bounding box center [220, 85] width 11 height 11
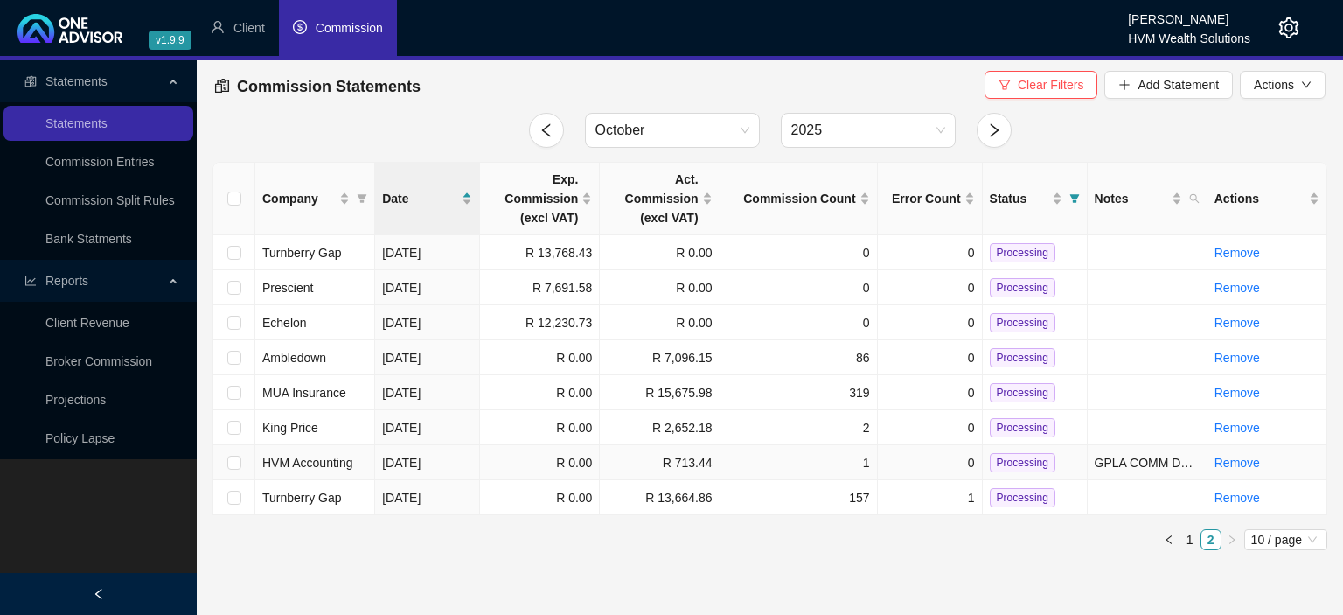
click at [338, 457] on span "HVM Accounting" at bounding box center [307, 463] width 91 height 14
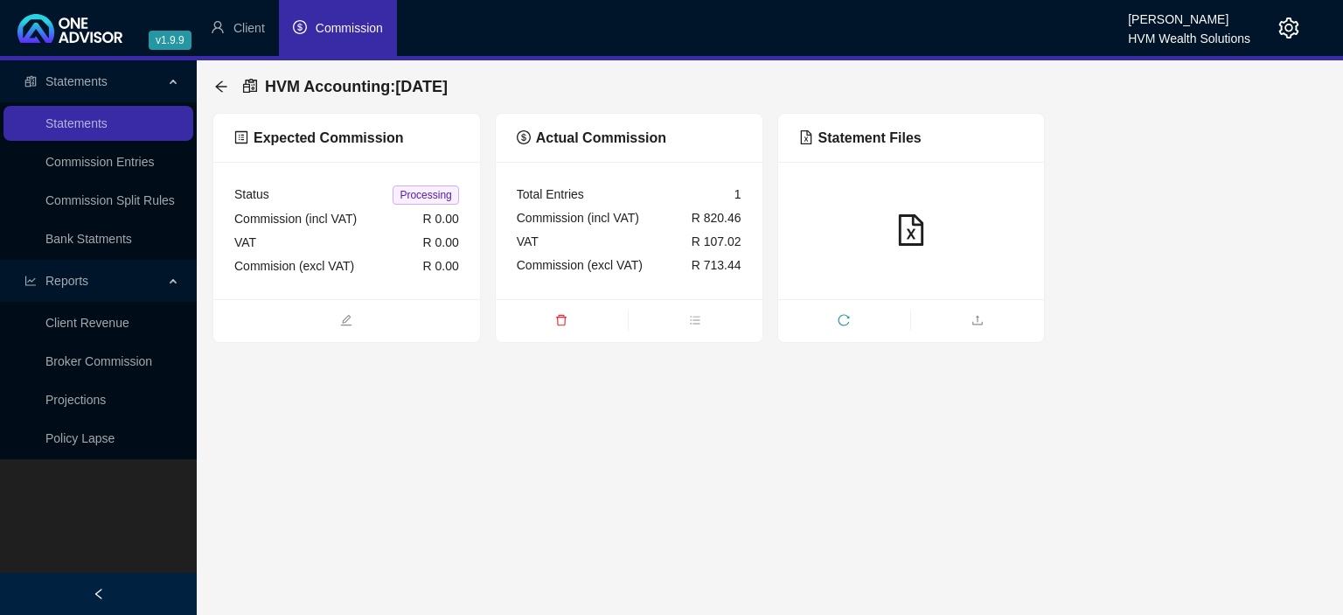
click at [728, 250] on div "R 107.02" at bounding box center [717, 241] width 50 height 19
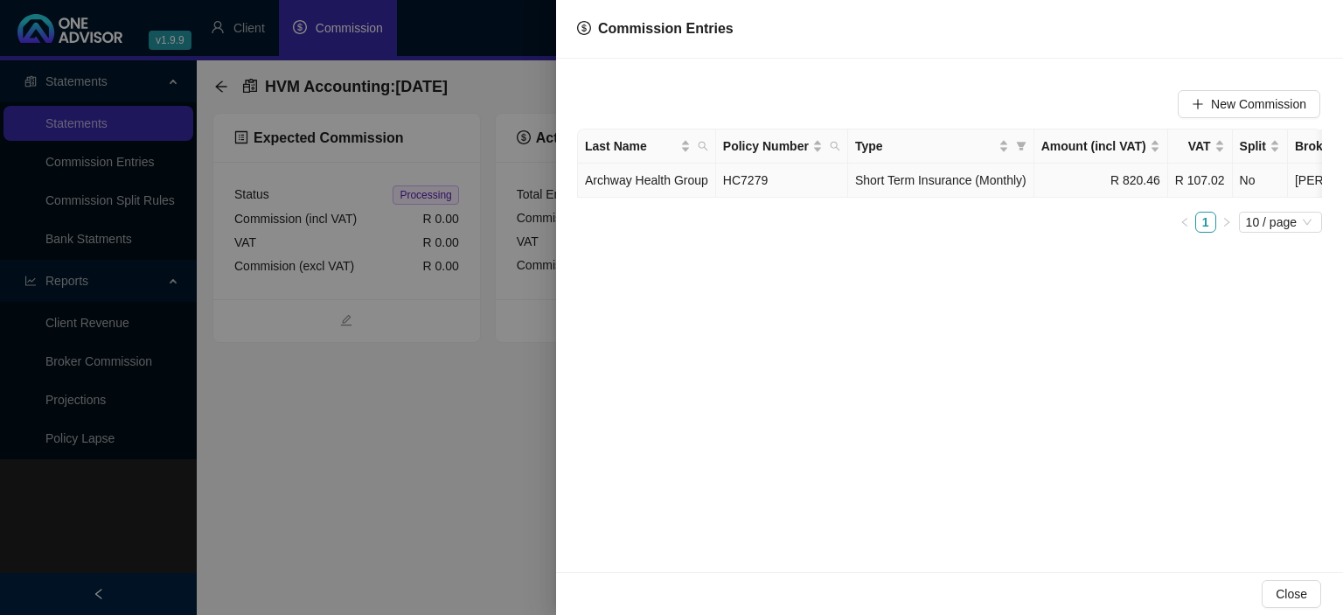
click at [942, 179] on span "Short Term Insurance (Monthly)" at bounding box center [940, 180] width 171 height 14
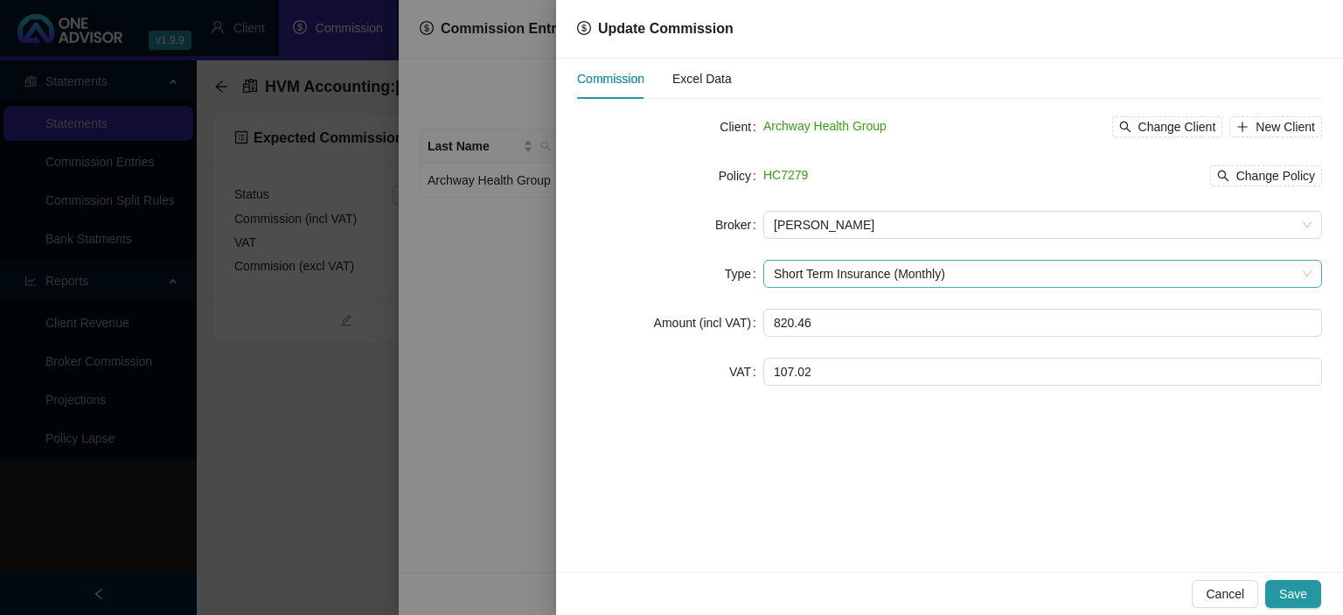
click at [823, 277] on span "Short Term Insurance (Monthly)" at bounding box center [1043, 274] width 538 height 26
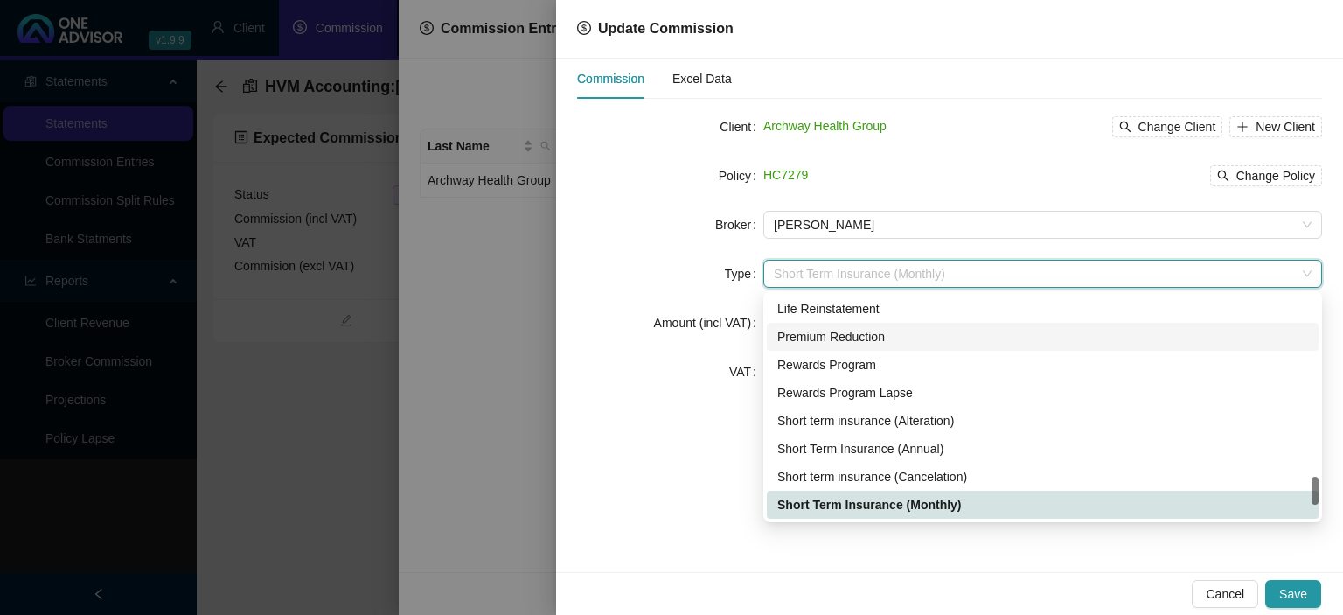
scroll to position [1567, 0]
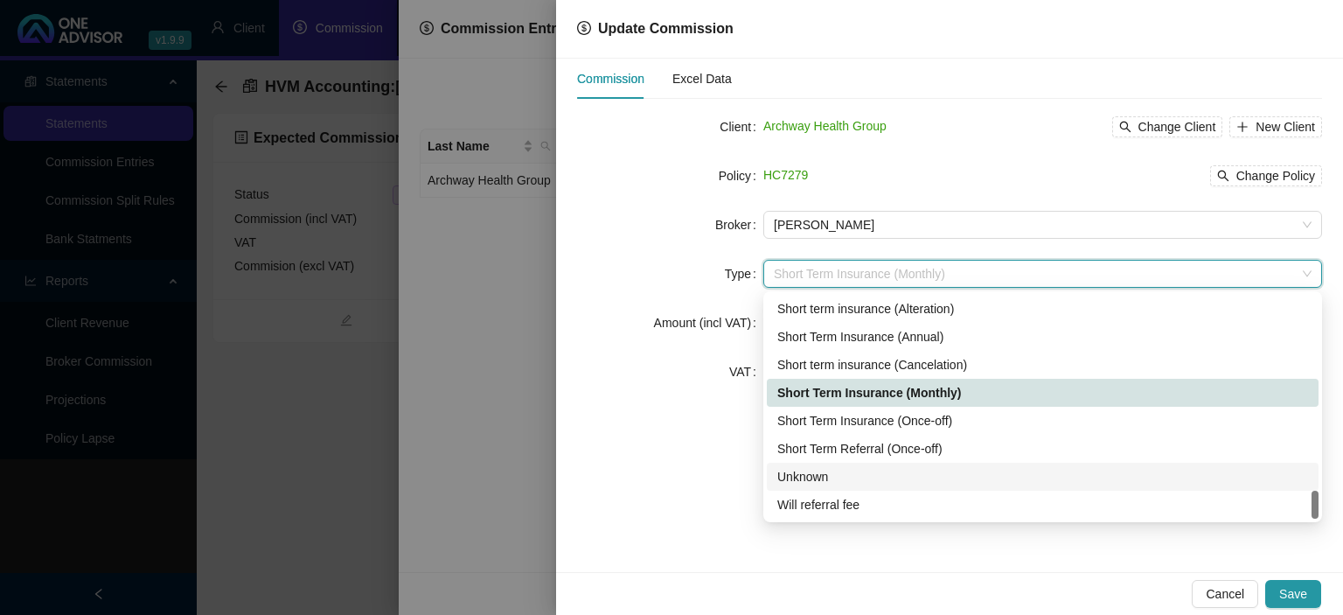
click at [806, 473] on div "Unknown" at bounding box center [1042, 476] width 531 height 19
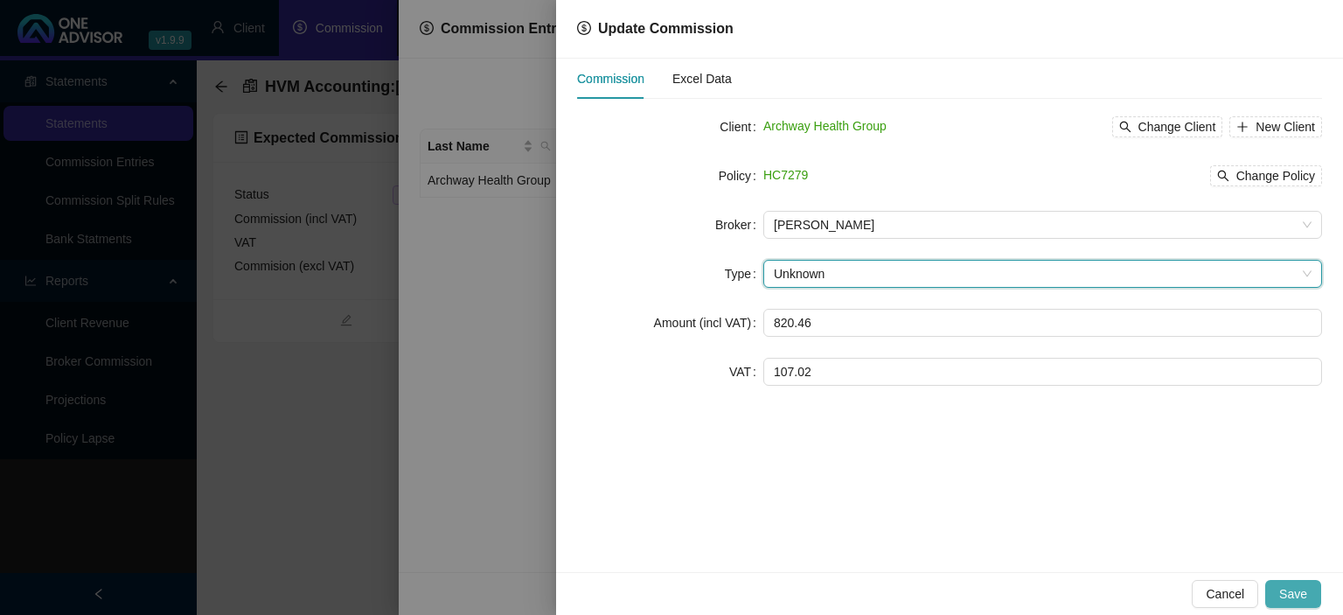
click at [1287, 586] on span "Save" at bounding box center [1293, 593] width 28 height 19
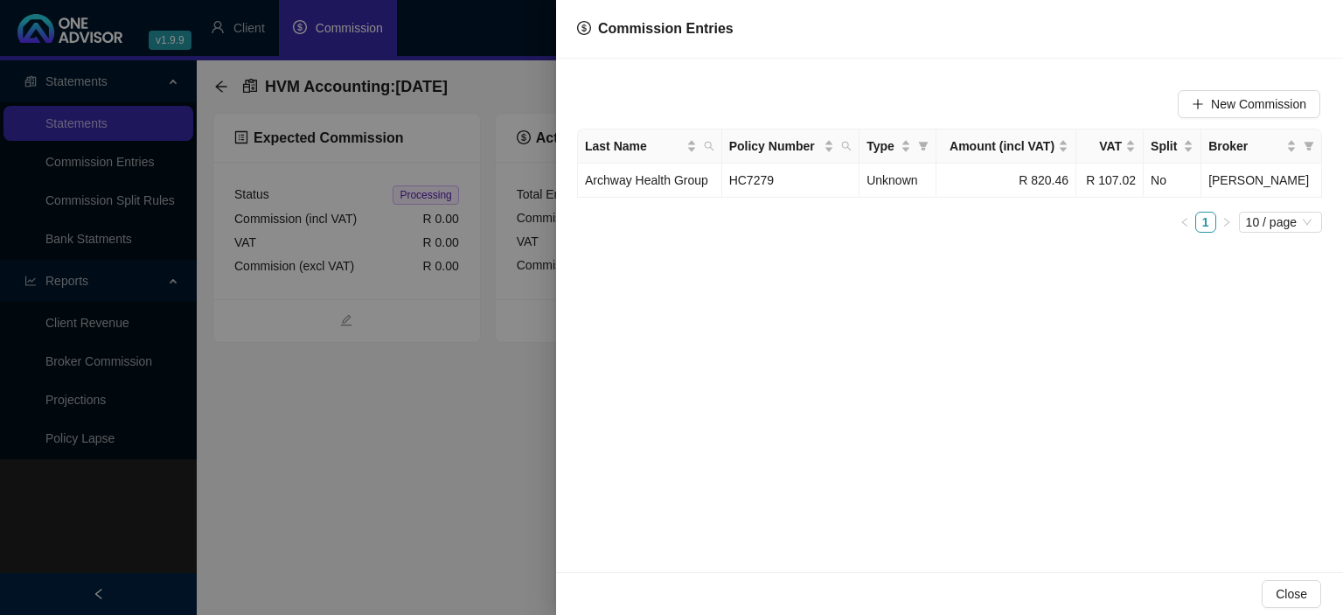
click at [463, 486] on div at bounding box center [671, 307] width 1343 height 615
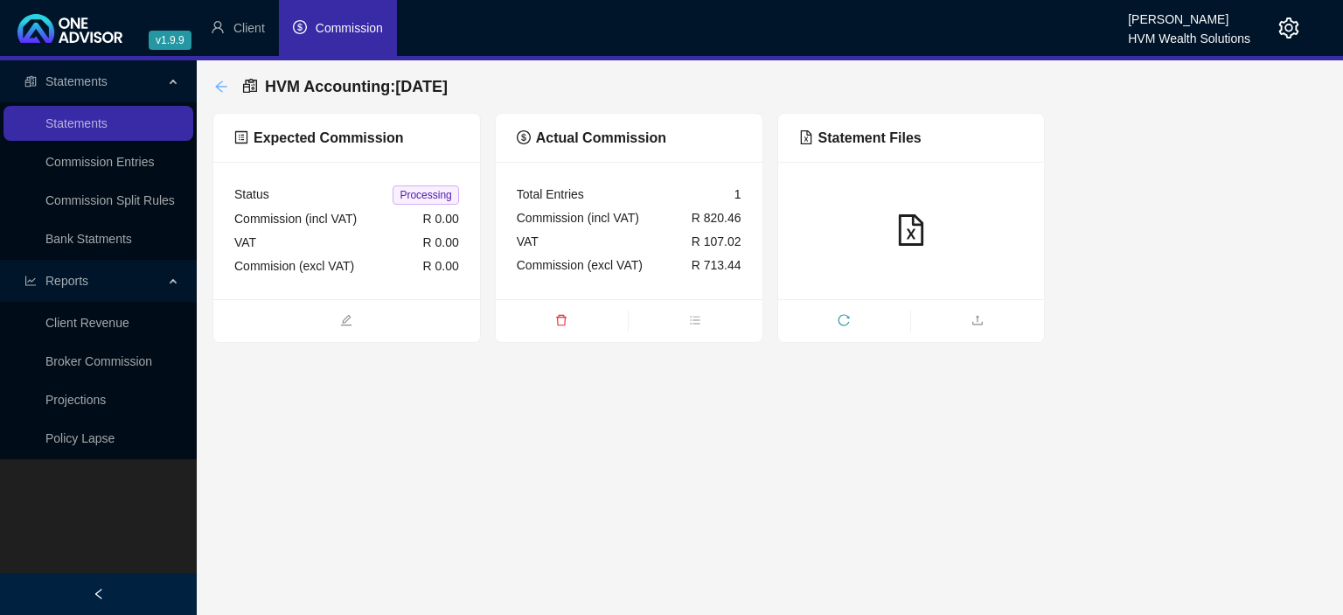
click at [218, 87] on icon "arrow-left" at bounding box center [220, 85] width 11 height 11
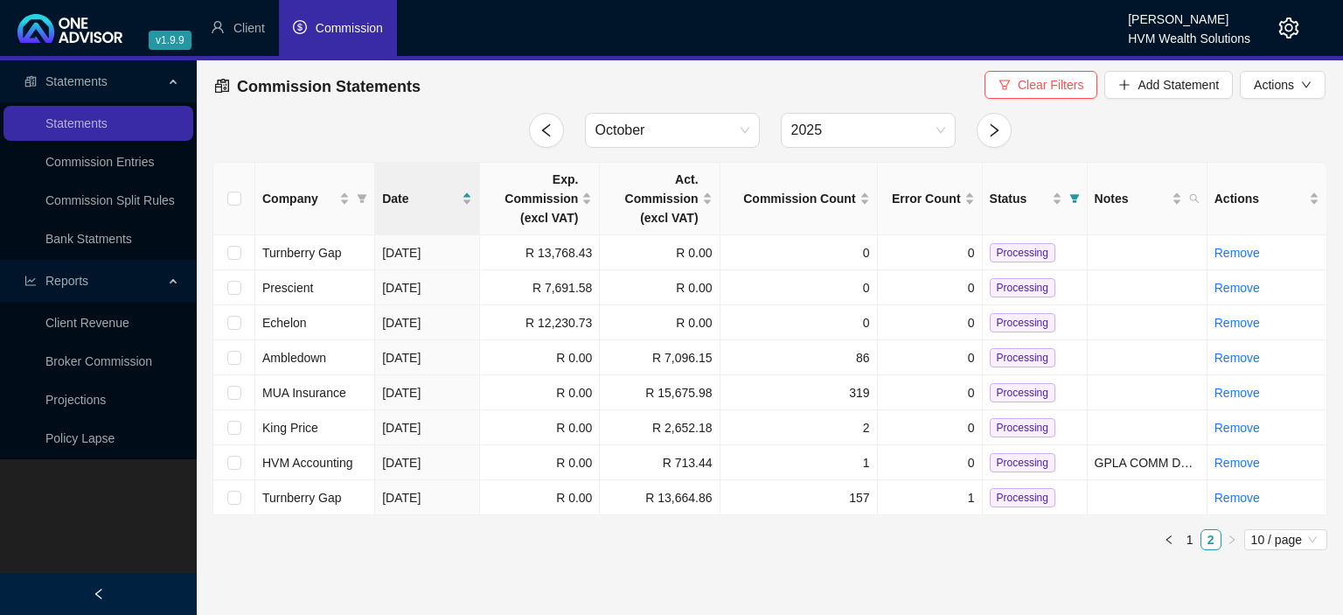
click at [1281, 30] on icon "setting" at bounding box center [1289, 27] width 20 height 21
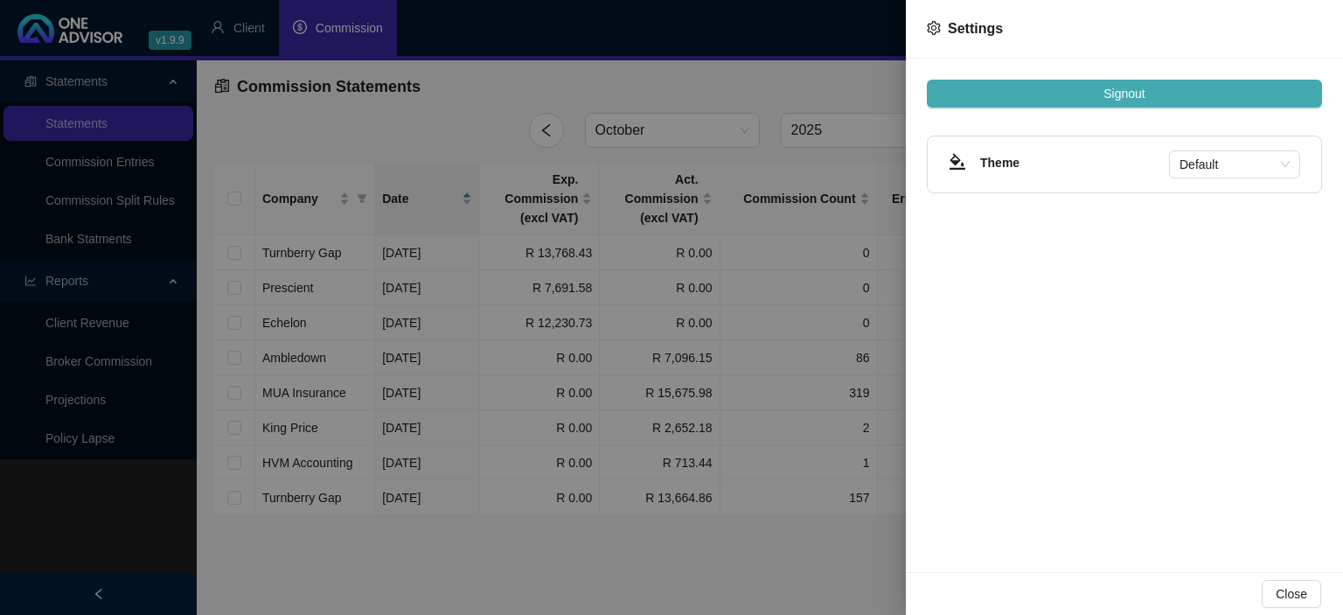
click at [1097, 94] on button "Signout" at bounding box center [1124, 94] width 395 height 28
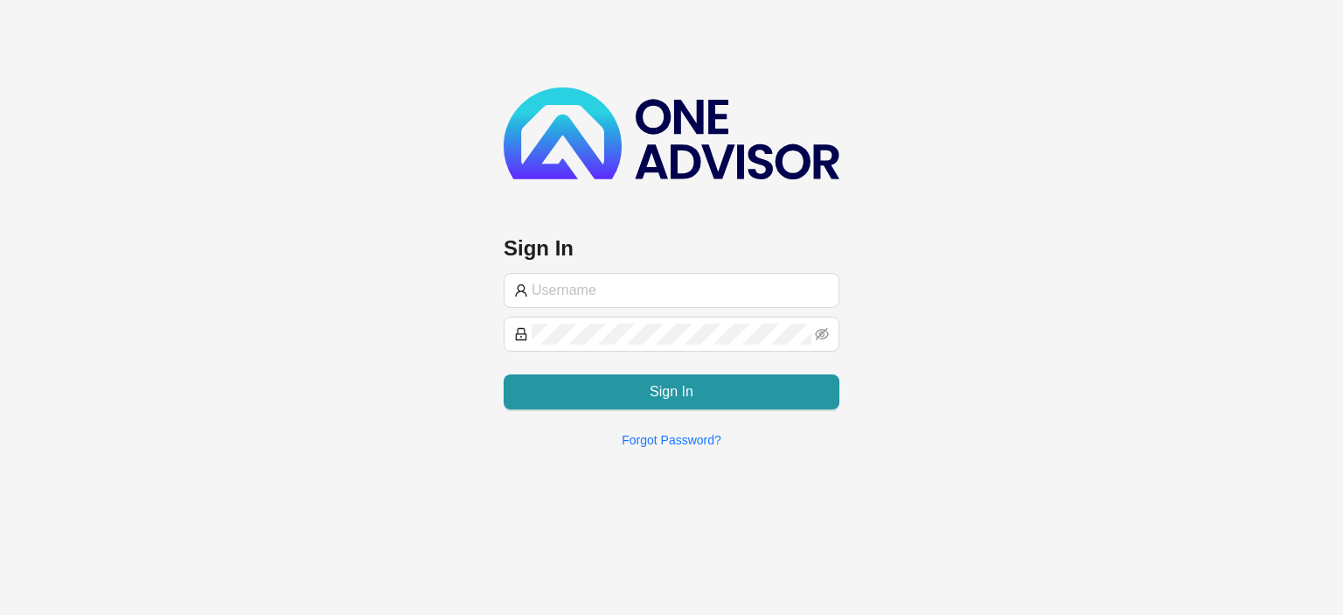
type input "[EMAIL_ADDRESS][DOMAIN_NAME]"
